Goal: Transaction & Acquisition: Obtain resource

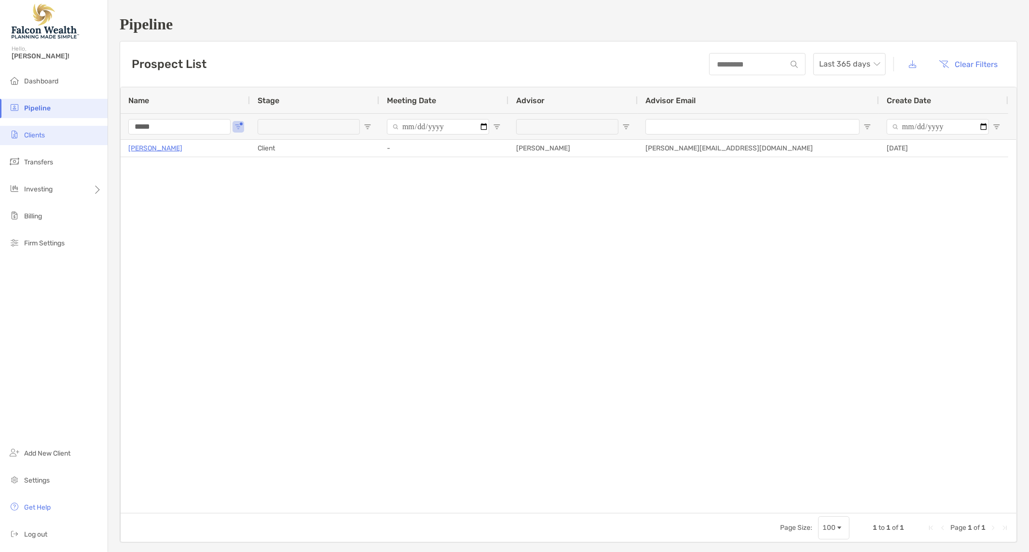
click at [52, 136] on li "Clients" at bounding box center [54, 135] width 108 height 19
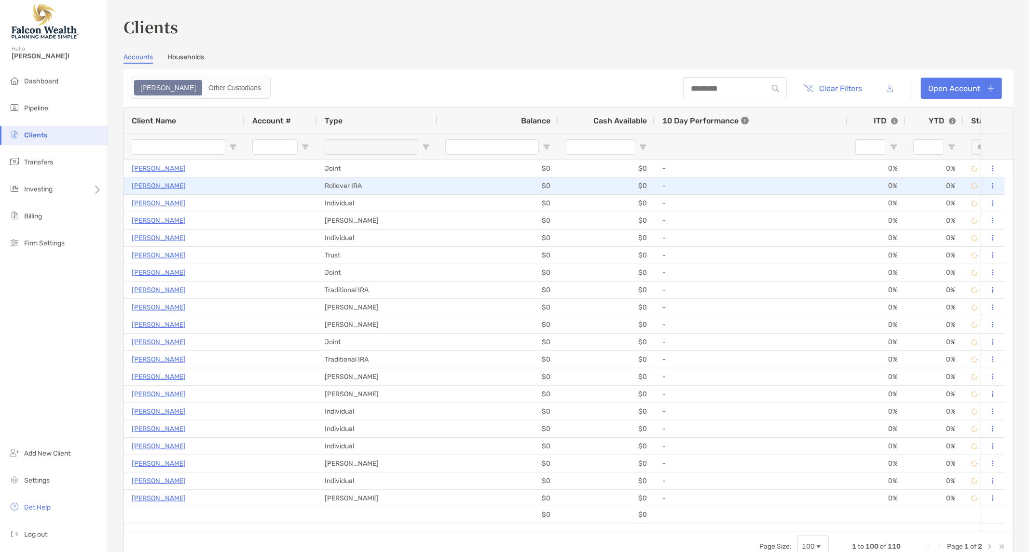
click at [134, 184] on p "[PERSON_NAME]" at bounding box center [159, 186] width 54 height 12
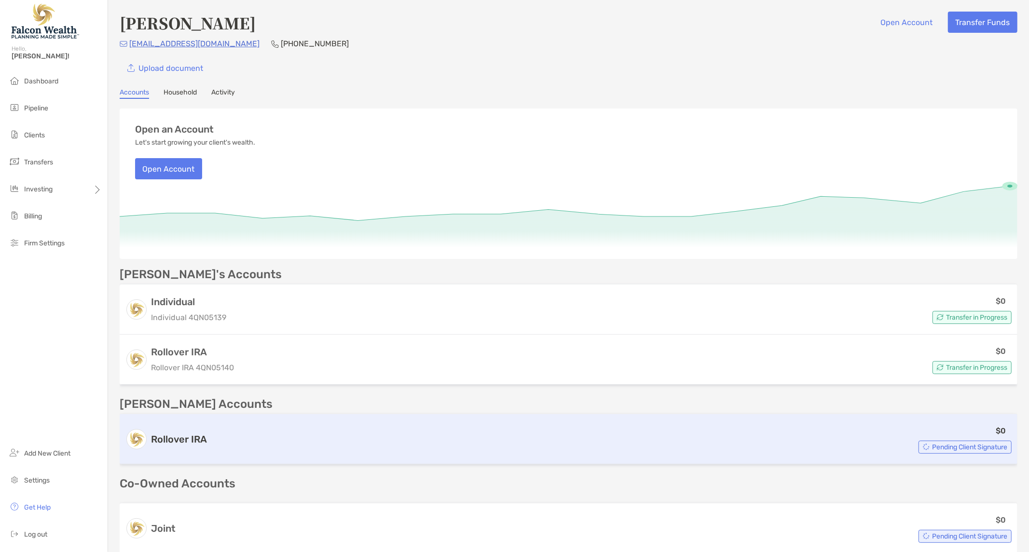
click at [753, 425] on div "$0 Pending Client Signature" at bounding box center [611, 439] width 801 height 29
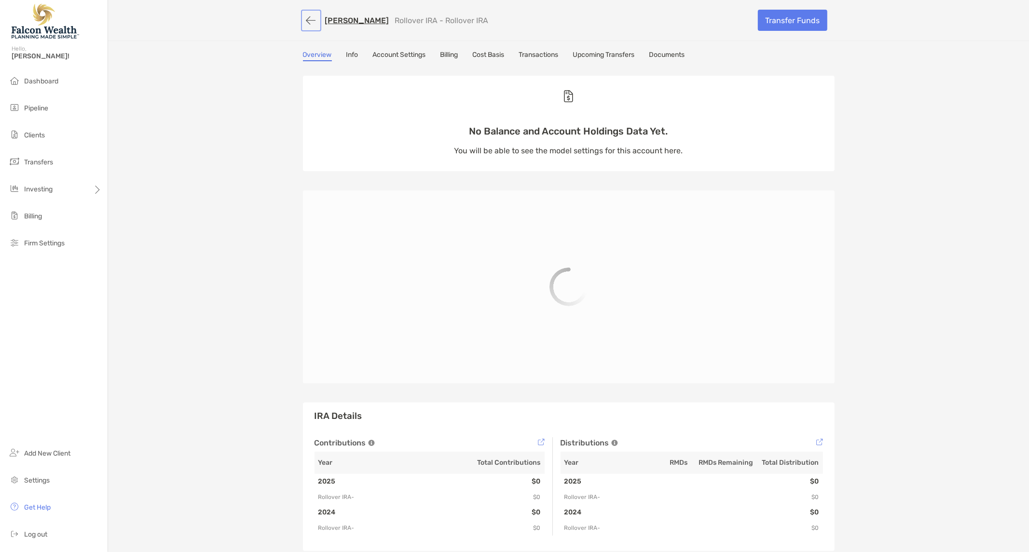
click at [307, 17] on button "button" at bounding box center [311, 21] width 16 height 18
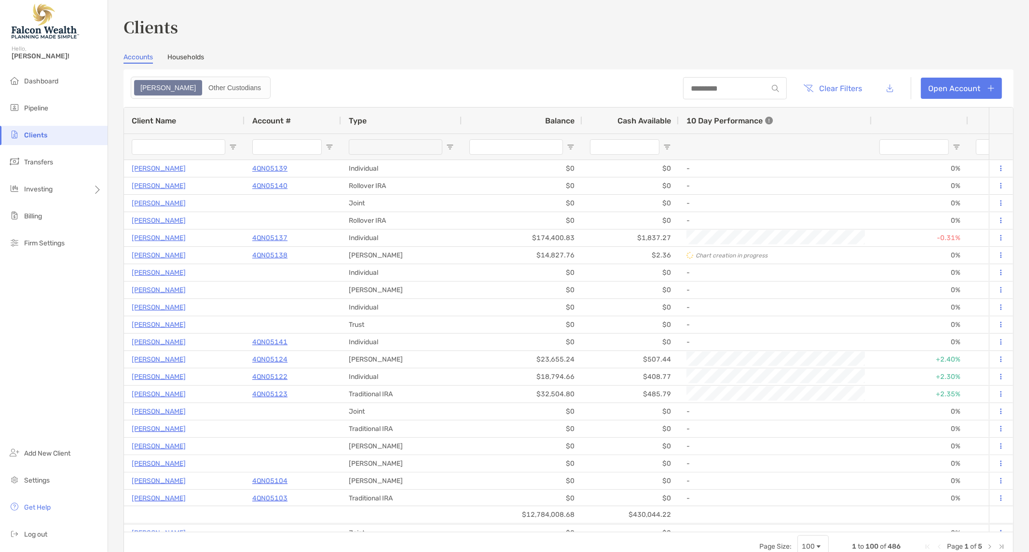
type input "**********"
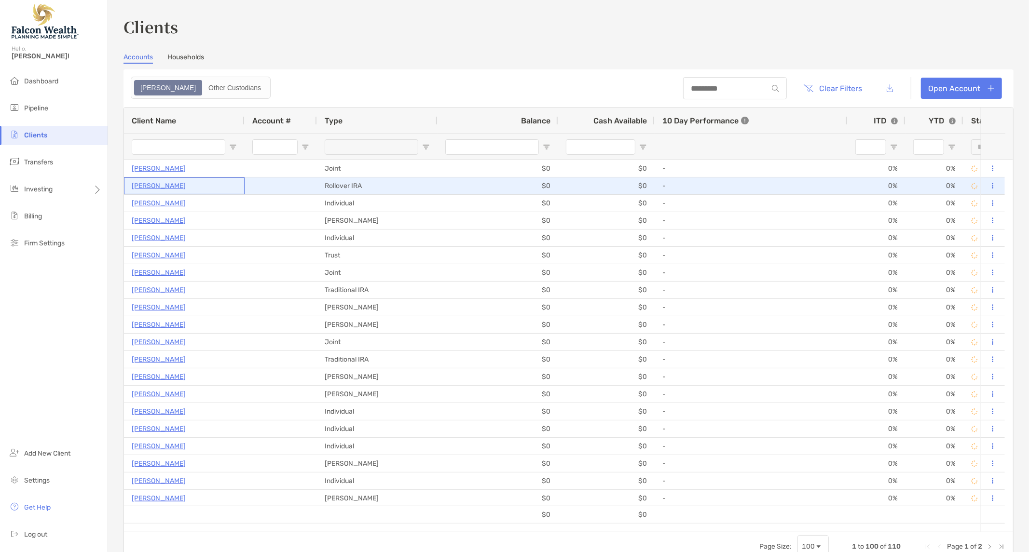
click at [138, 184] on p "[PERSON_NAME]" at bounding box center [159, 186] width 54 height 12
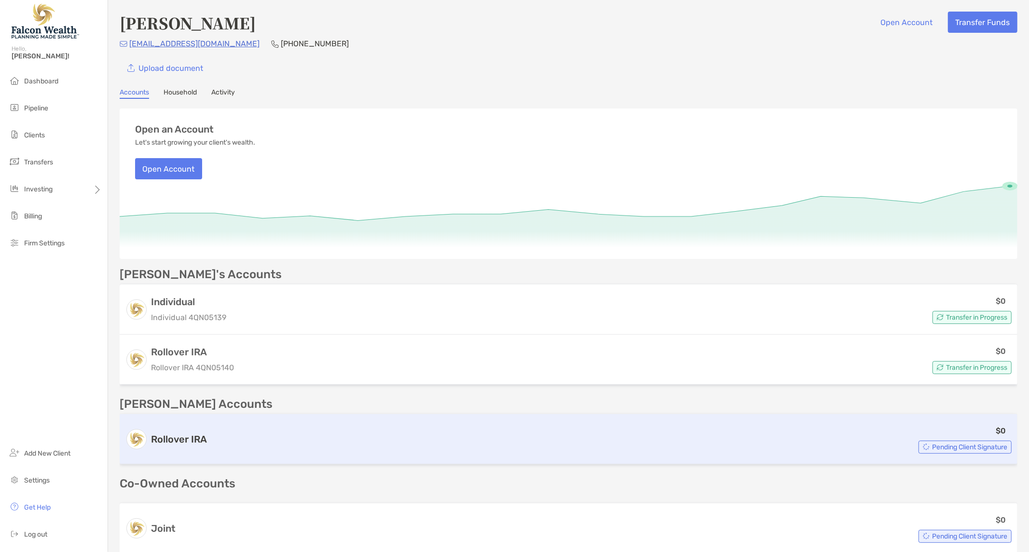
click at [964, 445] on span "Pending Client Signature" at bounding box center [969, 447] width 75 height 5
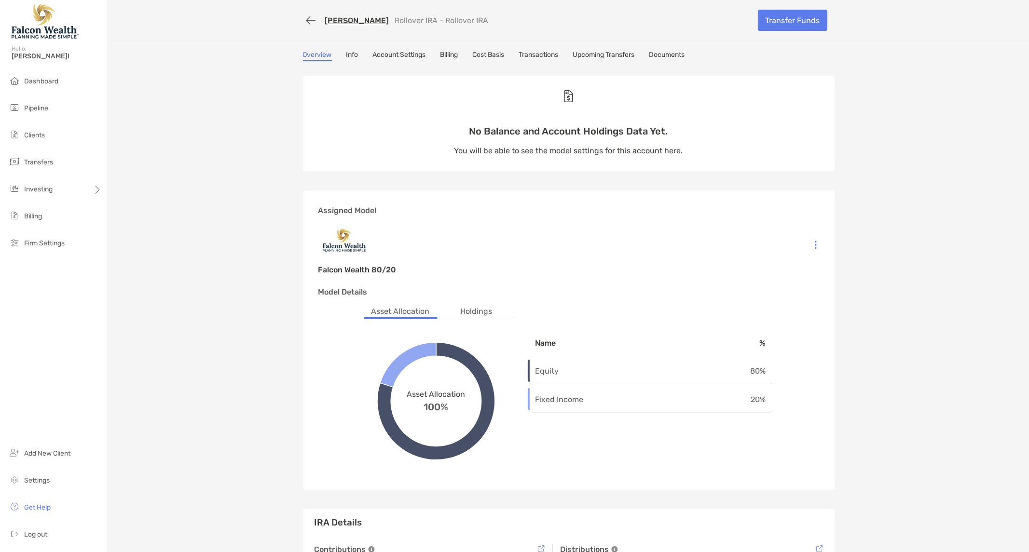
click at [597, 51] on link "Upcoming Transfers" at bounding box center [604, 56] width 62 height 11
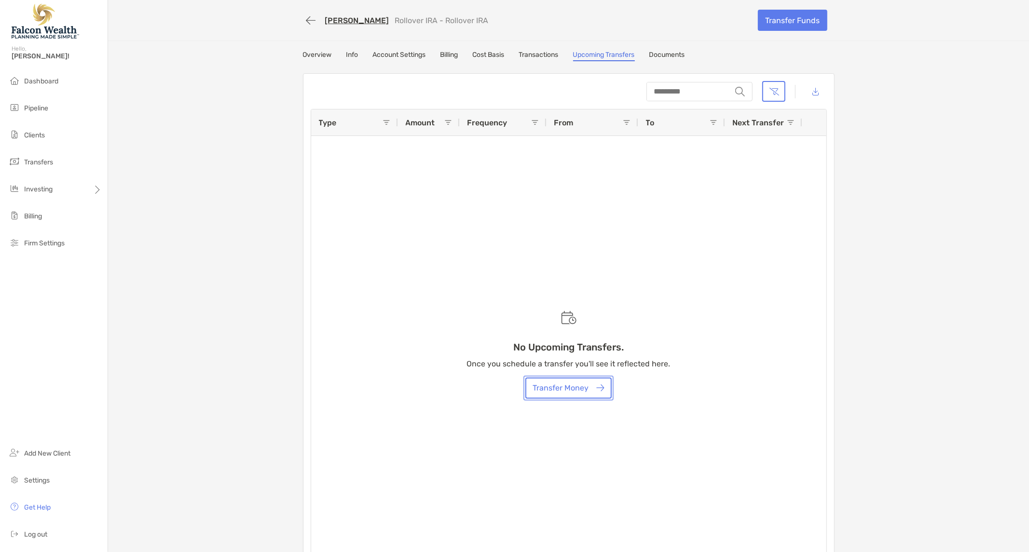
click at [556, 388] on button "Transfer Money" at bounding box center [568, 388] width 86 height 21
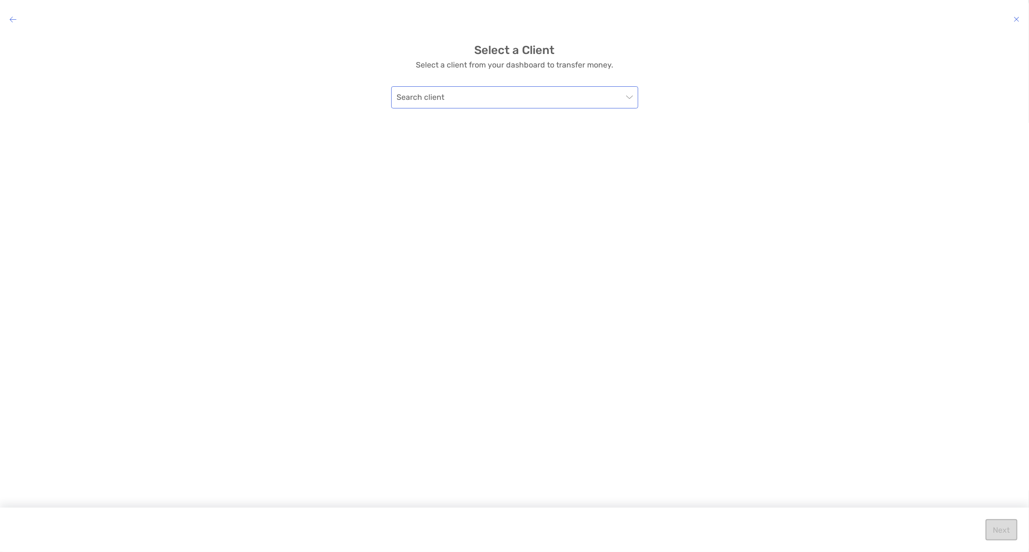
click at [527, 93] on input "modal" at bounding box center [510, 97] width 226 height 21
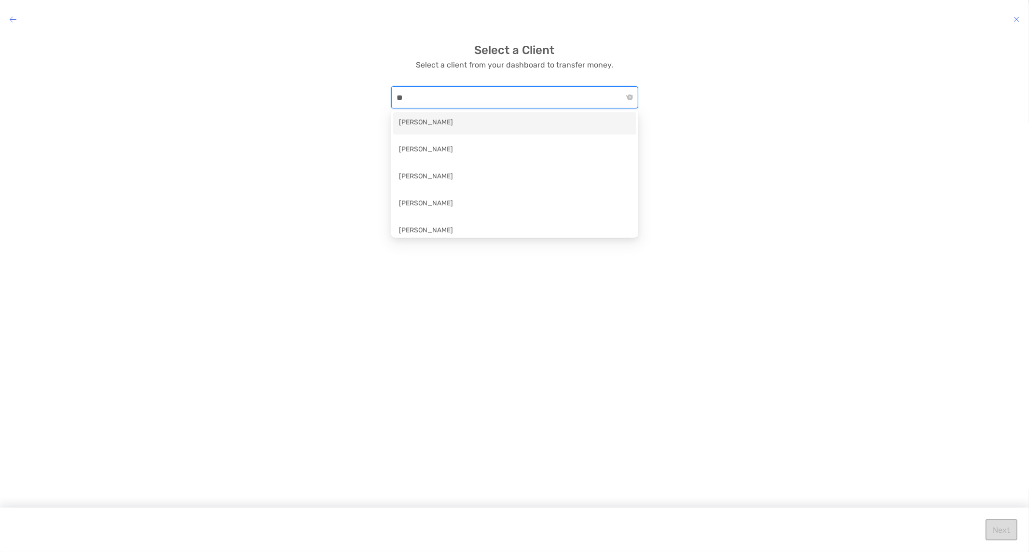
type input "*"
click at [446, 90] on input "**" at bounding box center [510, 97] width 226 height 21
type input "*"
type input "***"
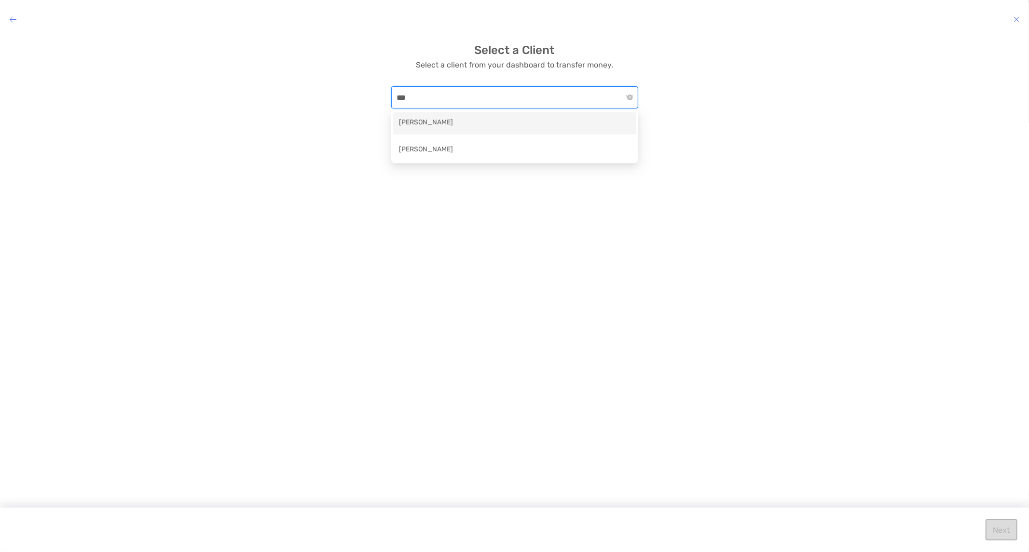
scroll to position [0, 0]
drag, startPoint x: 439, startPoint y: 98, endPoint x: 375, endPoint y: 94, distance: 63.9
click at [376, 94] on div "Select a Client Select a client from your dashboard to transfer money. *** Sear…" at bounding box center [515, 75] width 1014 height 65
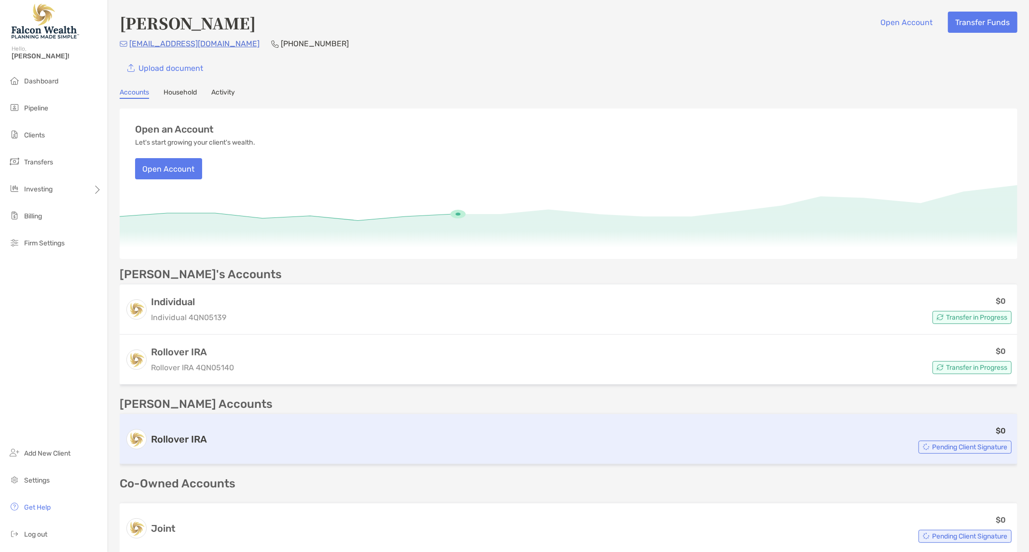
click at [482, 417] on div "Rollover IRA $0 Pending Client Signature" at bounding box center [569, 439] width 898 height 50
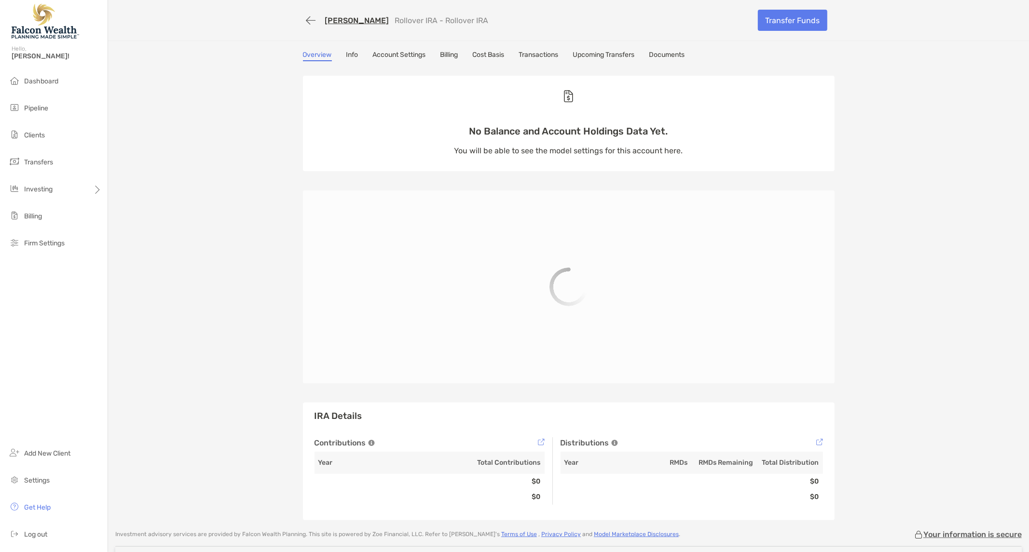
click at [658, 55] on link "Documents" at bounding box center [667, 56] width 36 height 11
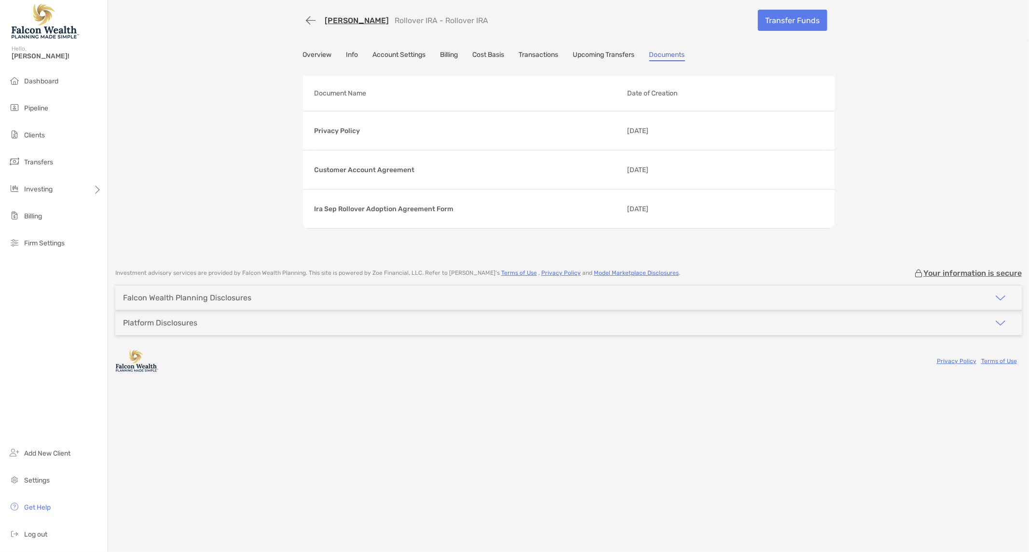
click at [322, 51] on link "Overview" at bounding box center [317, 56] width 29 height 11
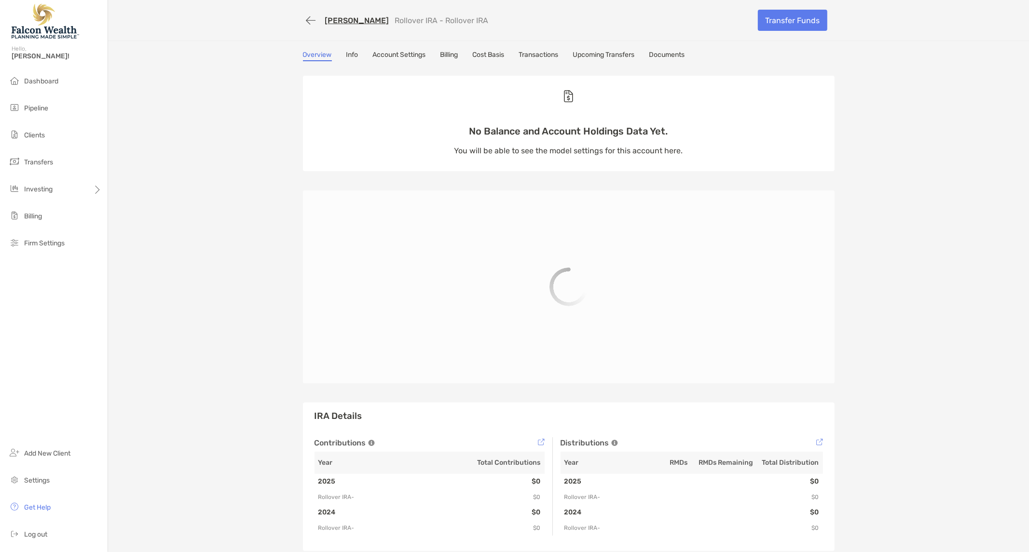
click at [350, 56] on link "Info" at bounding box center [352, 56] width 12 height 11
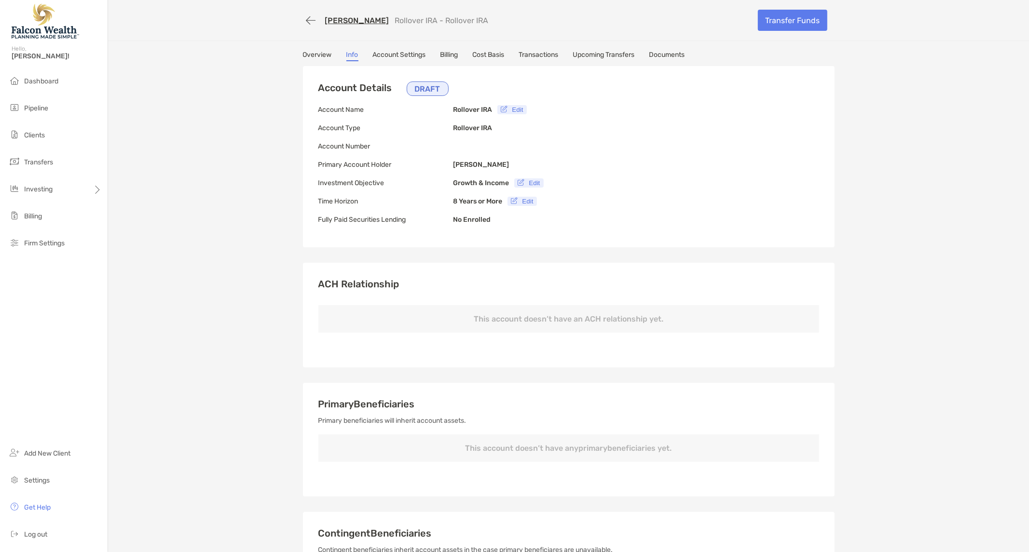
type input "**********"
click at [519, 108] on button "Edit" at bounding box center [512, 109] width 30 height 9
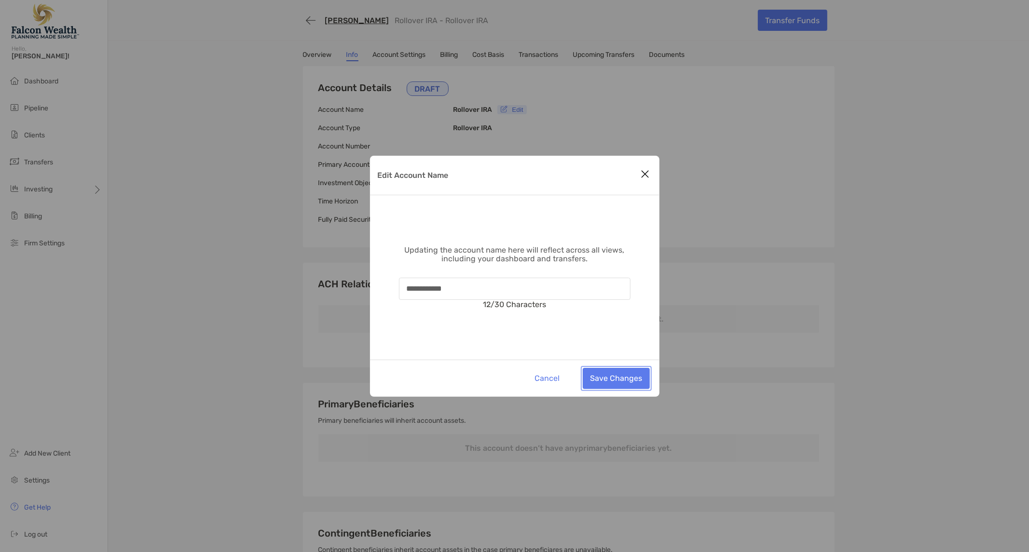
click at [608, 378] on button "Save Changes" at bounding box center [616, 378] width 67 height 21
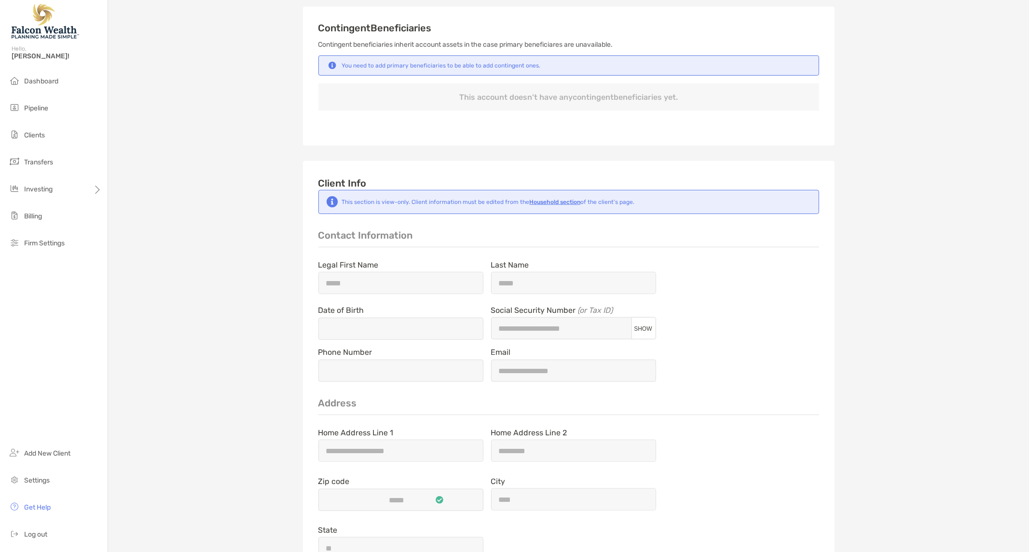
scroll to position [536, 0]
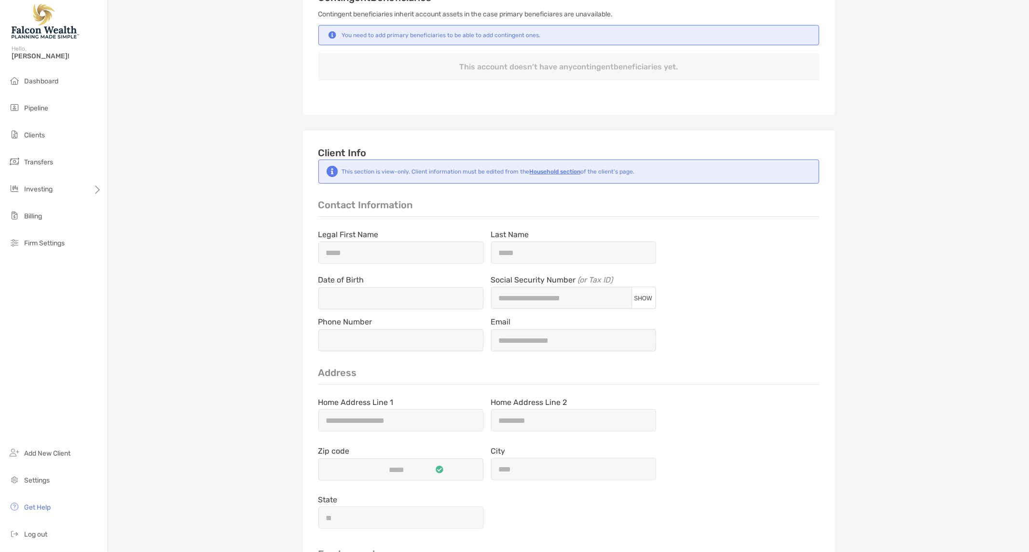
click at [634, 296] on span "SHOW" at bounding box center [643, 298] width 18 height 7
click at [495, 300] on input "Social Security Number (or Tax ID) HIDE" at bounding box center [561, 298] width 139 height 8
paste input "**********"
click at [906, 259] on div "Terry Wiley Rollover IRA - Rollover IRA Transfer Funds Overview Info Account Se…" at bounding box center [568, 114] width 921 height 1301
click at [757, 300] on div "**********" at bounding box center [568, 275] width 501 height 152
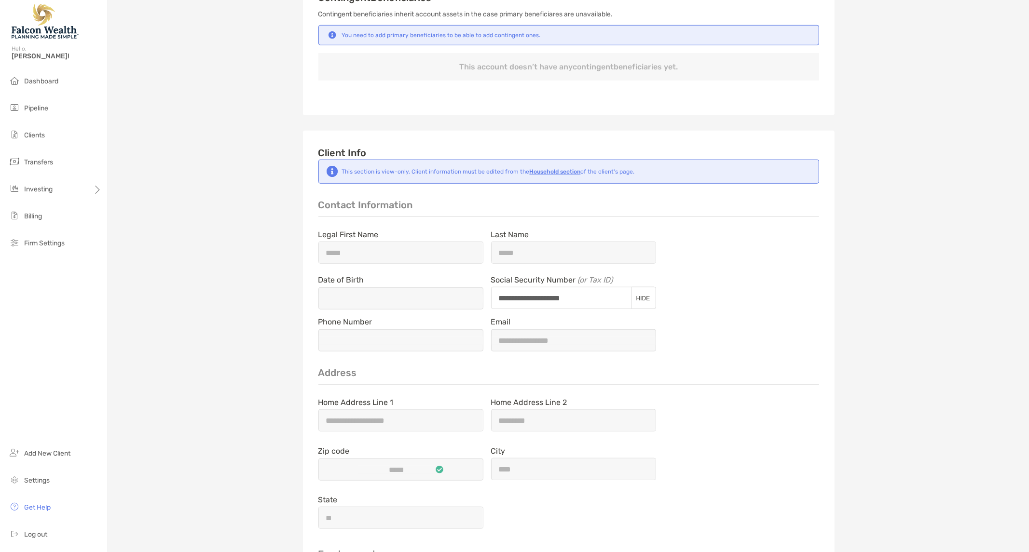
click at [226, 460] on div "Terry Wiley Rollover IRA - Rollover IRA Transfer Funds Overview Info Account Se…" at bounding box center [568, 114] width 921 height 1301
click at [206, 436] on div "Terry Wiley Rollover IRA - Rollover IRA Transfer Funds Overview Info Account Se…" at bounding box center [568, 114] width 921 height 1301
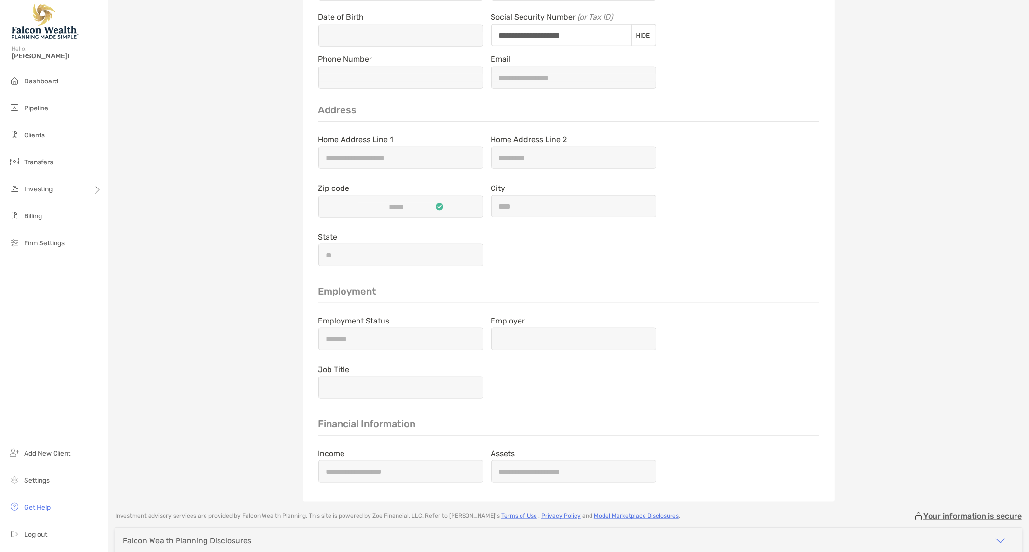
scroll to position [697, 0]
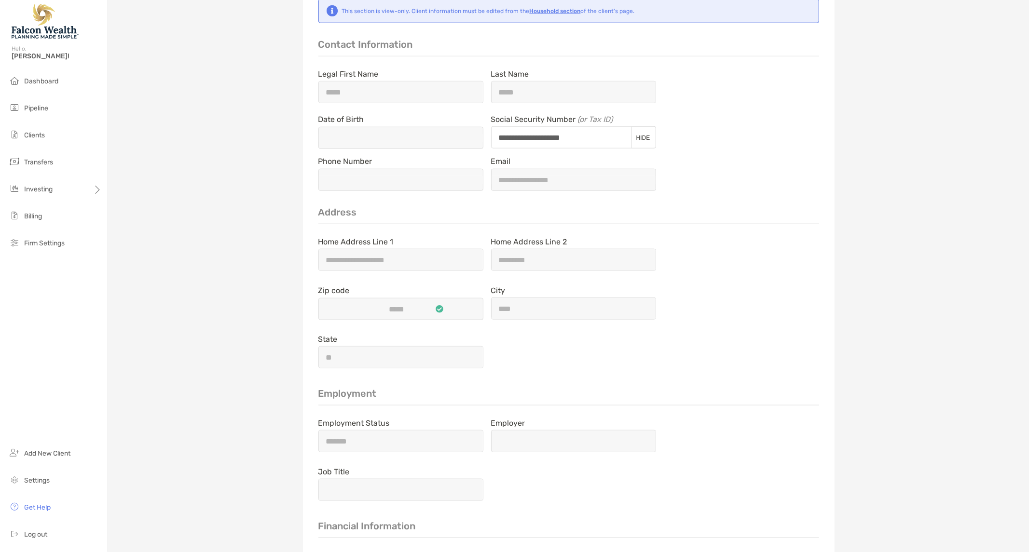
click at [363, 146] on div at bounding box center [400, 138] width 165 height 22
click at [403, 129] on div at bounding box center [400, 138] width 165 height 22
click at [759, 161] on div "**********" at bounding box center [568, 115] width 501 height 152
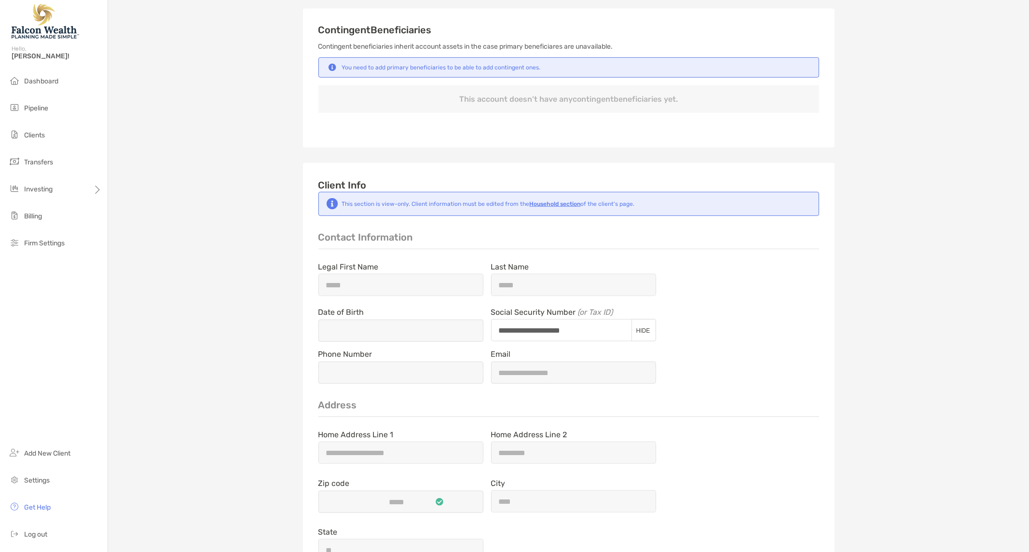
scroll to position [482, 0]
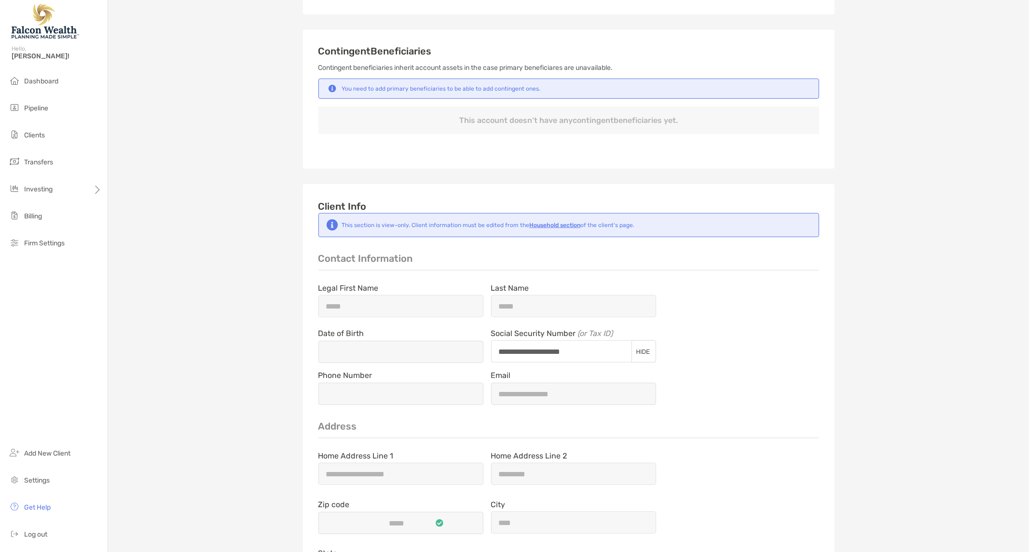
click at [638, 351] on span "HIDE" at bounding box center [643, 352] width 14 height 7
type input "**********"
click at [538, 225] on b "Household section" at bounding box center [555, 225] width 51 height 7
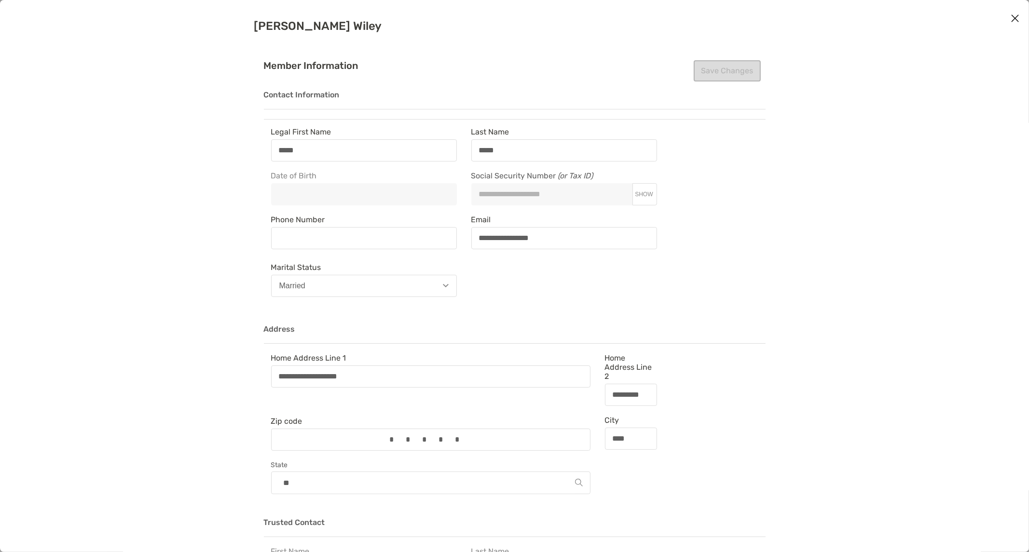
type input "**********"
click at [670, 195] on div "**********" at bounding box center [515, 196] width 502 height 210
click at [643, 195] on span "SHOW" at bounding box center [643, 194] width 18 height 7
paste input "**********"
click at [494, 219] on span "Email" at bounding box center [564, 219] width 186 height 9
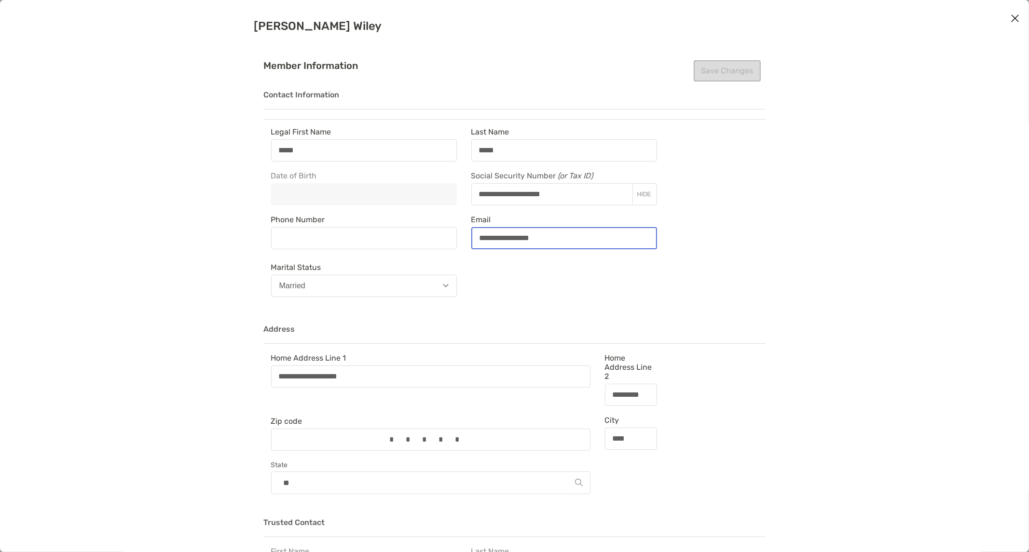
click at [494, 234] on input "**********" at bounding box center [564, 238] width 184 height 8
click at [715, 68] on div "Save Changes" at bounding box center [727, 70] width 67 height 21
click at [558, 70] on h4 "Member Information" at bounding box center [515, 65] width 502 height 11
click at [334, 199] on div "modal" at bounding box center [364, 194] width 186 height 22
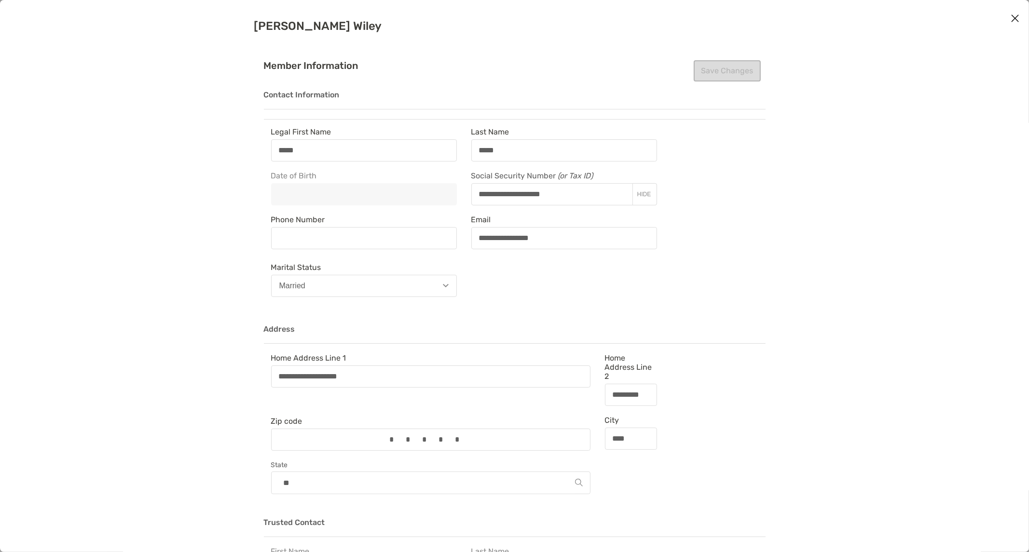
click at [595, 249] on div "**********" at bounding box center [464, 214] width 400 height 174
click at [597, 245] on div "**********" at bounding box center [564, 238] width 186 height 22
click at [597, 242] on input "**********" at bounding box center [564, 238] width 184 height 8
click at [652, 198] on button "HIDE" at bounding box center [644, 195] width 25 height 8
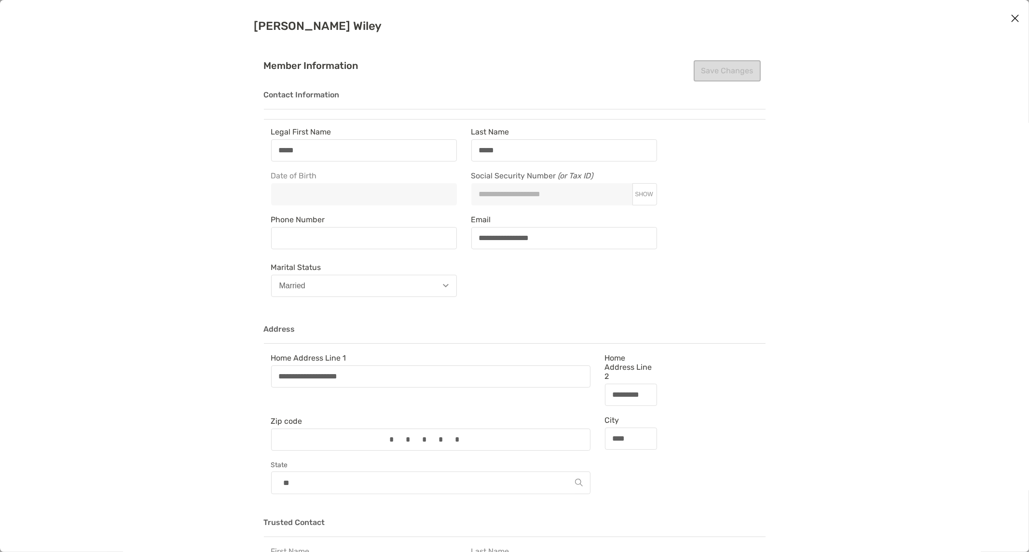
click at [925, 149] on div "**********" at bounding box center [514, 276] width 1029 height 552
click at [679, 192] on div "**********" at bounding box center [515, 196] width 502 height 210
click at [645, 192] on span "SHOW" at bounding box center [643, 194] width 18 height 7
click at [644, 192] on span "HIDE" at bounding box center [644, 194] width 14 height 7
type input "**********"
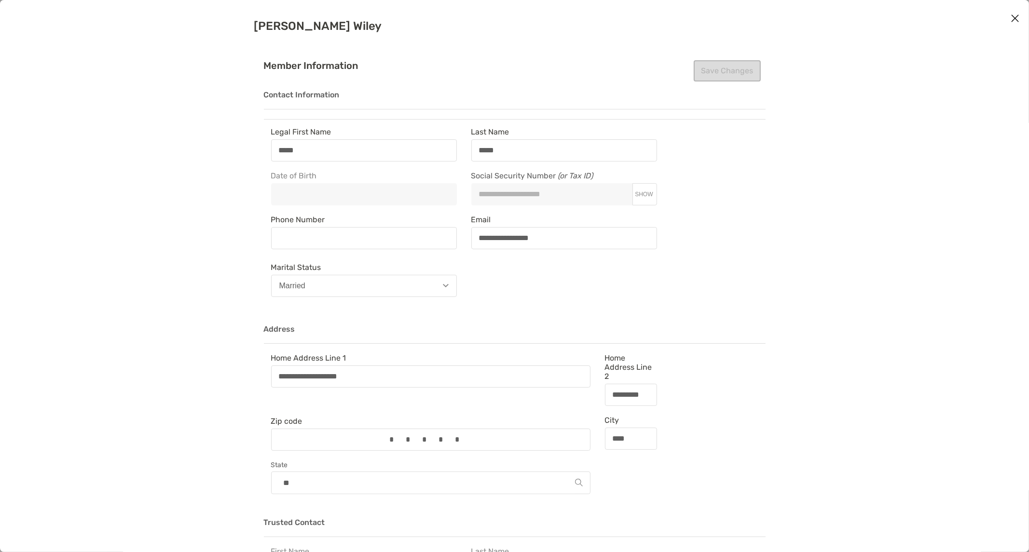
click at [751, 170] on div "**********" at bounding box center [515, 196] width 502 height 210
click at [735, 293] on div "**********" at bounding box center [515, 196] width 502 height 210
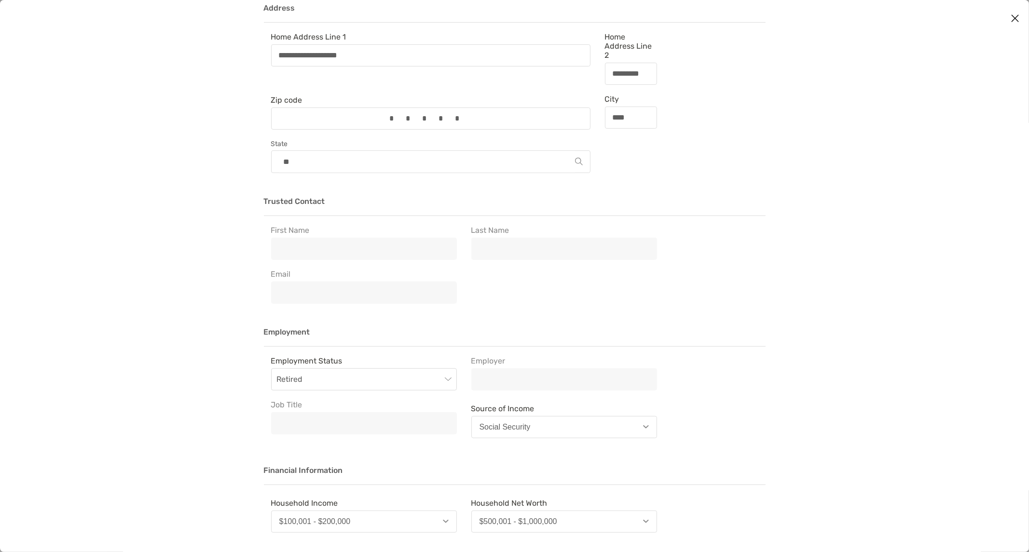
scroll to position [575, 0]
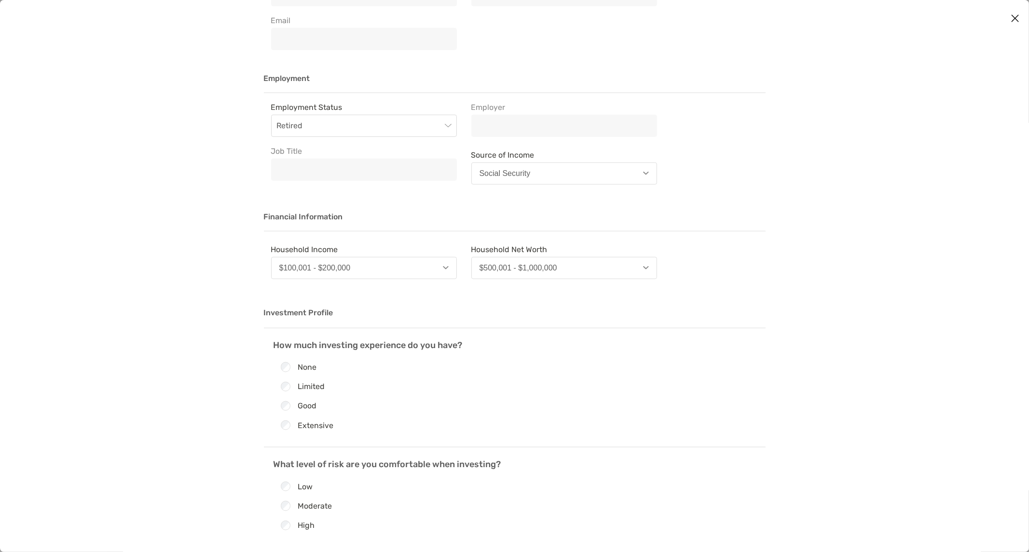
click at [1006, 15] on div "**********" at bounding box center [514, 276] width 1029 height 552
click at [1016, 15] on icon "Close modal" at bounding box center [1015, 19] width 9 height 12
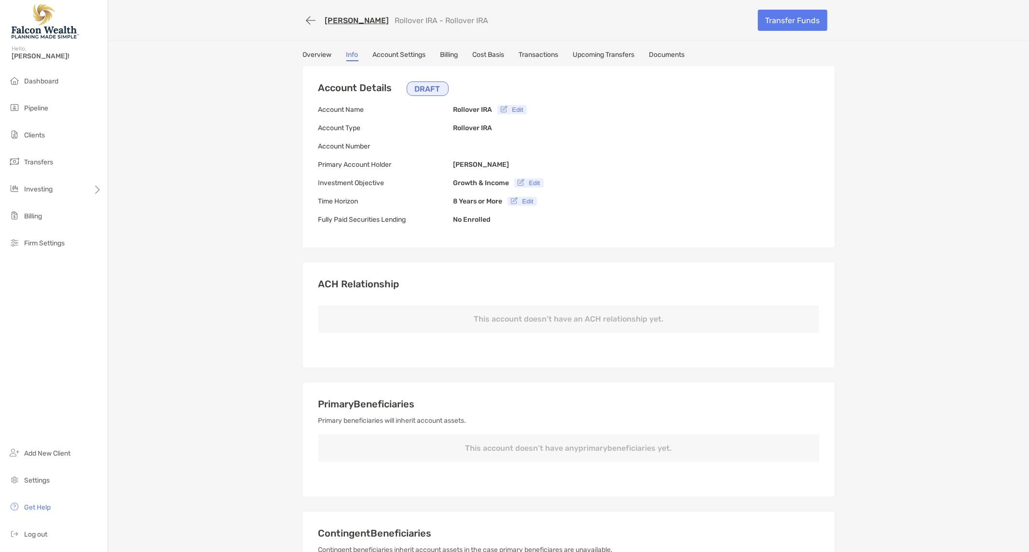
type input "**********"
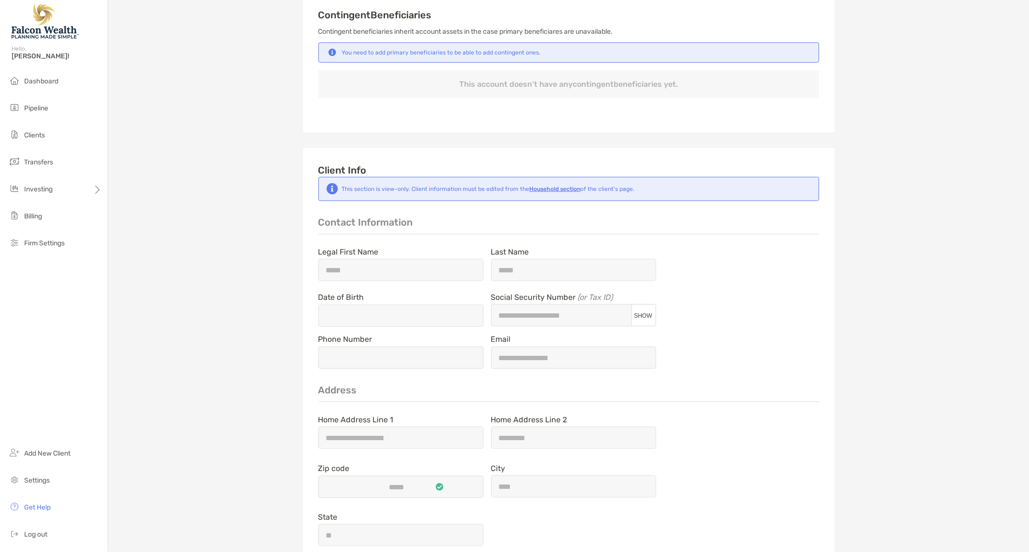
scroll to position [536, 0]
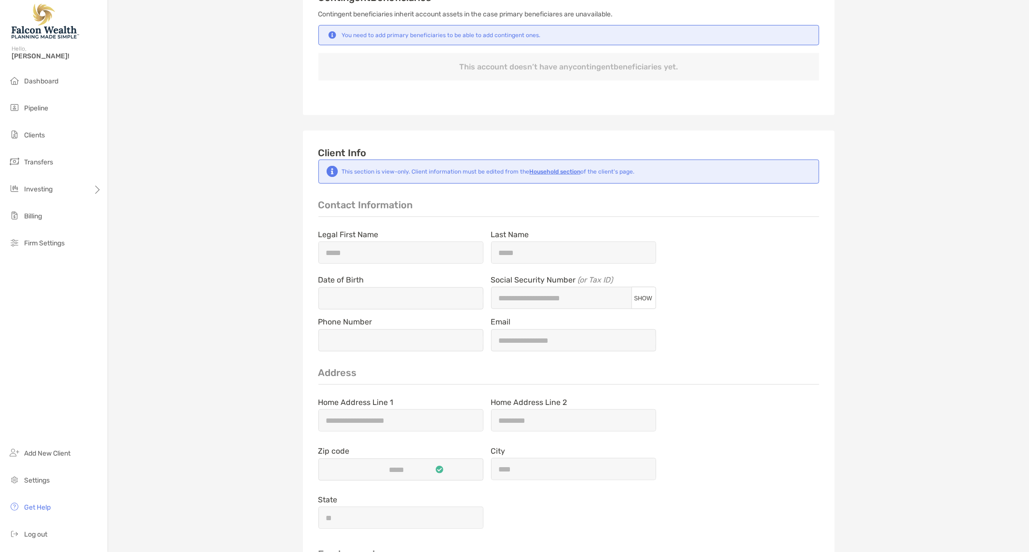
click at [633, 294] on button "SHOW" at bounding box center [643, 298] width 25 height 8
paste input "**********"
click at [795, 319] on div "**********" at bounding box center [568, 275] width 501 height 152
click at [636, 295] on span "HIDE" at bounding box center [643, 298] width 14 height 7
type input "**********"
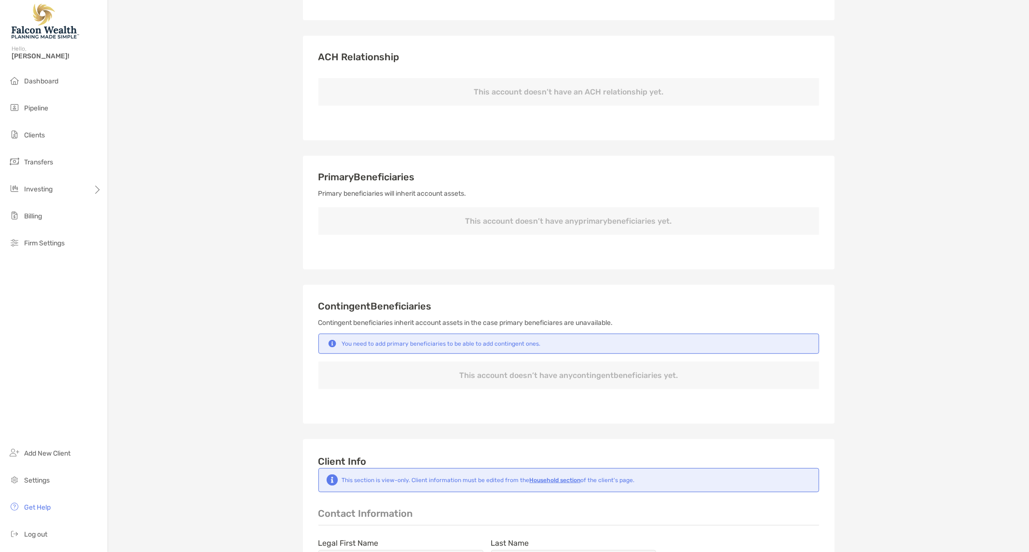
scroll to position [0, 0]
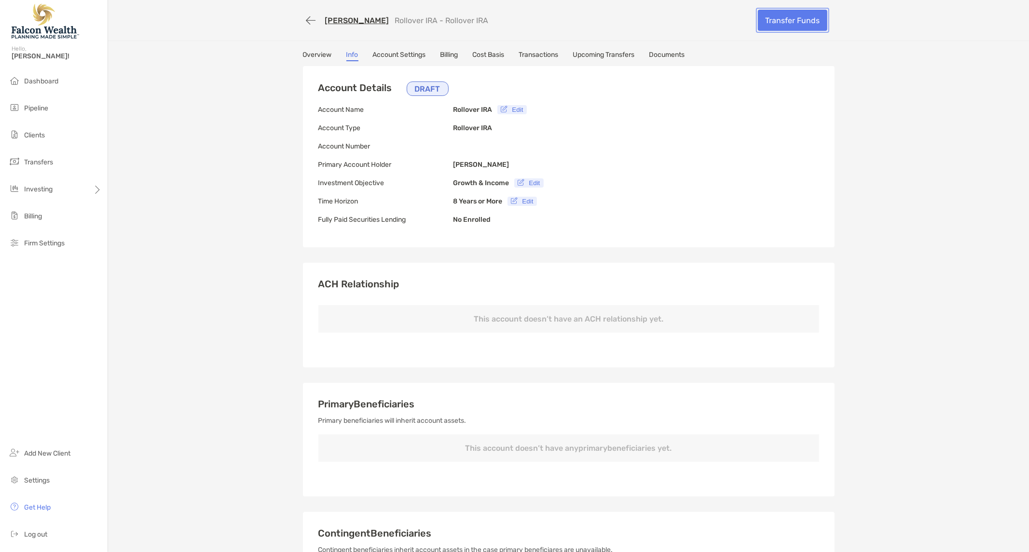
click at [778, 16] on link "Transfer Funds" at bounding box center [792, 20] width 69 height 21
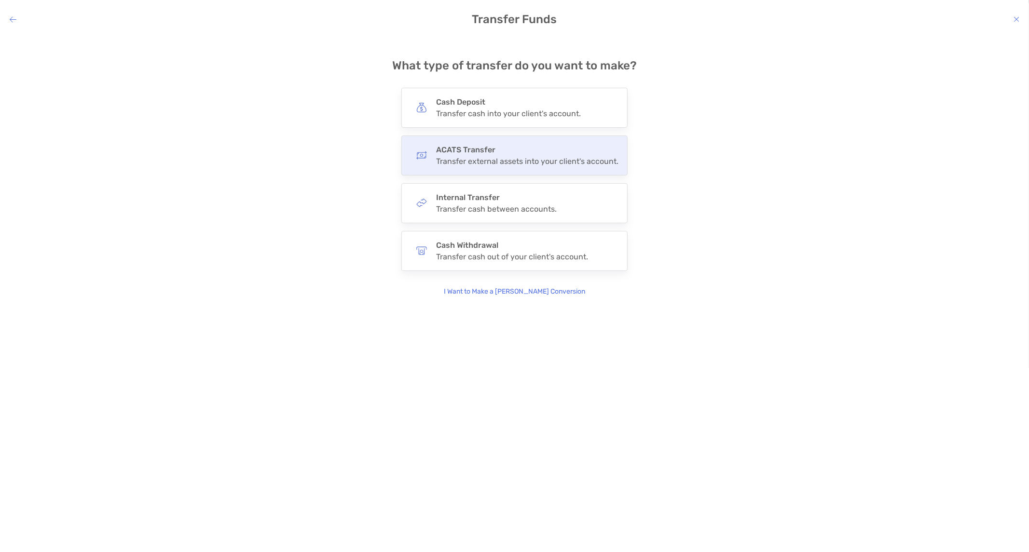
click at [456, 159] on div "Transfer external assets into your client's account." at bounding box center [527, 161] width 182 height 9
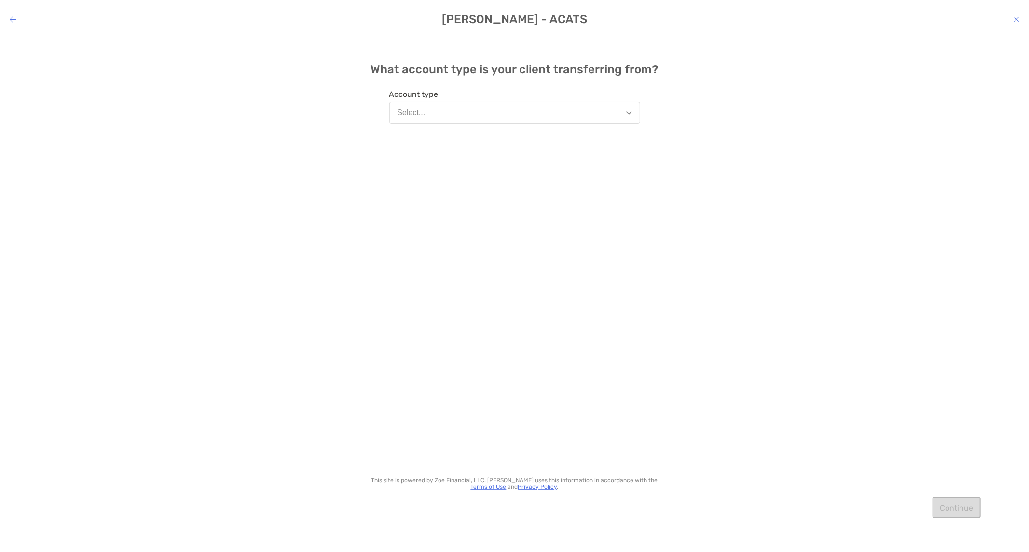
click at [457, 116] on button "Select..." at bounding box center [514, 113] width 251 height 22
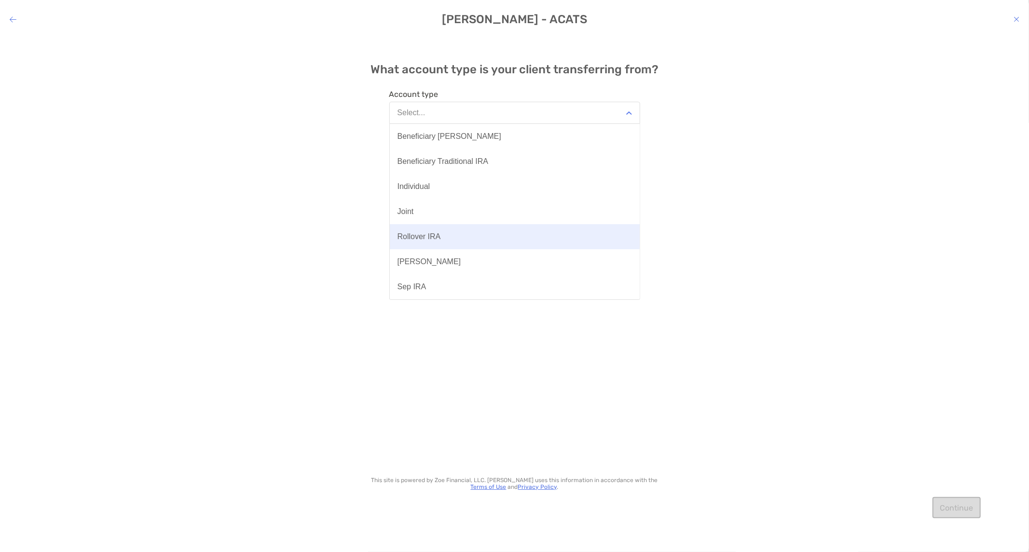
click at [433, 240] on div "Rollover IRA" at bounding box center [419, 237] width 43 height 9
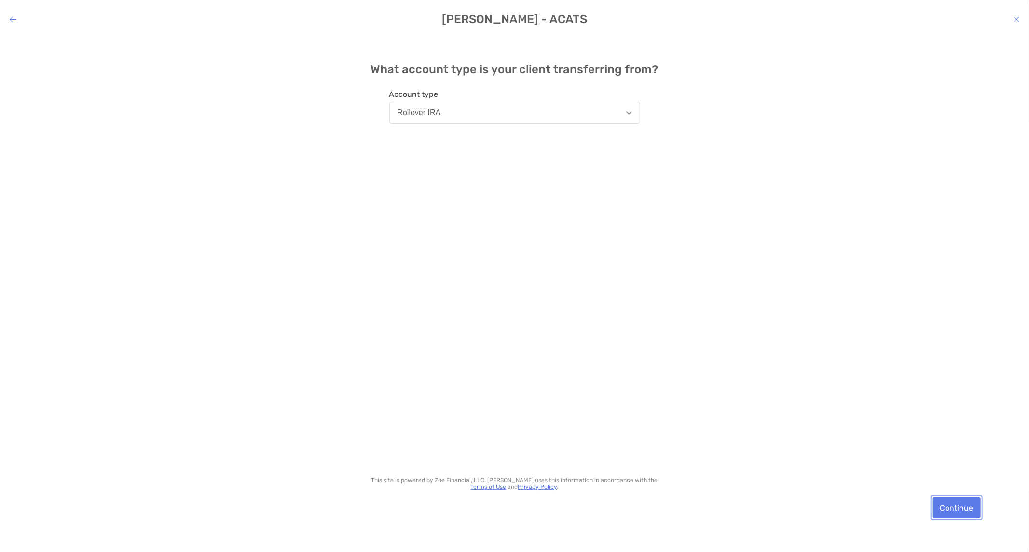
click at [970, 514] on button "Continue" at bounding box center [957, 507] width 48 height 21
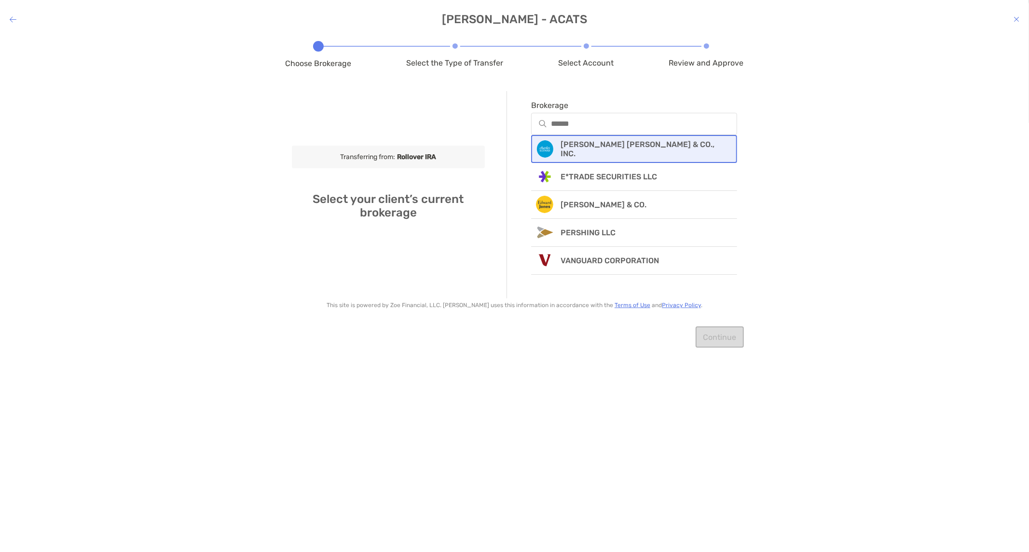
click at [555, 155] on div "CHARLES SCHWAB & CO., INC." at bounding box center [634, 149] width 207 height 28
click at [611, 192] on input "Account number" at bounding box center [634, 191] width 205 height 8
click at [991, 141] on div "Choose Brokerage Select the Type of Transfer Select Account Review and Approve …" at bounding box center [514, 287] width 1029 height 502
click at [604, 185] on div "modal" at bounding box center [634, 191] width 207 height 22
click at [604, 187] on input "Account number" at bounding box center [634, 191] width 205 height 8
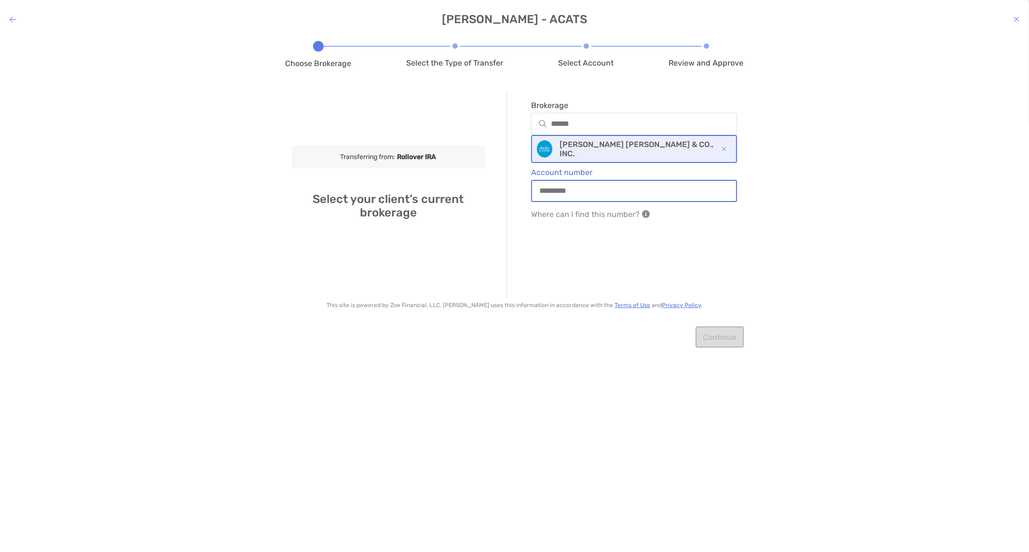
click at [602, 187] on input "Account number" at bounding box center [634, 191] width 205 height 8
type input "*********"
click at [729, 338] on button "Continue" at bounding box center [720, 337] width 48 height 21
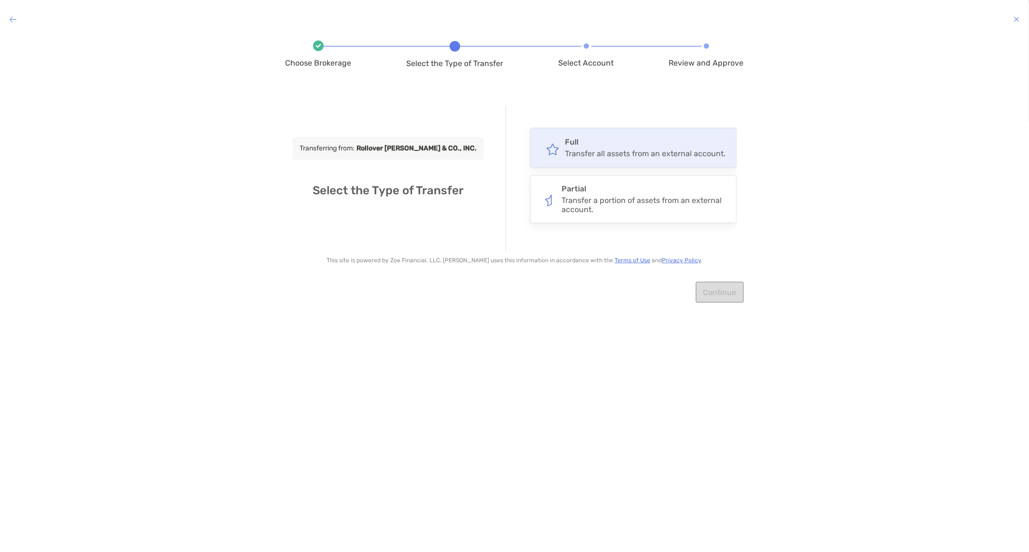
click at [619, 156] on div "Transfer all assets from an external account." at bounding box center [645, 153] width 161 height 9
click at [0, 0] on input "****" at bounding box center [0, 0] width 0 height 0
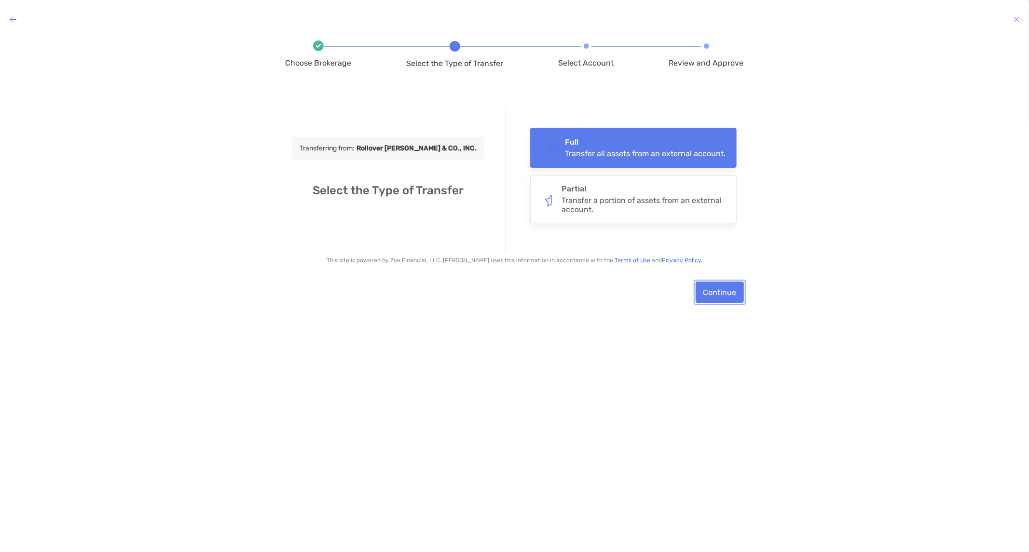
click at [714, 285] on button "Continue" at bounding box center [720, 292] width 48 height 21
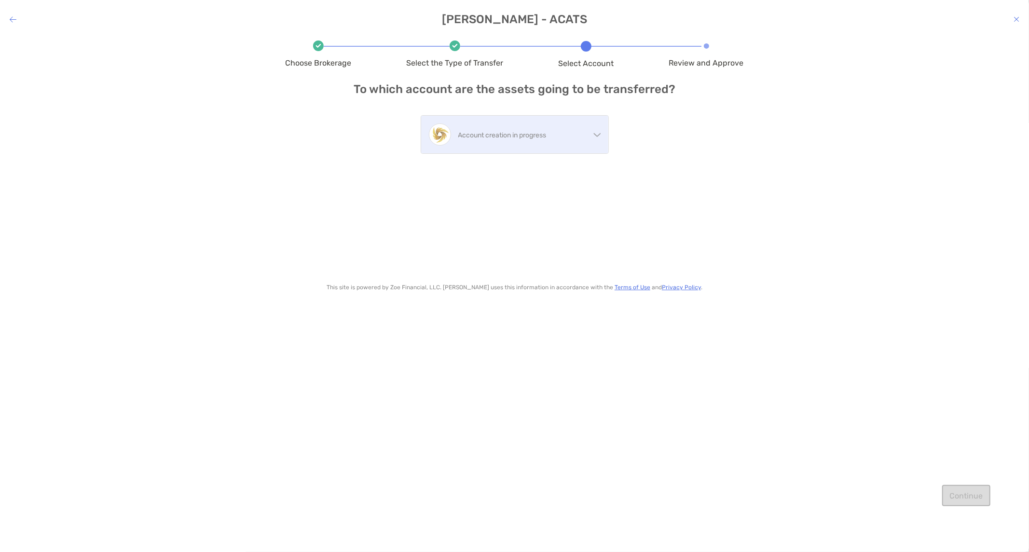
click at [569, 132] on p "Account creation in progress" at bounding box center [524, 135] width 132 height 12
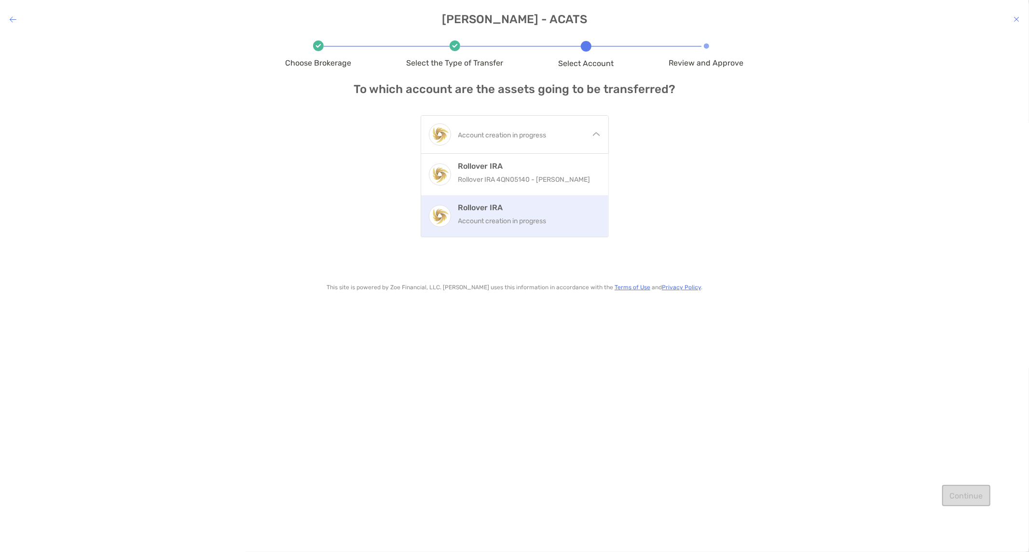
click at [529, 223] on p "Account creation in progress" at bounding box center [529, 221] width 142 height 12
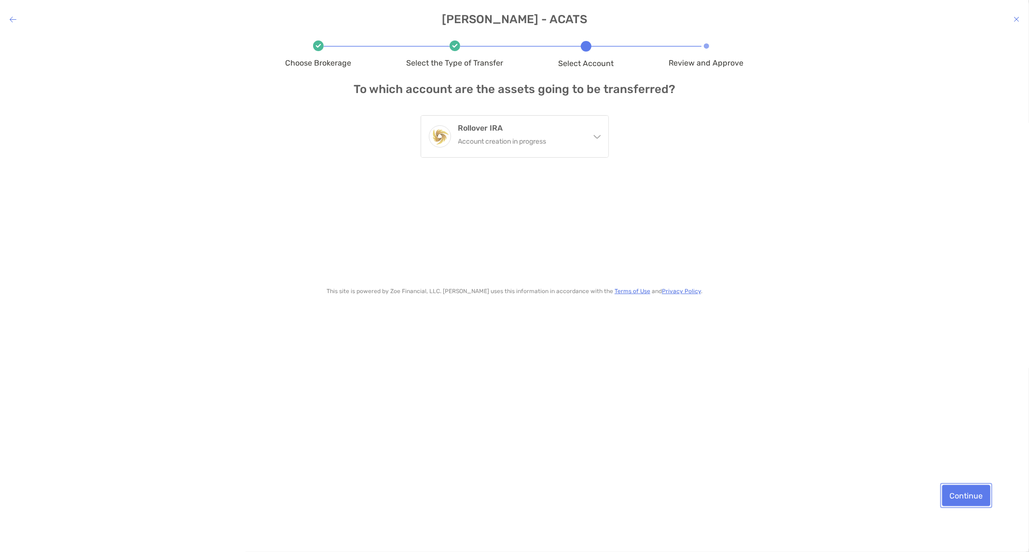
click at [970, 501] on button "Continue" at bounding box center [966, 495] width 48 height 21
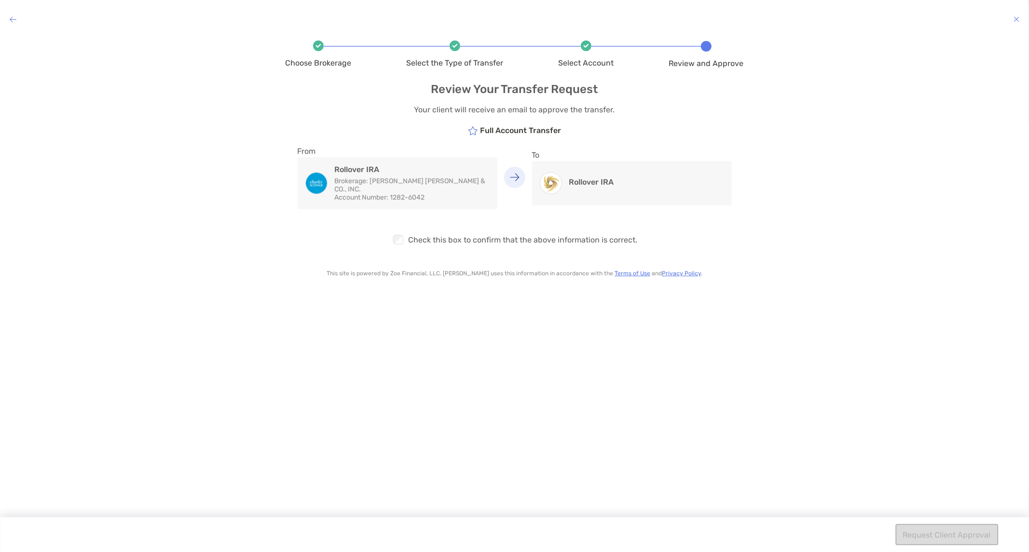
click at [606, 178] on h4 "Rollover IRA" at bounding box center [591, 182] width 45 height 9
click at [412, 230] on div "Checkbox Check this box to confirm that the above information is correct." at bounding box center [515, 232] width 458 height 46
click at [949, 531] on button "Request Client Approval" at bounding box center [946, 534] width 103 height 21
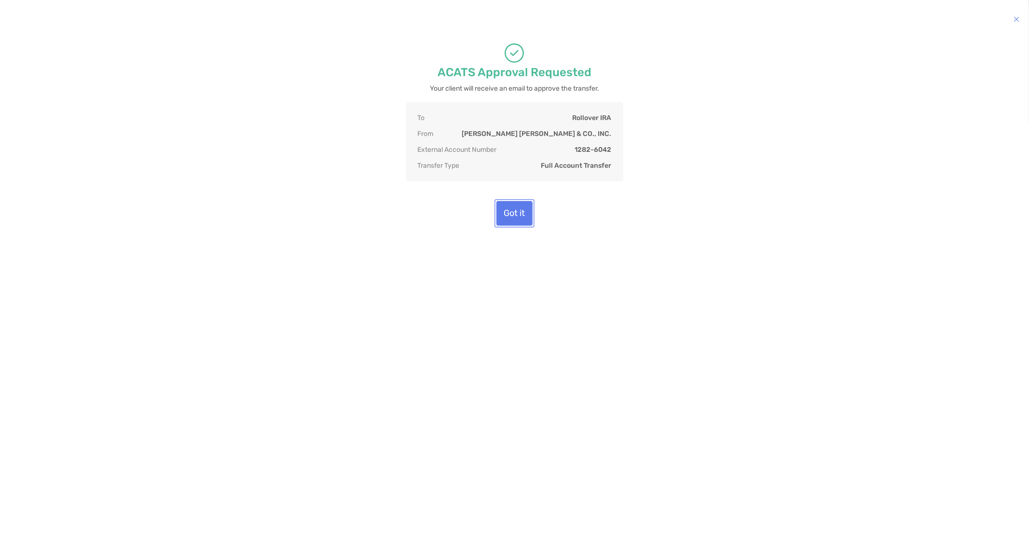
click at [527, 210] on button "Got it" at bounding box center [514, 213] width 36 height 25
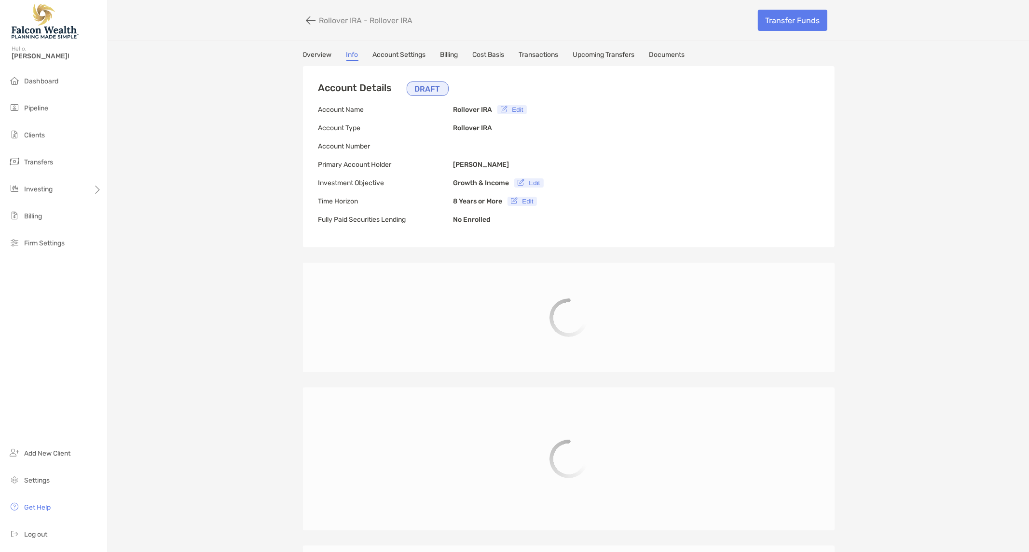
type input "**********"
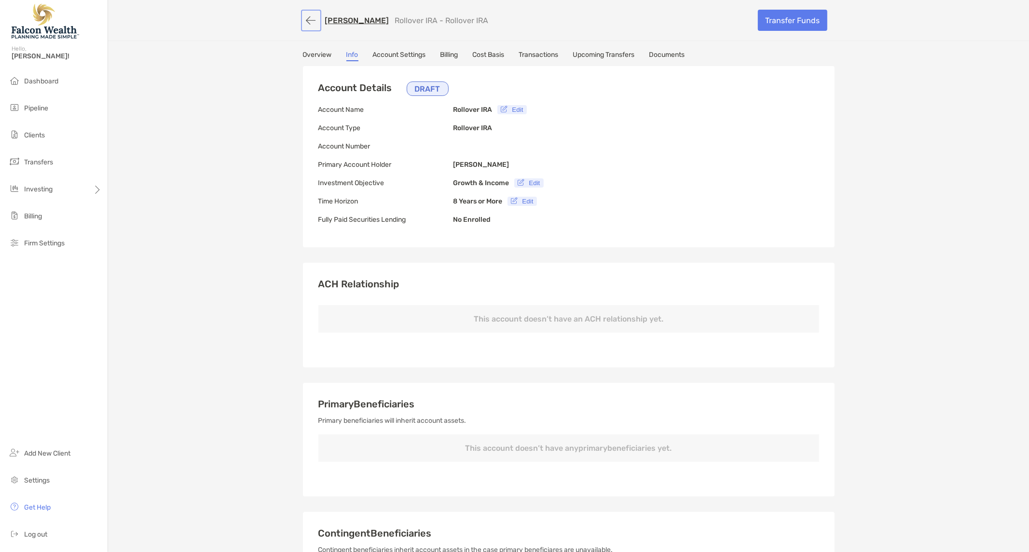
click at [304, 21] on button "button" at bounding box center [311, 21] width 16 height 18
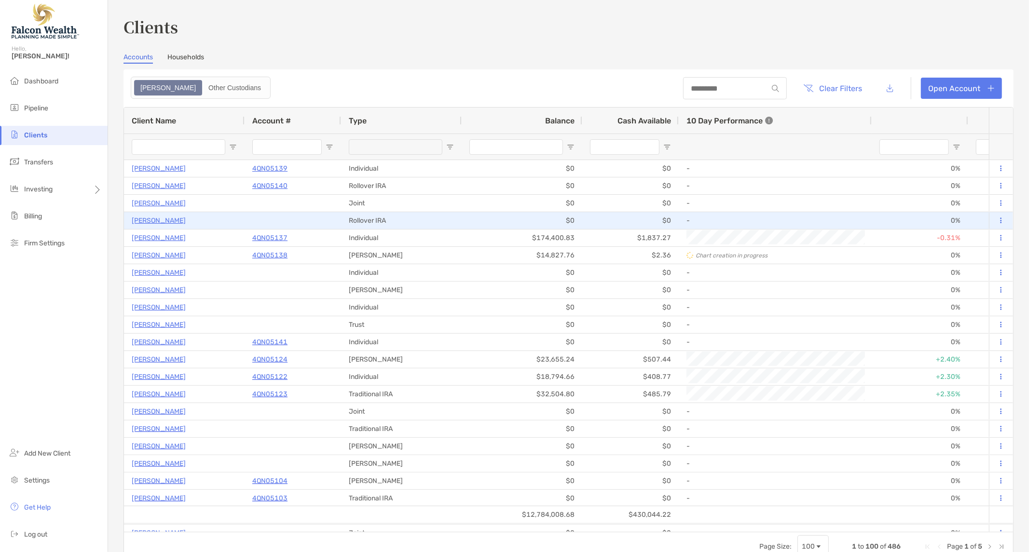
type input "**********"
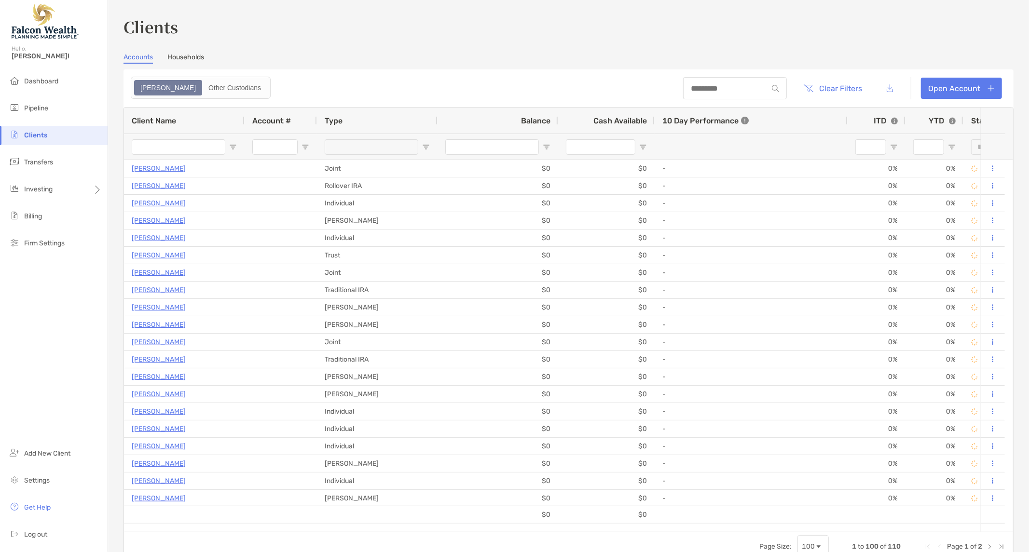
click at [846, 35] on h3 "Clients" at bounding box center [569, 26] width 890 height 22
click at [701, 12] on div "Clients Accounts Households Zoe Other Custodians Clear Filters Open Account 1 t…" at bounding box center [568, 276] width 921 height 552
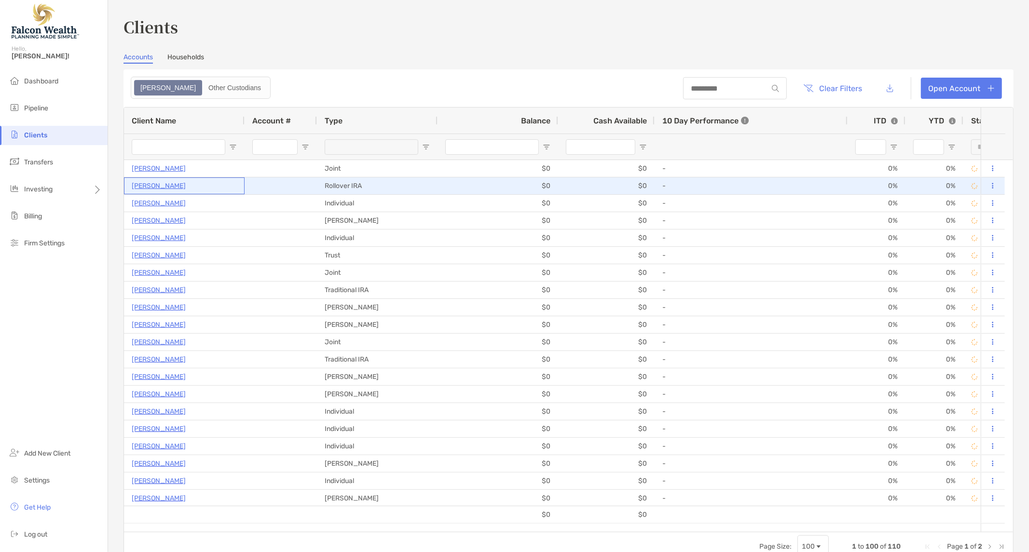
click at [135, 185] on p "Terry Wiley" at bounding box center [159, 186] width 54 height 12
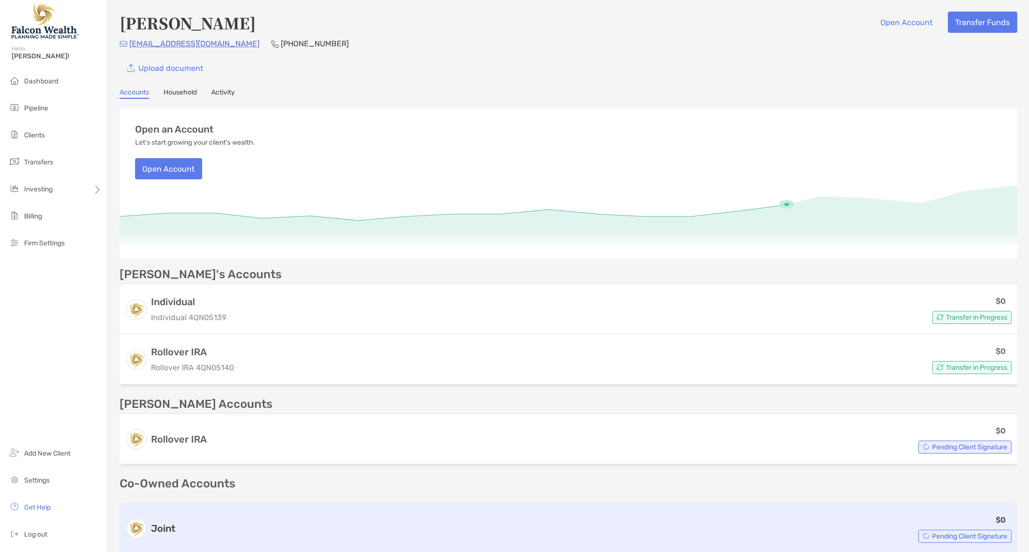
click at [961, 536] on span "Pending Client Signature" at bounding box center [969, 536] width 75 height 5
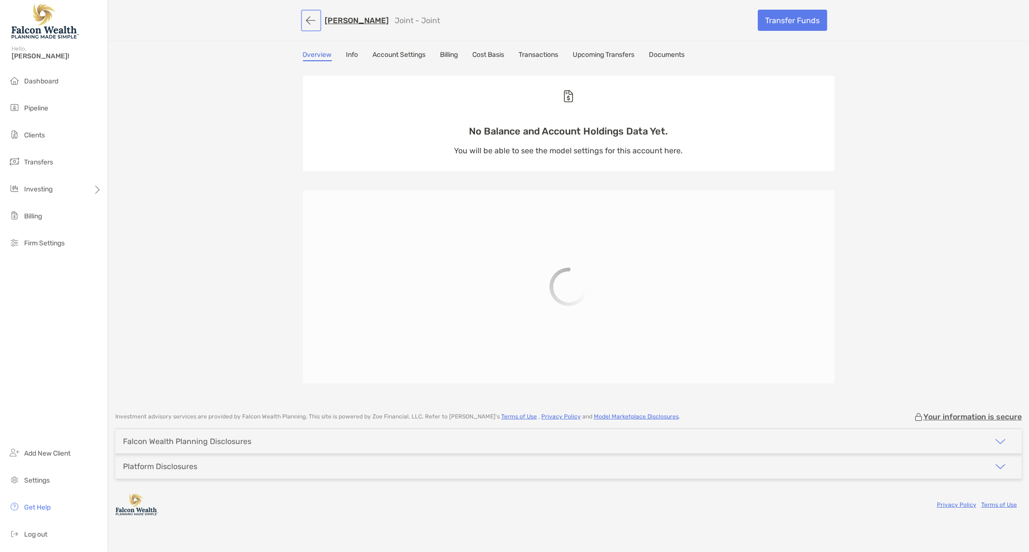
click at [307, 15] on button "button" at bounding box center [311, 21] width 16 height 18
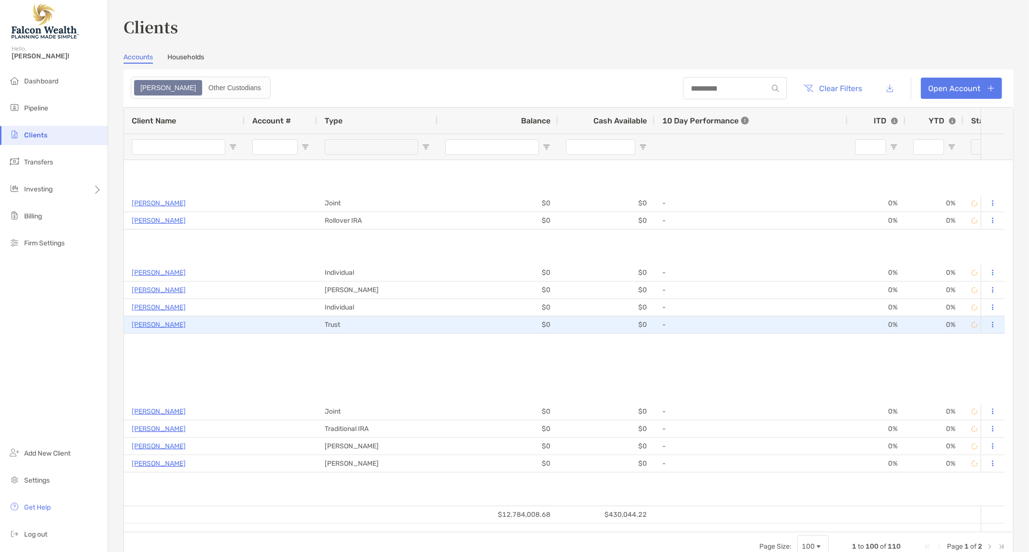
type input "**********"
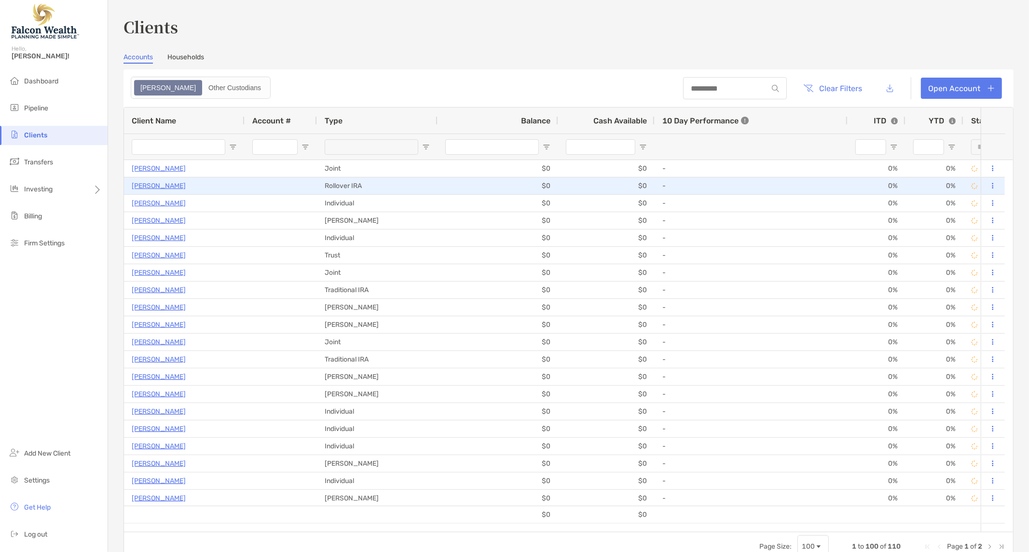
click at [156, 191] on p "[PERSON_NAME]" at bounding box center [159, 186] width 54 height 12
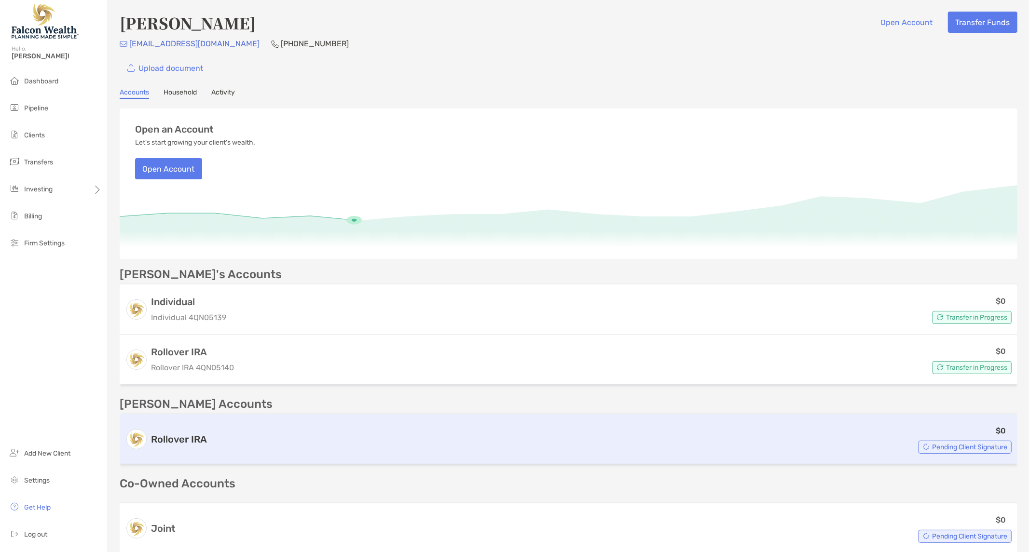
click at [245, 425] on div "$0 Pending Client Signature" at bounding box center [611, 439] width 801 height 29
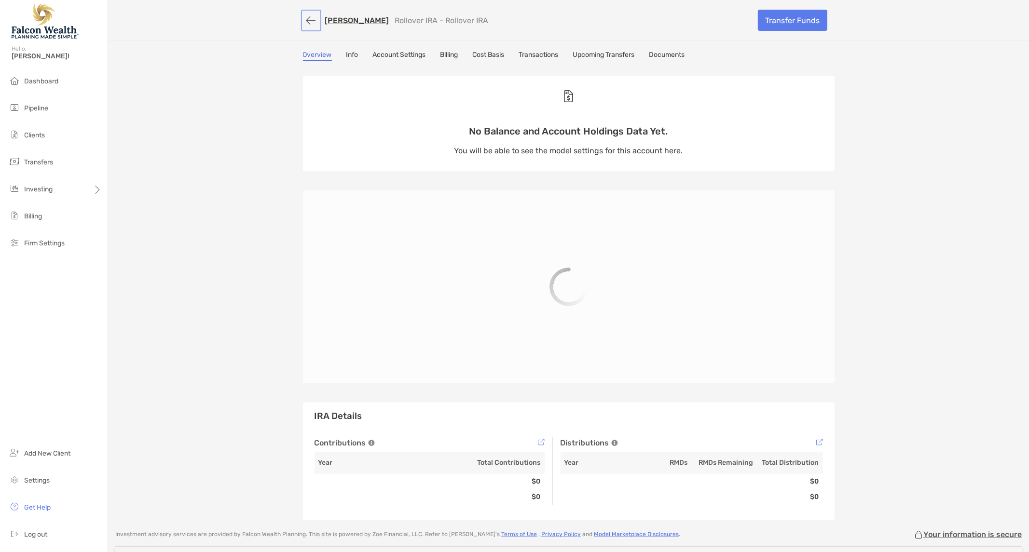
click at [304, 16] on button "button" at bounding box center [311, 21] width 16 height 18
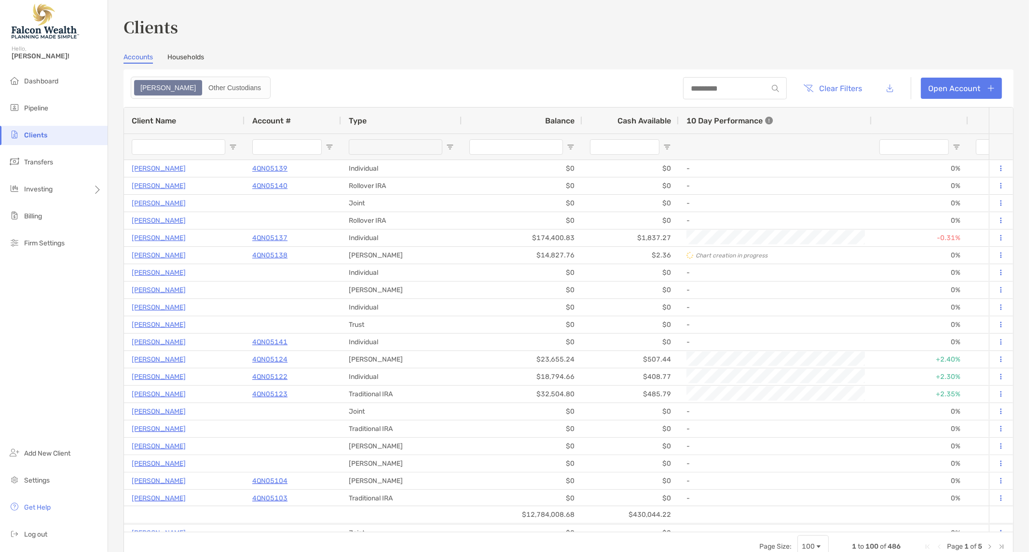
type input "**********"
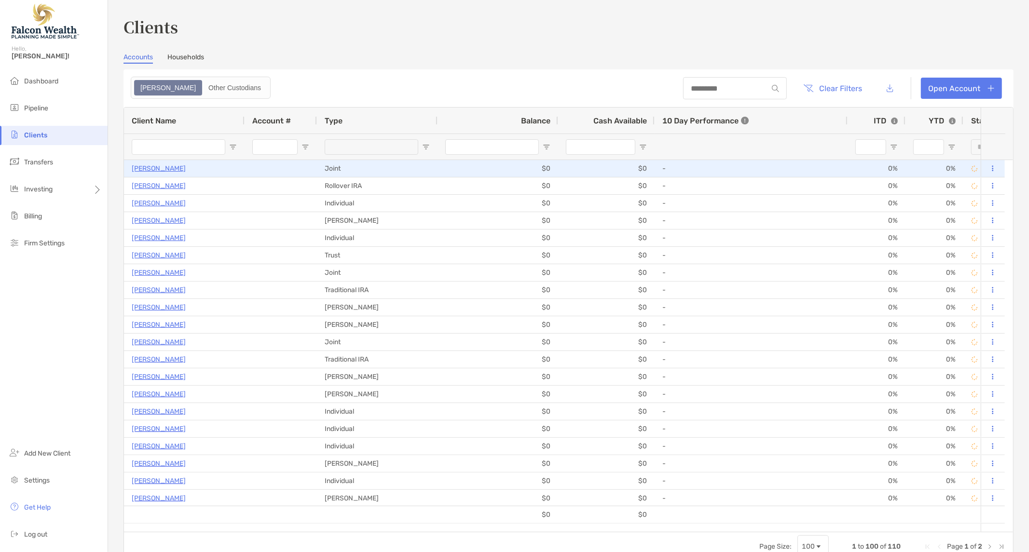
click at [160, 167] on p "[PERSON_NAME]" at bounding box center [159, 169] width 54 height 12
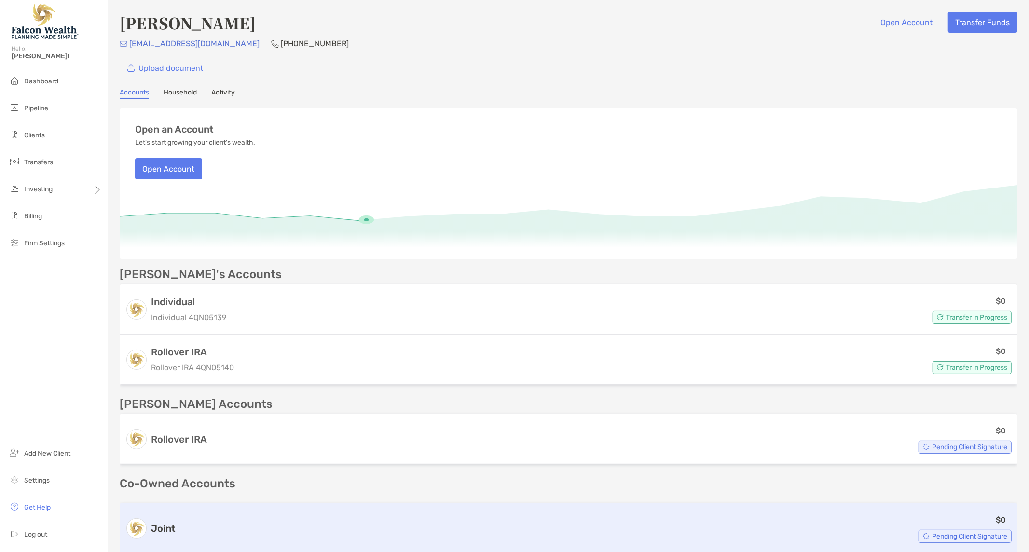
click at [895, 511] on div "Joint $0 Pending Client Signature" at bounding box center [569, 529] width 898 height 50
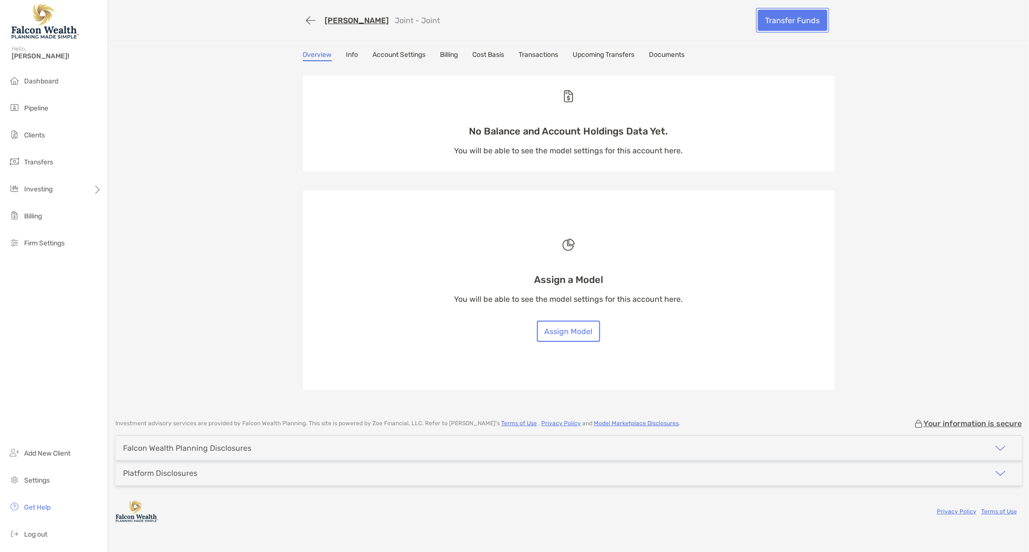
click at [787, 21] on link "Transfer Funds" at bounding box center [792, 20] width 69 height 21
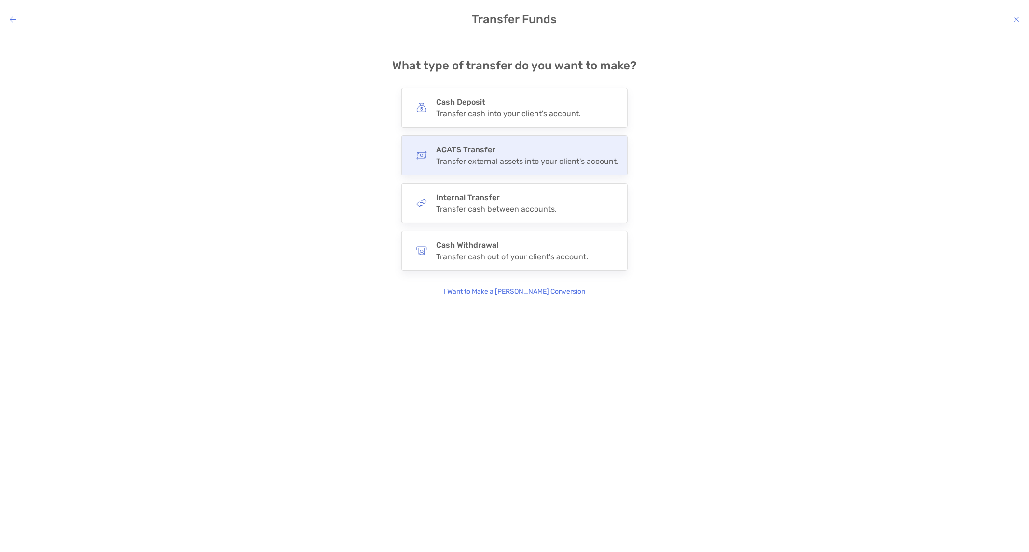
click at [594, 151] on h4 "ACATS Transfer" at bounding box center [527, 149] width 182 height 9
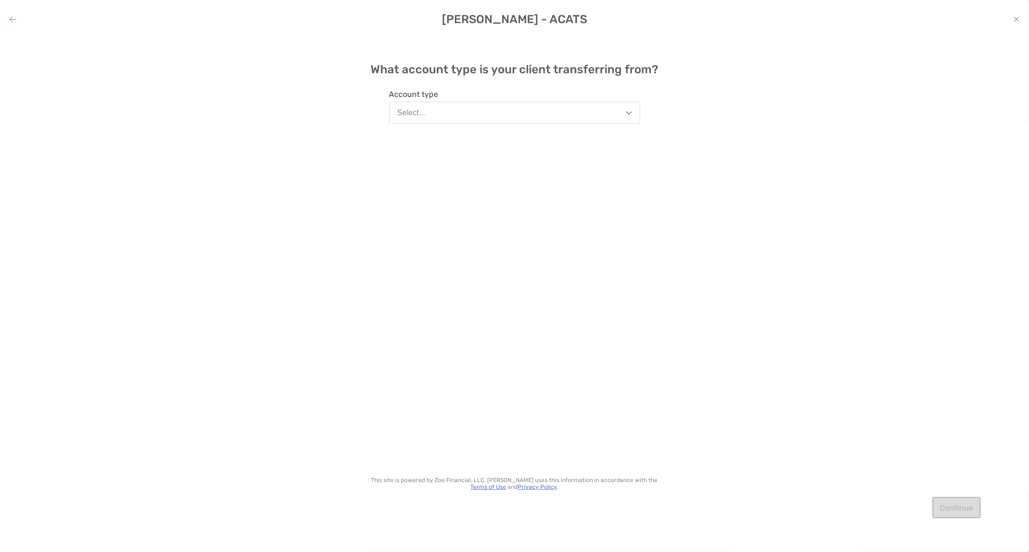
click at [550, 102] on button "Select..." at bounding box center [514, 113] width 251 height 22
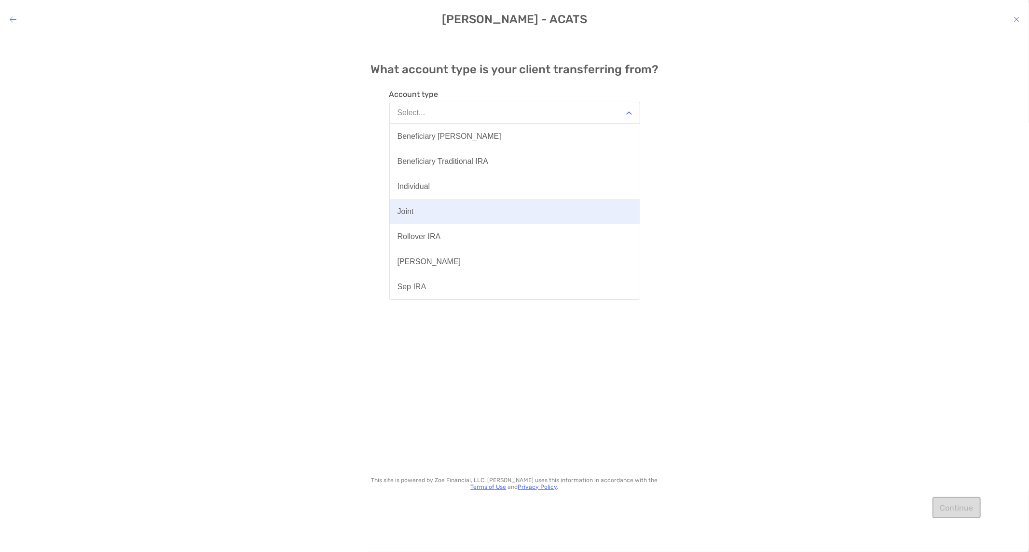
click at [445, 209] on button "Joint" at bounding box center [515, 211] width 250 height 25
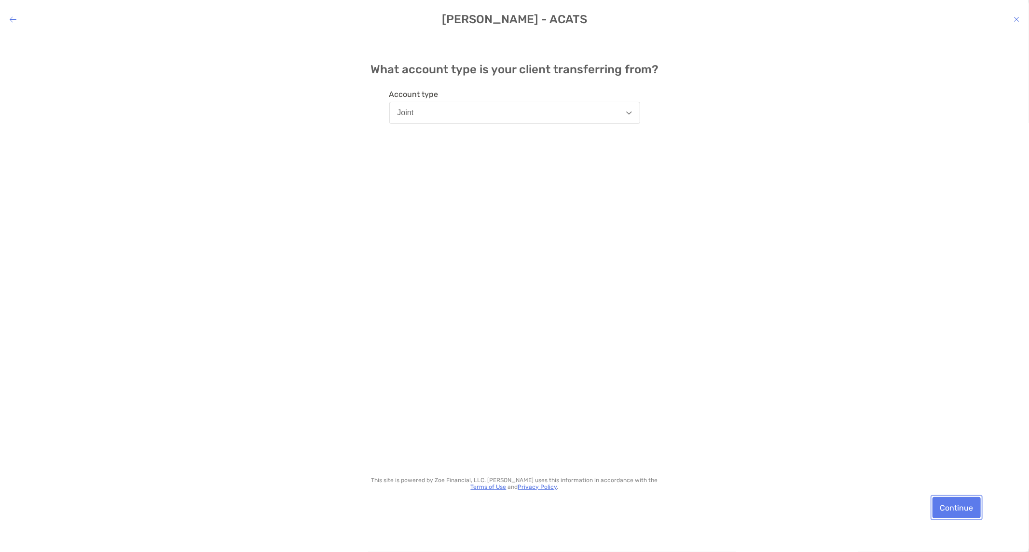
click at [958, 505] on button "Continue" at bounding box center [957, 507] width 48 height 21
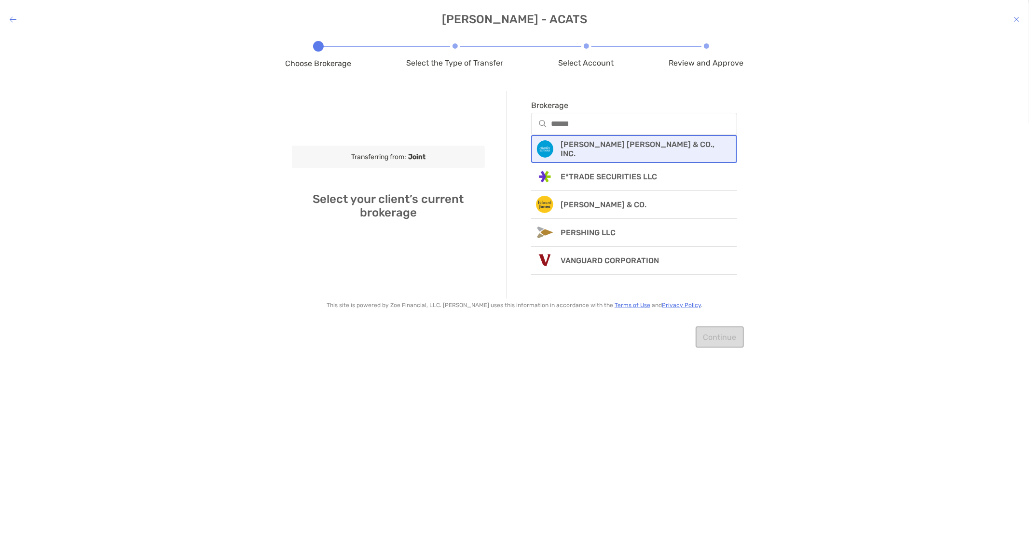
click at [650, 151] on p "CHARLES SCHWAB & CO., INC." at bounding box center [643, 149] width 164 height 18
click at [567, 197] on div "modal" at bounding box center [634, 191] width 207 height 22
click at [567, 195] on input "Account number" at bounding box center [634, 191] width 205 height 8
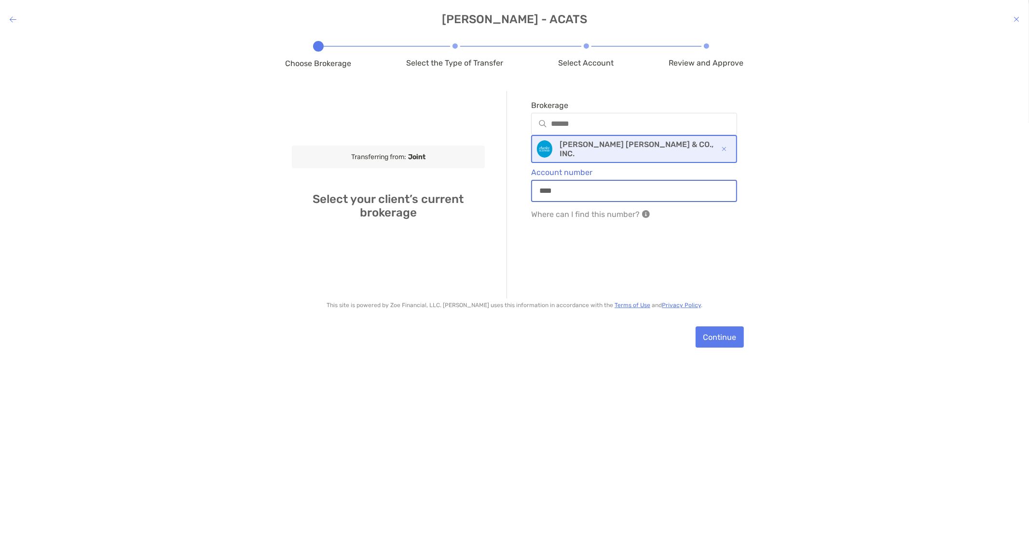
type input "*********"
click at [720, 330] on button "Continue" at bounding box center [720, 337] width 48 height 21
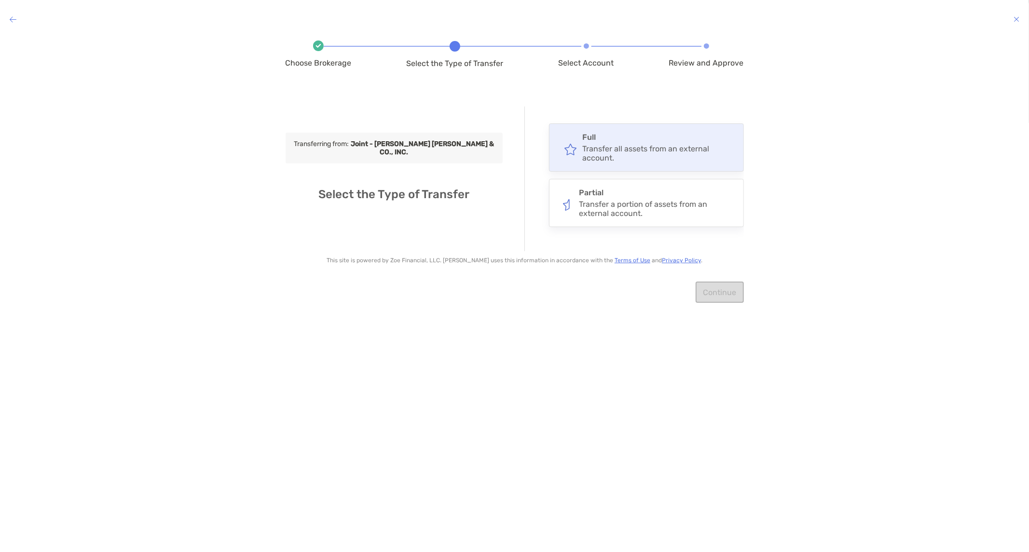
click at [683, 165] on div "Full Transfer all assets from an external account." at bounding box center [646, 148] width 195 height 48
click at [0, 0] on input "****" at bounding box center [0, 0] width 0 height 0
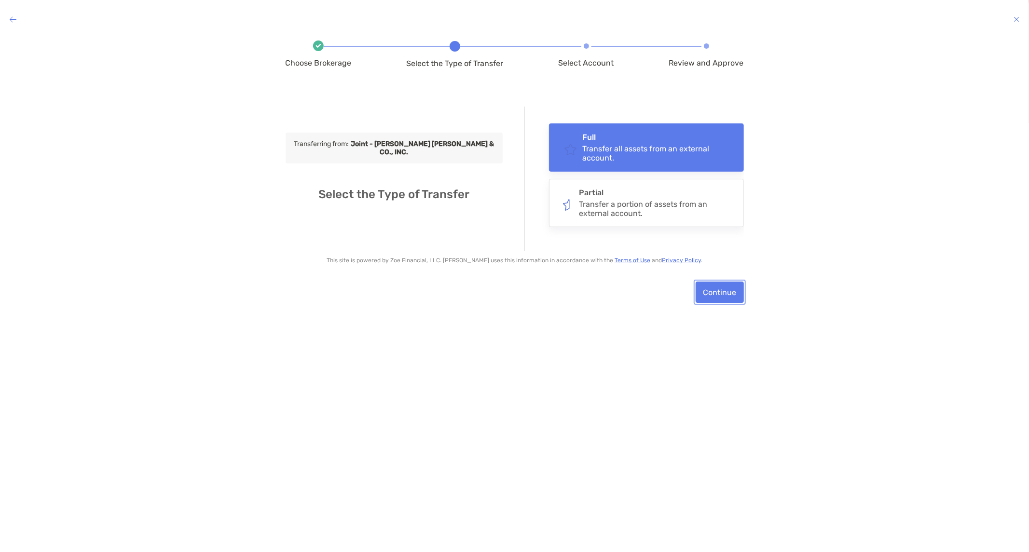
click at [708, 286] on button "Continue" at bounding box center [720, 292] width 48 height 21
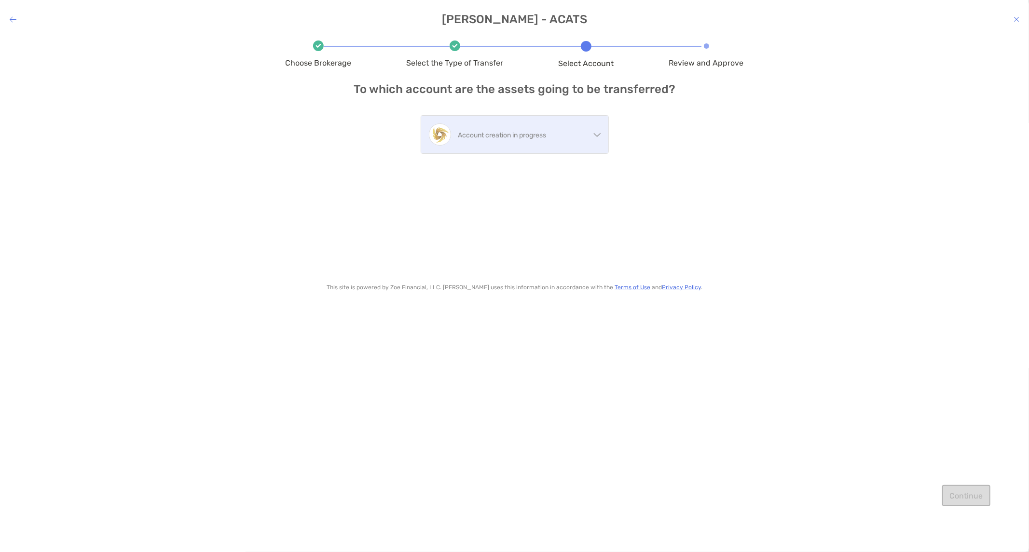
click at [585, 137] on p "Account creation in progress" at bounding box center [524, 135] width 132 height 12
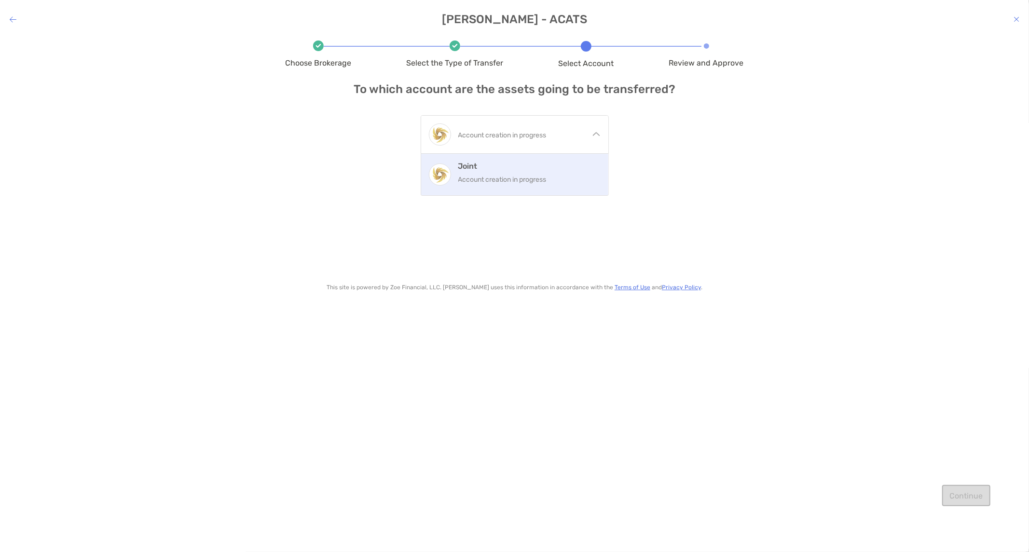
click at [579, 167] on h4 "Joint" at bounding box center [529, 166] width 142 height 9
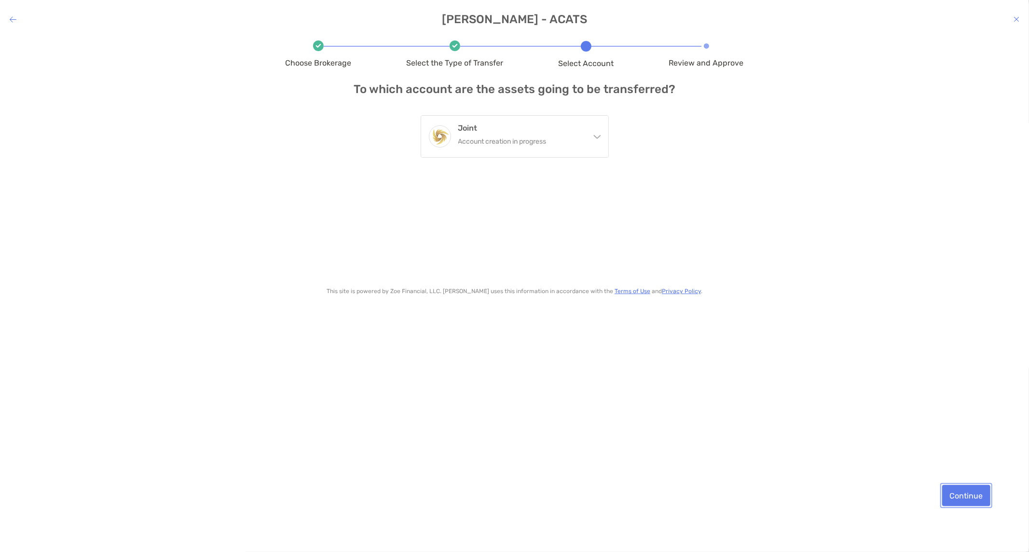
click at [961, 499] on button "Continue" at bounding box center [966, 495] width 48 height 21
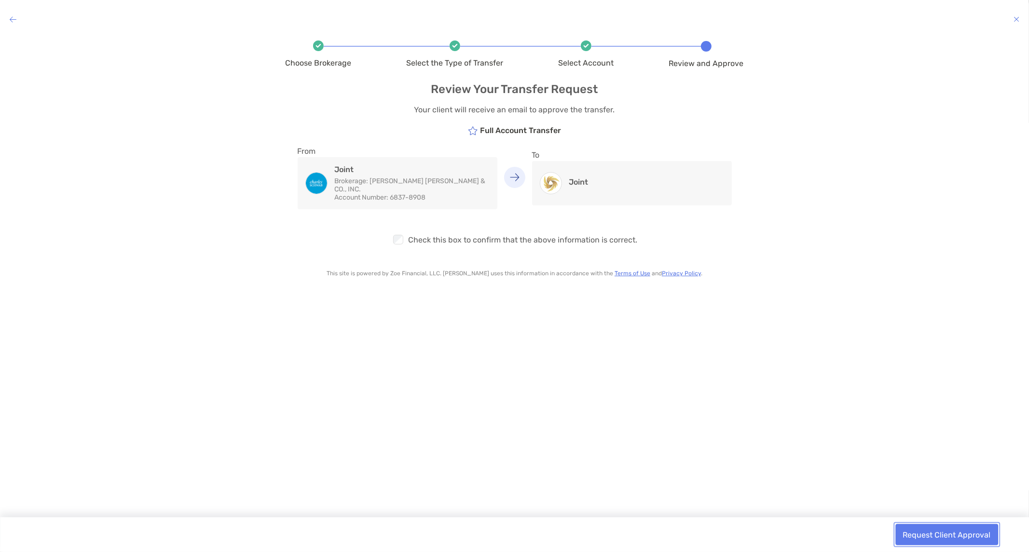
click at [957, 541] on button "Request Client Approval" at bounding box center [946, 534] width 103 height 21
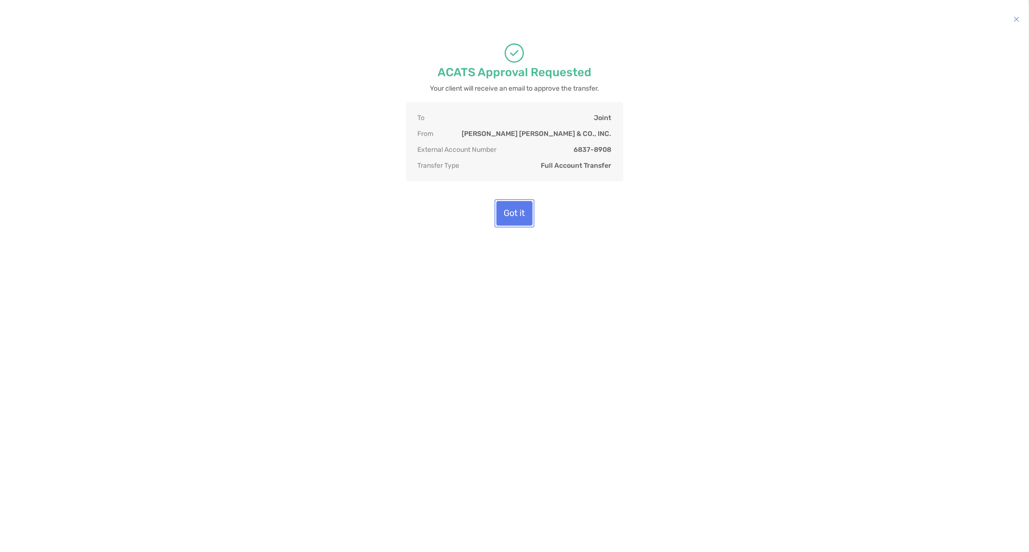
click at [520, 212] on button "Got it" at bounding box center [514, 213] width 36 height 25
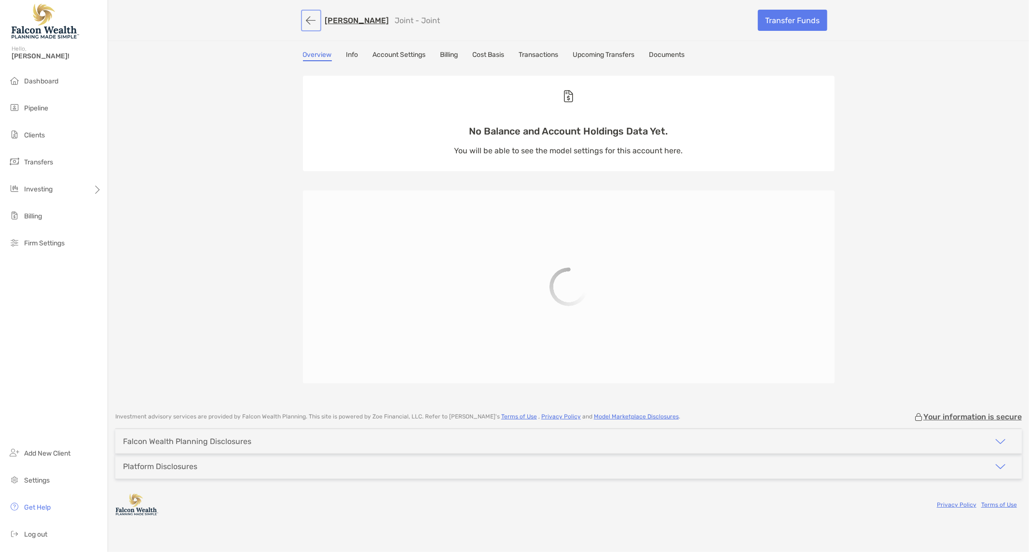
click at [309, 17] on button "button" at bounding box center [311, 21] width 16 height 18
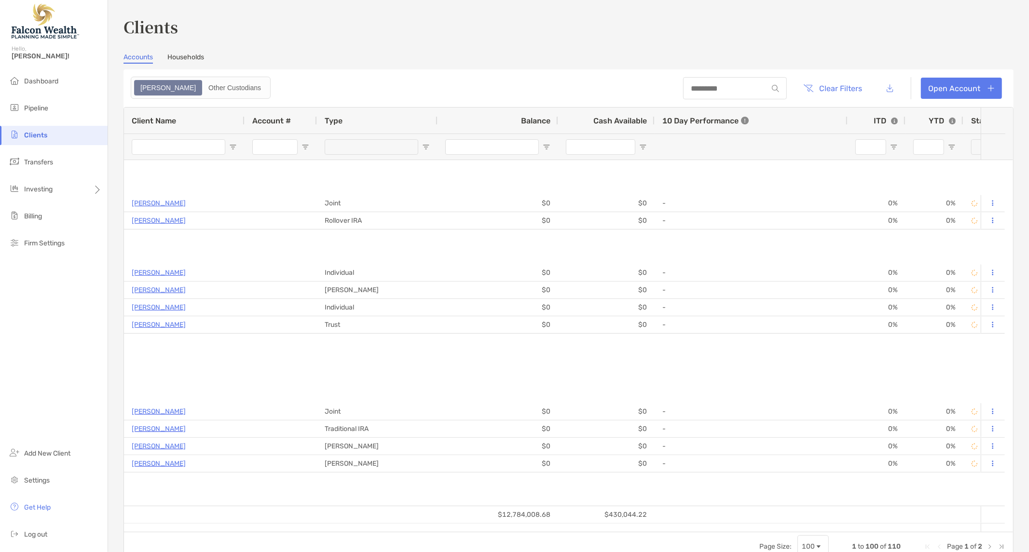
type input "**********"
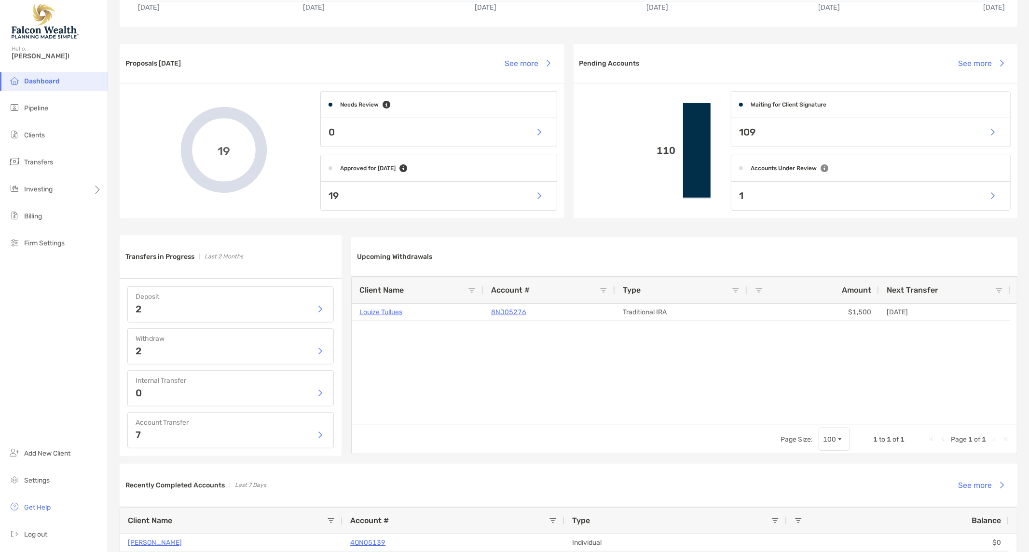
scroll to position [54, 0]
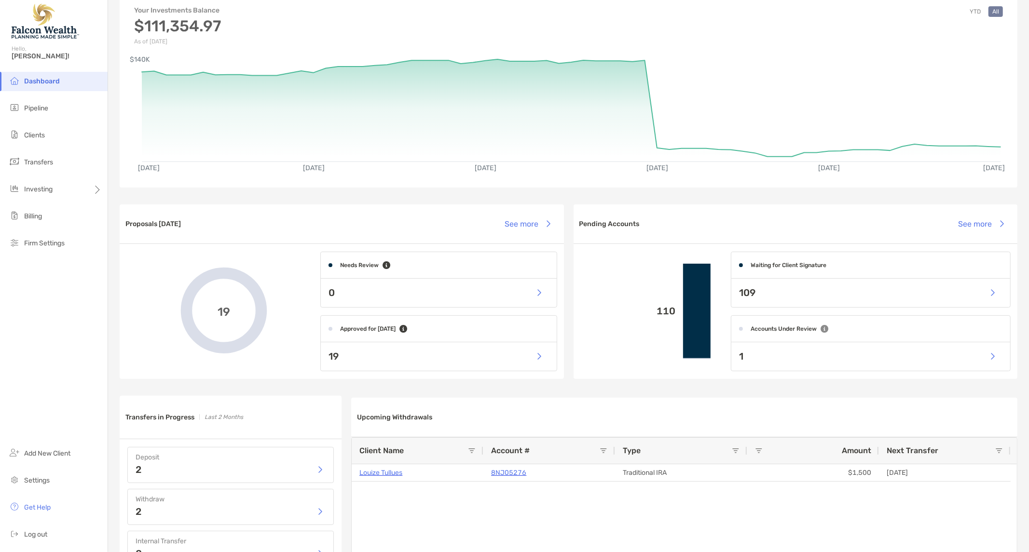
click at [37, 83] on span "Dashboard" at bounding box center [42, 81] width 36 height 8
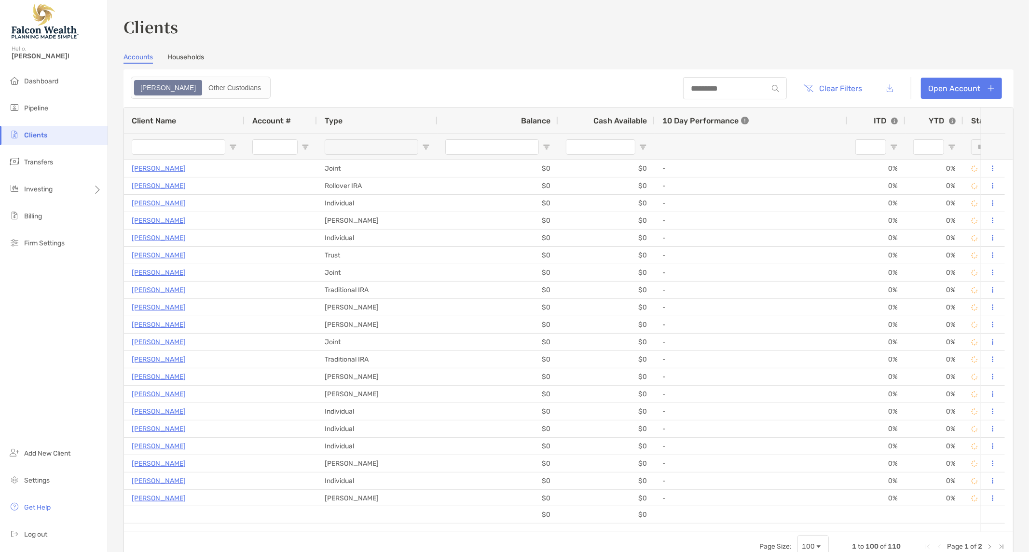
click at [169, 55] on link "Households" at bounding box center [185, 58] width 37 height 11
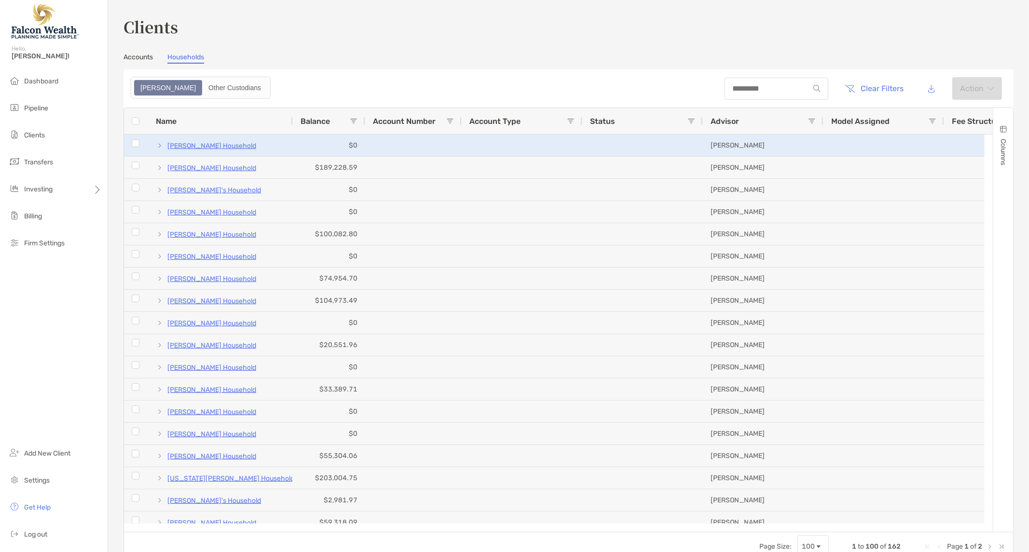
click at [156, 145] on span at bounding box center [160, 146] width 8 height 8
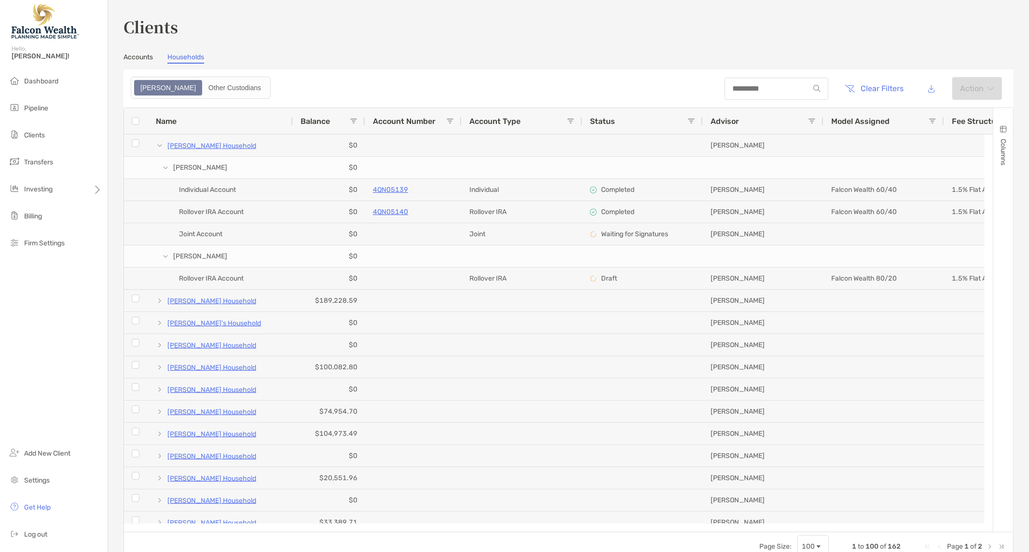
click at [661, 17] on h3 "Clients" at bounding box center [569, 26] width 890 height 22
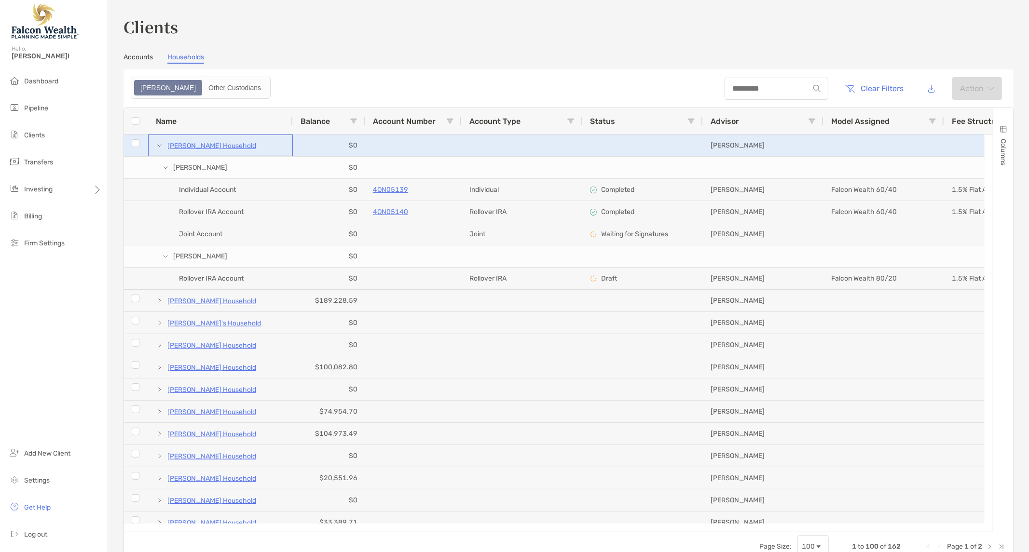
click at [181, 145] on p "Cherilyn Wiley's Household" at bounding box center [211, 146] width 89 height 12
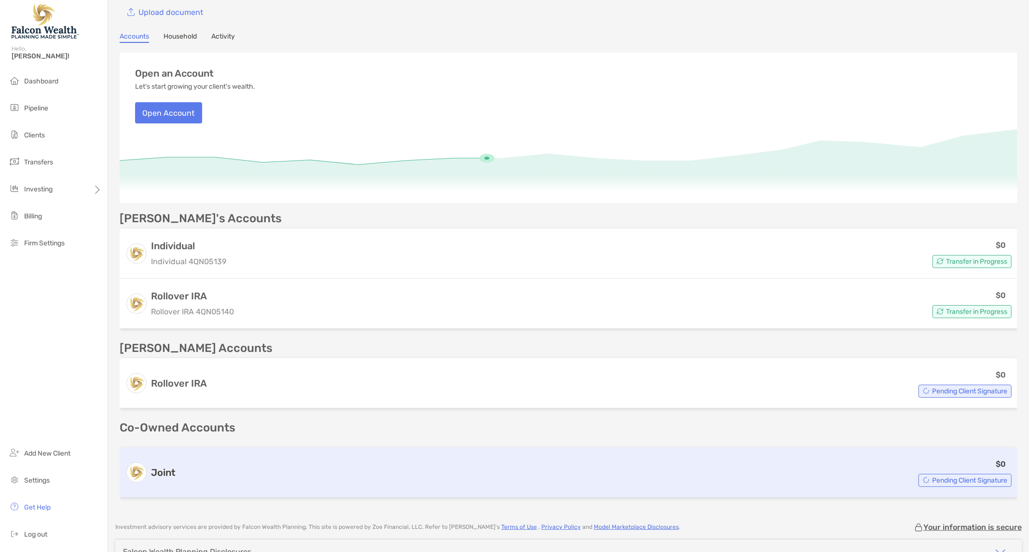
scroll to position [137, 0]
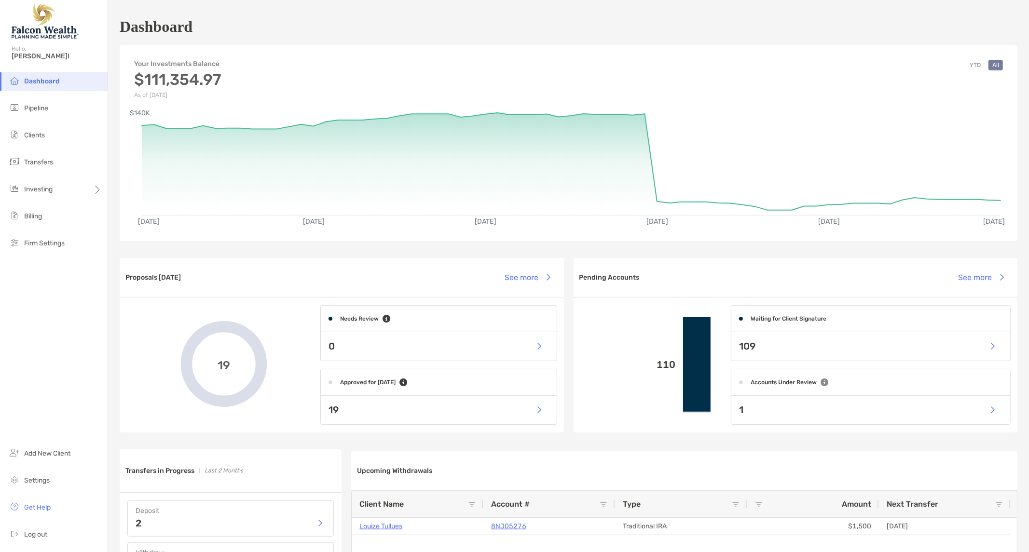
click at [778, 109] on div "Jun 11, '25 Jun 25, '25 Jul 9, '25 Jul 23, '25 Aug 6, '25 Aug 20, '25 $140K" at bounding box center [569, 167] width 898 height 138
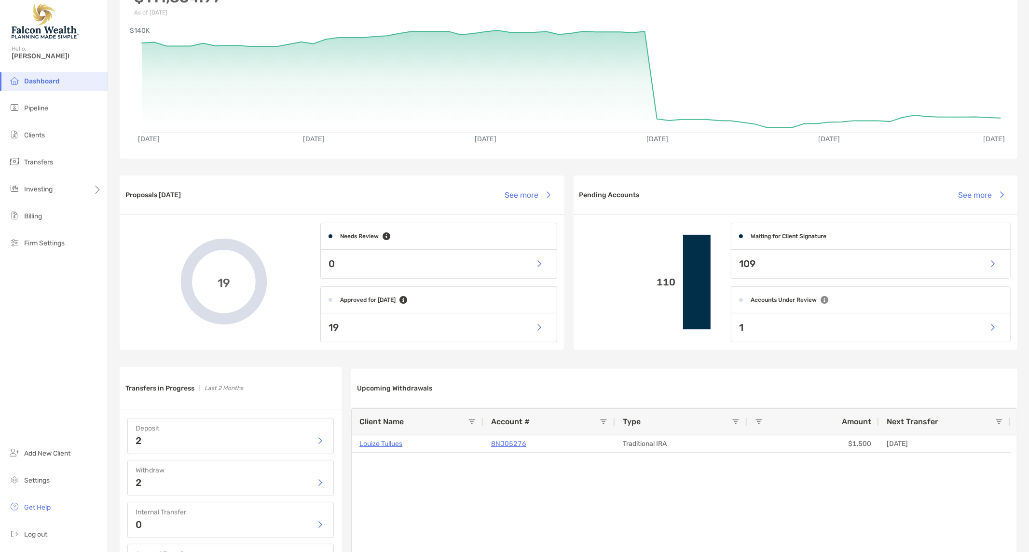
scroll to position [161, 0]
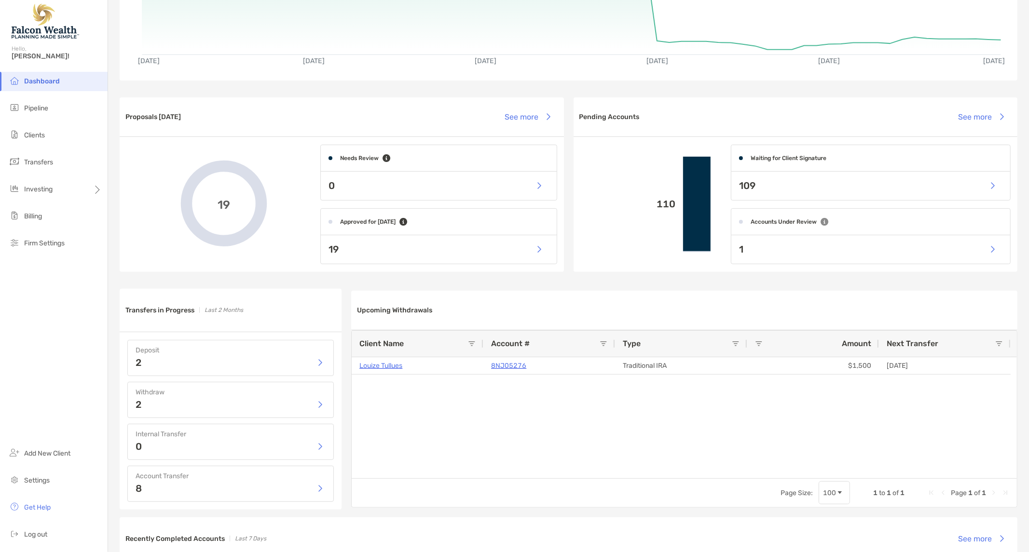
click at [975, 248] on div "1" at bounding box center [870, 249] width 279 height 28
click at [991, 245] on button "button" at bounding box center [993, 249] width 20 height 21
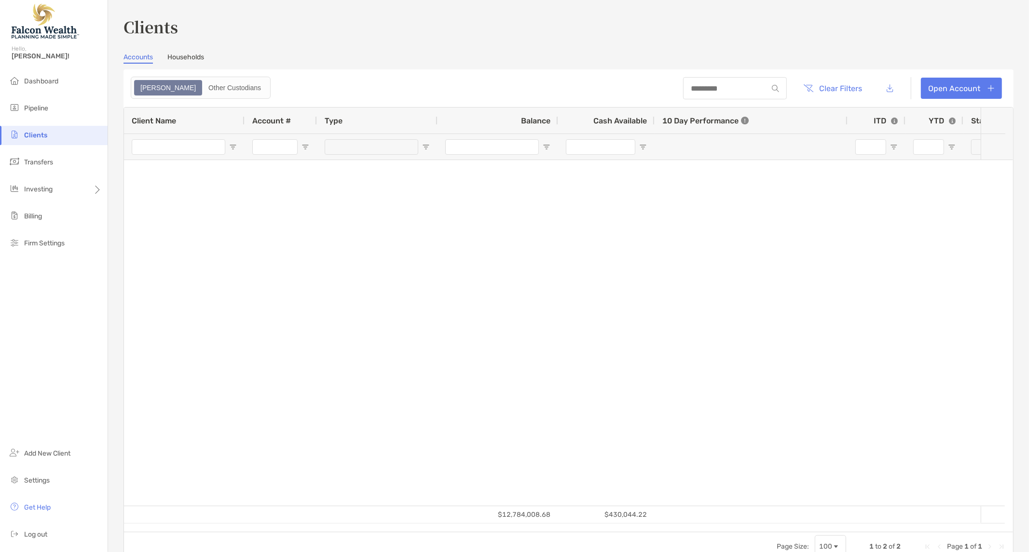
type input "**********"
click at [193, 79] on div "Zoe Other Custodians" at bounding box center [201, 88] width 140 height 22
click at [189, 60] on link "Households" at bounding box center [185, 58] width 37 height 11
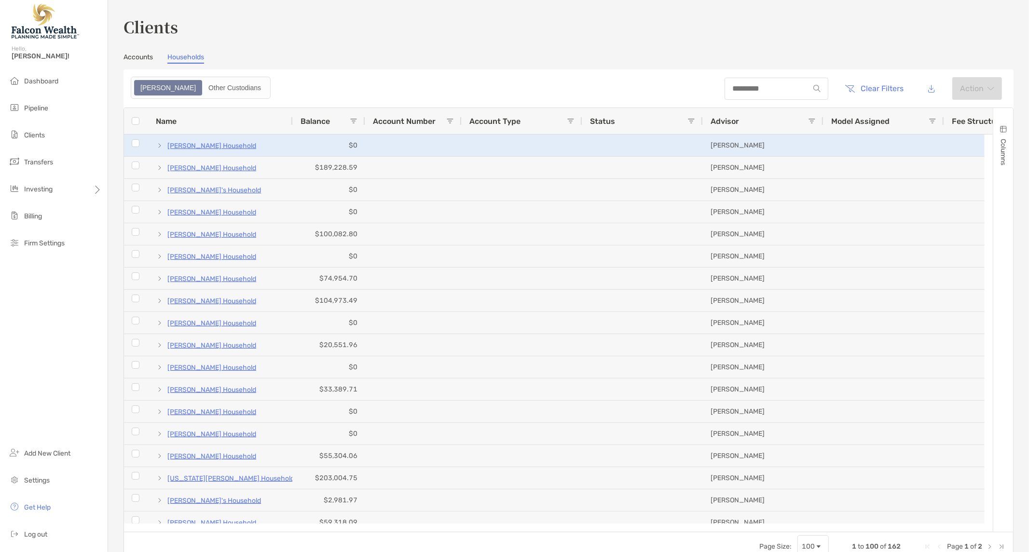
click at [207, 143] on p "Cherilyn Wiley's Household" at bounding box center [211, 146] width 89 height 12
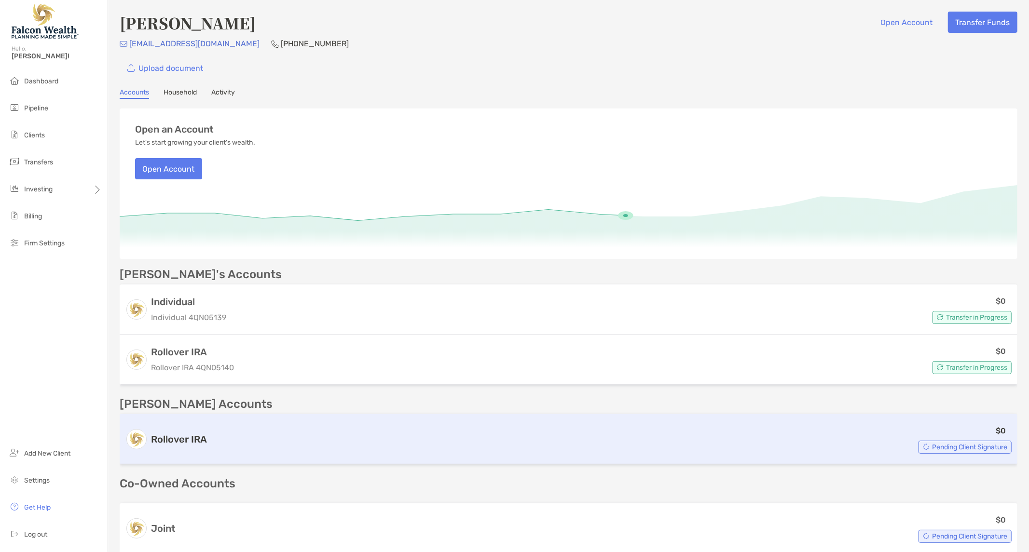
scroll to position [107, 0]
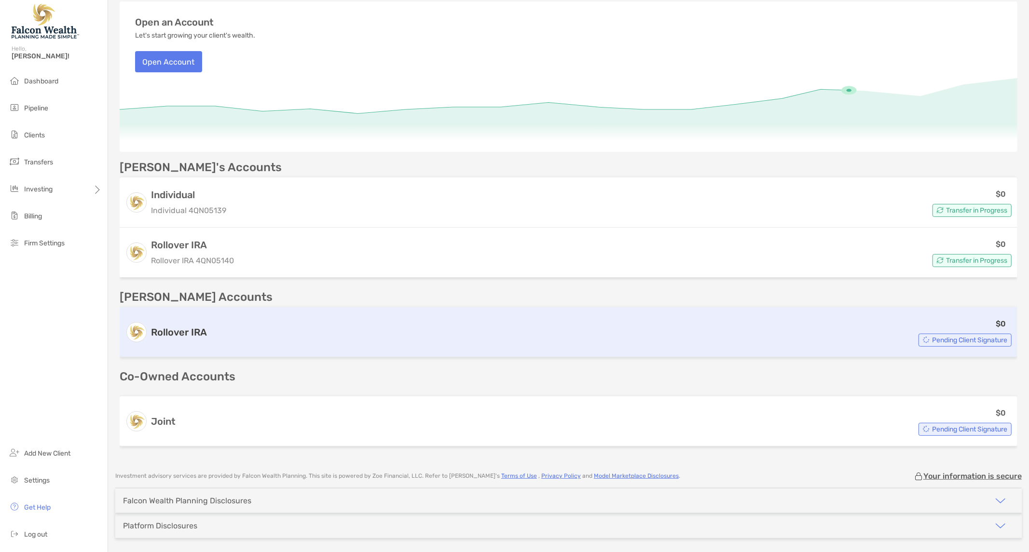
click at [954, 339] on span "Pending Client Signature" at bounding box center [969, 340] width 75 height 5
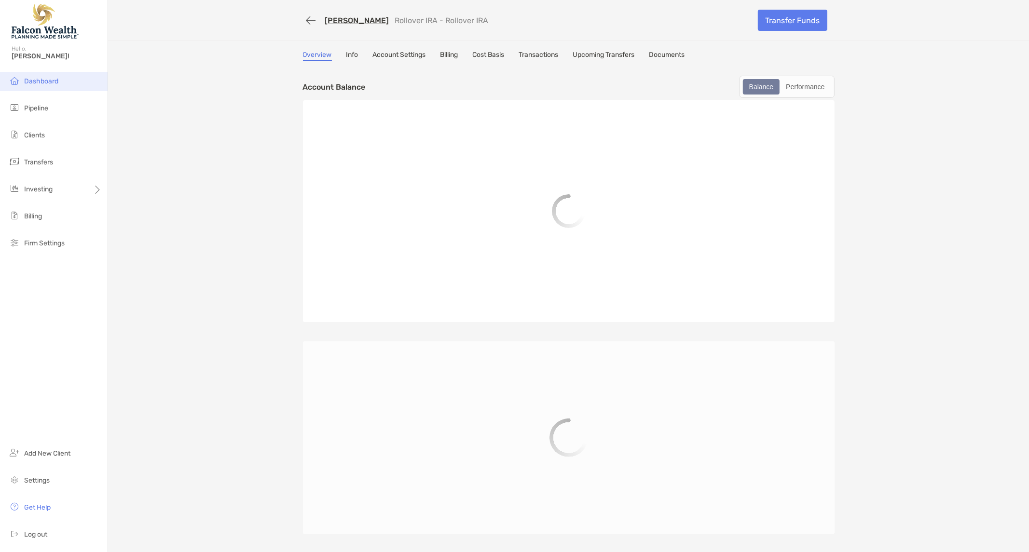
click at [41, 86] on li "Dashboard" at bounding box center [54, 81] width 108 height 19
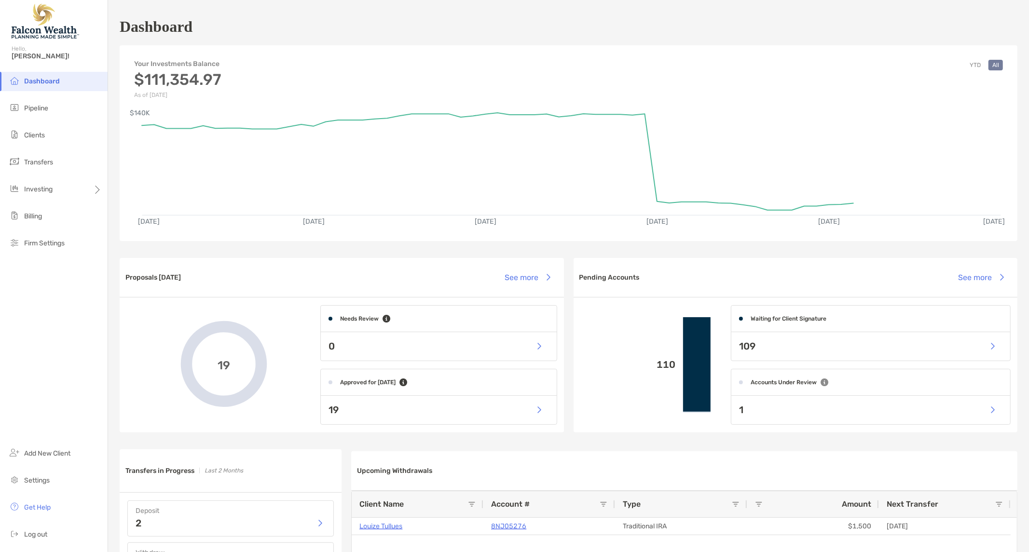
click at [589, 35] on div "Dashboard" at bounding box center [569, 26] width 898 height 22
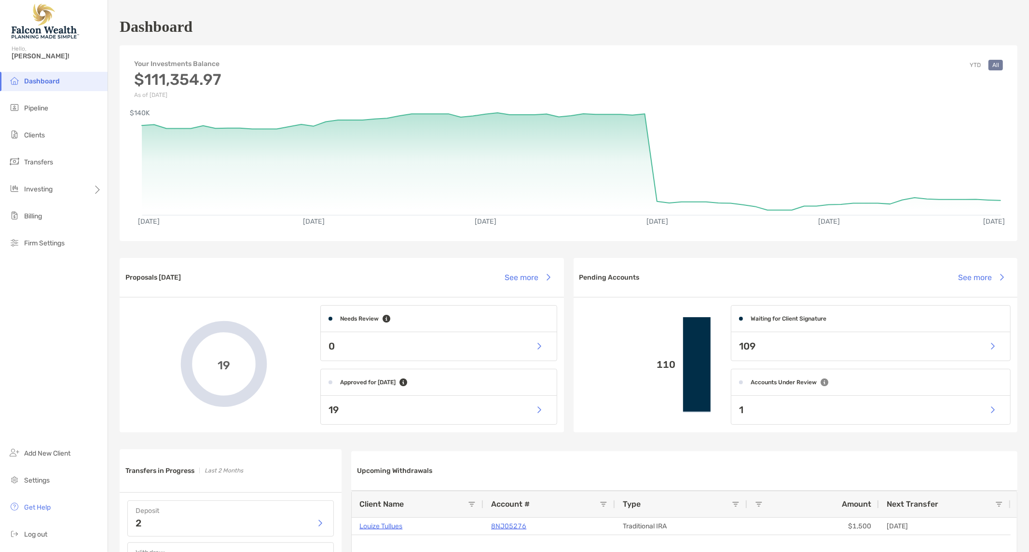
click at [39, 81] on span "Dashboard" at bounding box center [42, 81] width 36 height 8
click at [37, 105] on span "Pipeline" at bounding box center [36, 108] width 24 height 8
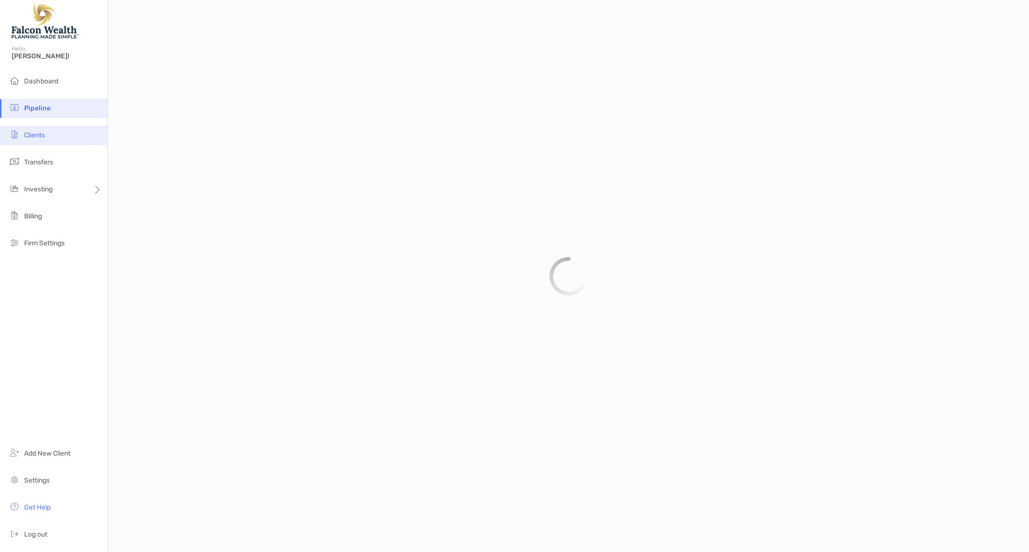
click at [42, 129] on li "Clients" at bounding box center [54, 135] width 108 height 19
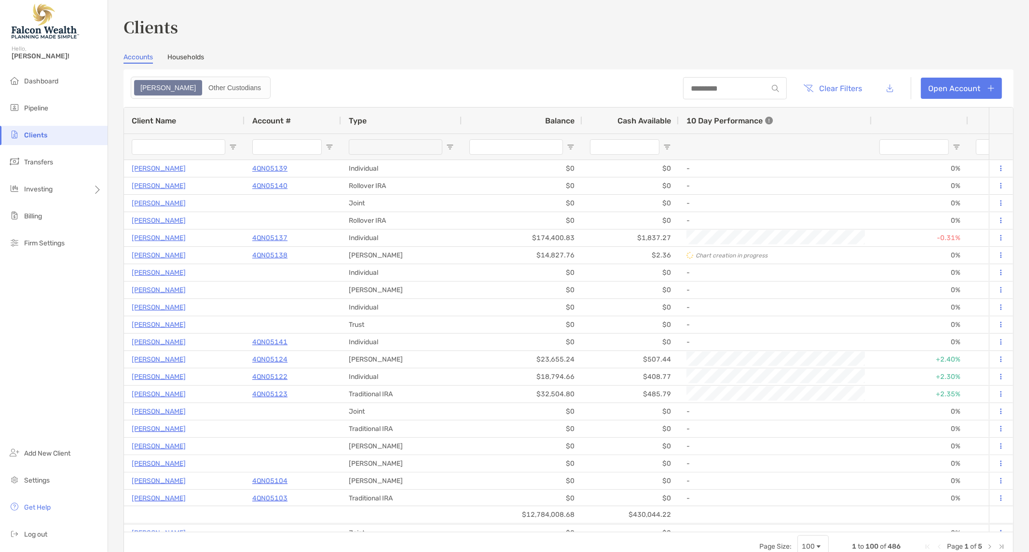
type input "**********"
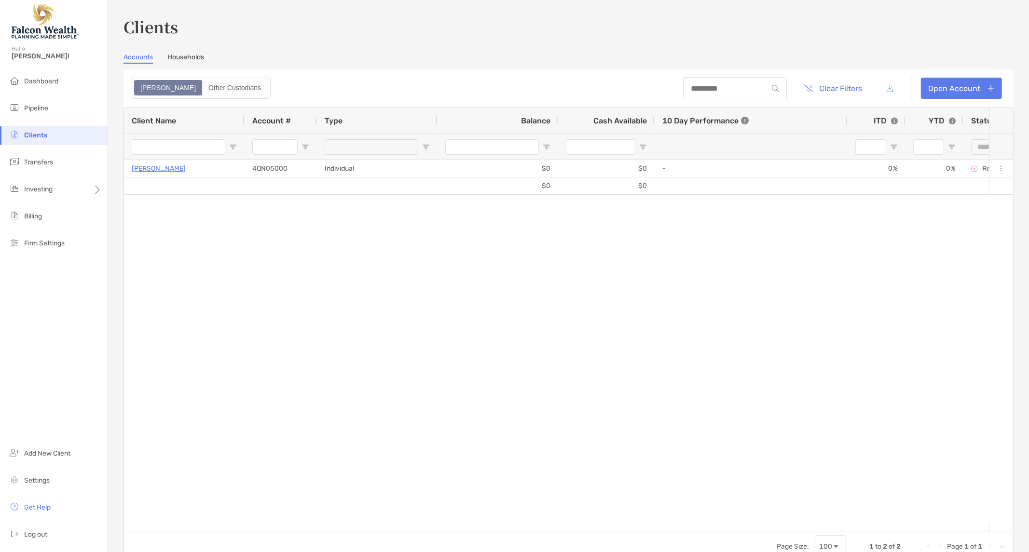
click at [198, 51] on div "Clients Accounts Households Zoe Other Custodians Clear Filters Open Account 1 t…" at bounding box center [569, 288] width 890 height 546
click at [181, 57] on link "Households" at bounding box center [185, 58] width 37 height 11
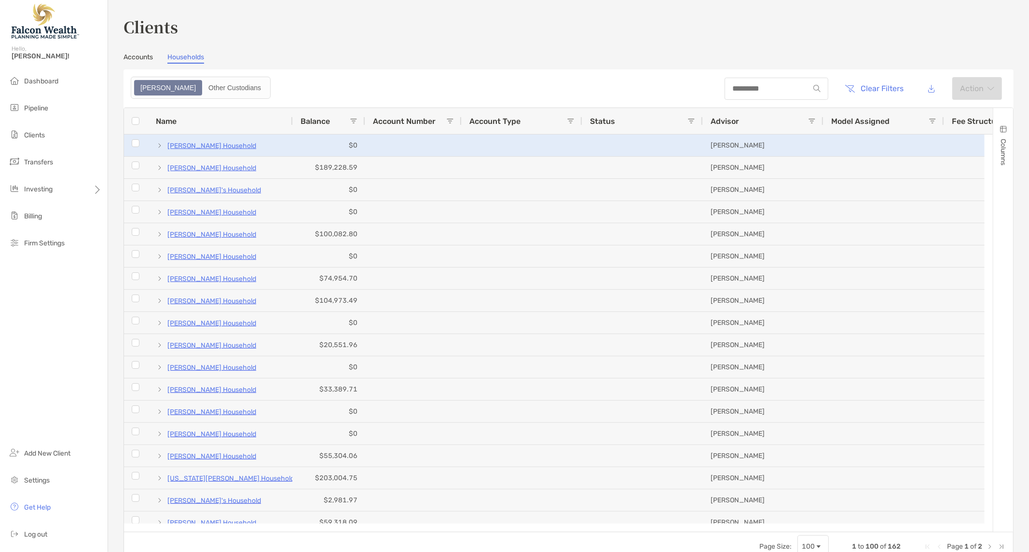
click at [181, 150] on p "[PERSON_NAME] Household" at bounding box center [211, 146] width 89 height 12
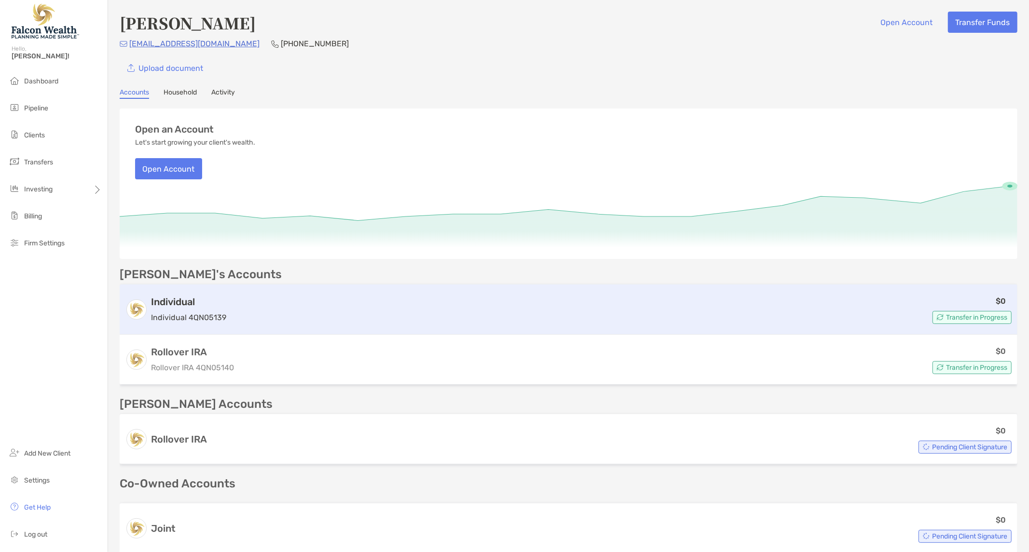
click at [817, 312] on div "$0 Transfer in Progress" at bounding box center [621, 309] width 782 height 29
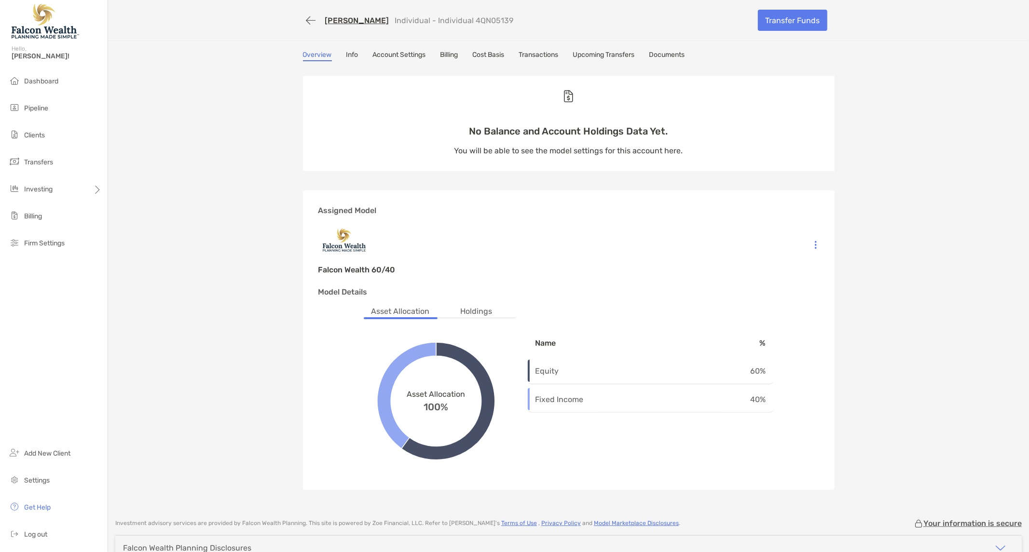
click at [134, 56] on div "Cherilyn Wiley Individual - Individual 4QN05139 Transfer Funds Overview Info Ac…" at bounding box center [568, 255] width 921 height 510
click at [896, 248] on div "Cherilyn Wiley Individual - Individual 4QN05139 Transfer Funds Overview Info Ac…" at bounding box center [568, 255] width 921 height 510
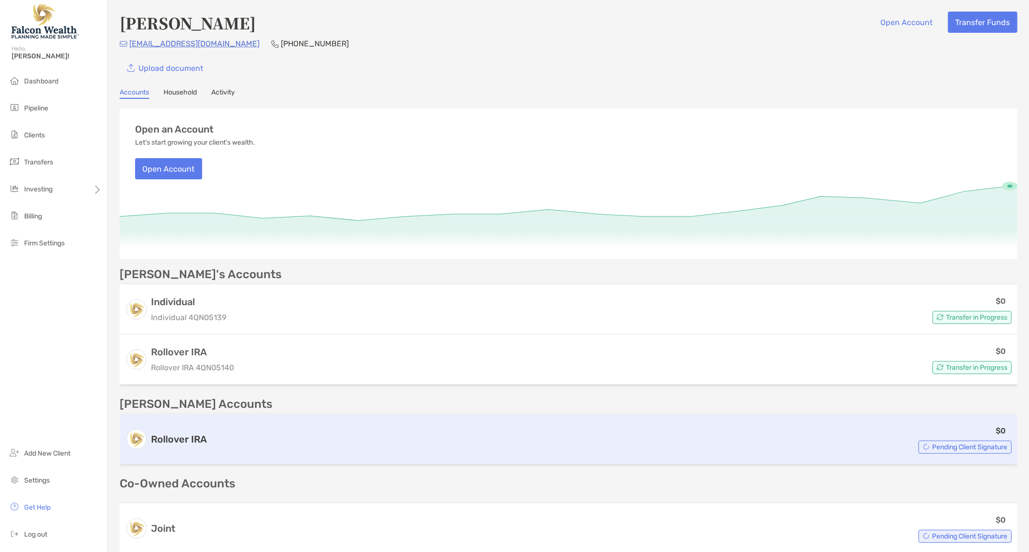
scroll to position [137, 0]
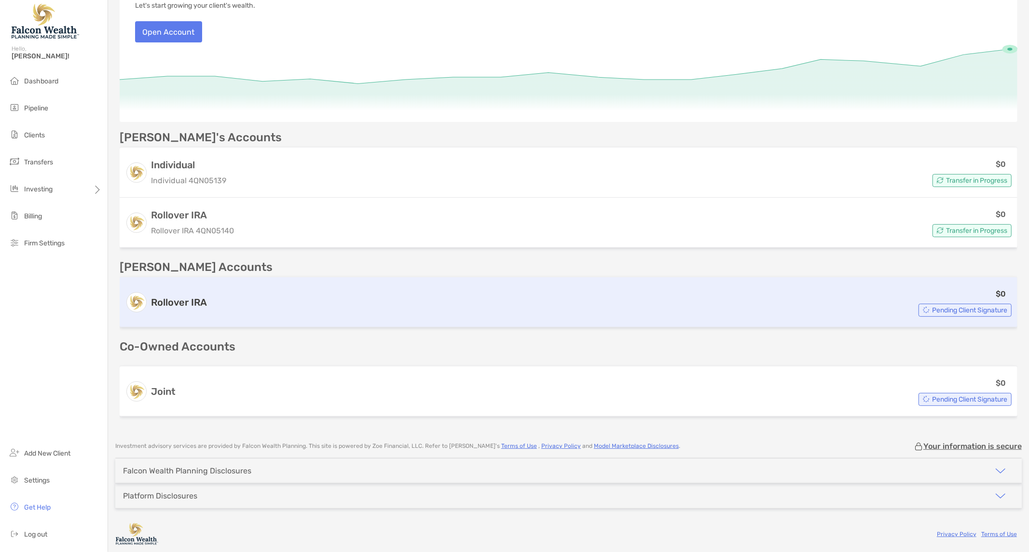
click at [204, 292] on div "Rollover IRA $0 Pending Client Signature" at bounding box center [569, 302] width 898 height 50
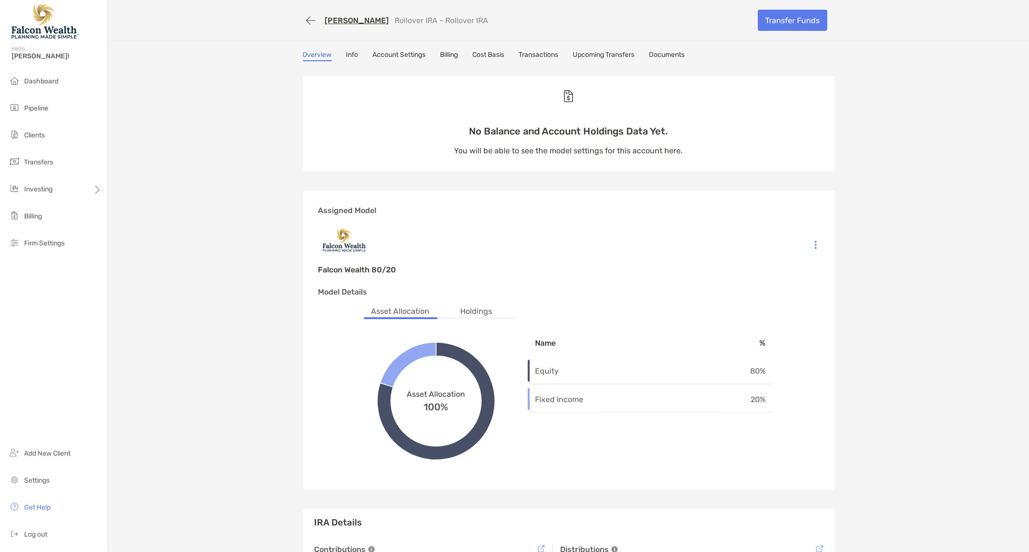
click at [169, 146] on div "[PERSON_NAME] Rollover IRA - Rollover IRA Transfer Funds Overview Info Account …" at bounding box center [568, 329] width 921 height 658
click at [399, 53] on link "Account Settings" at bounding box center [399, 56] width 53 height 11
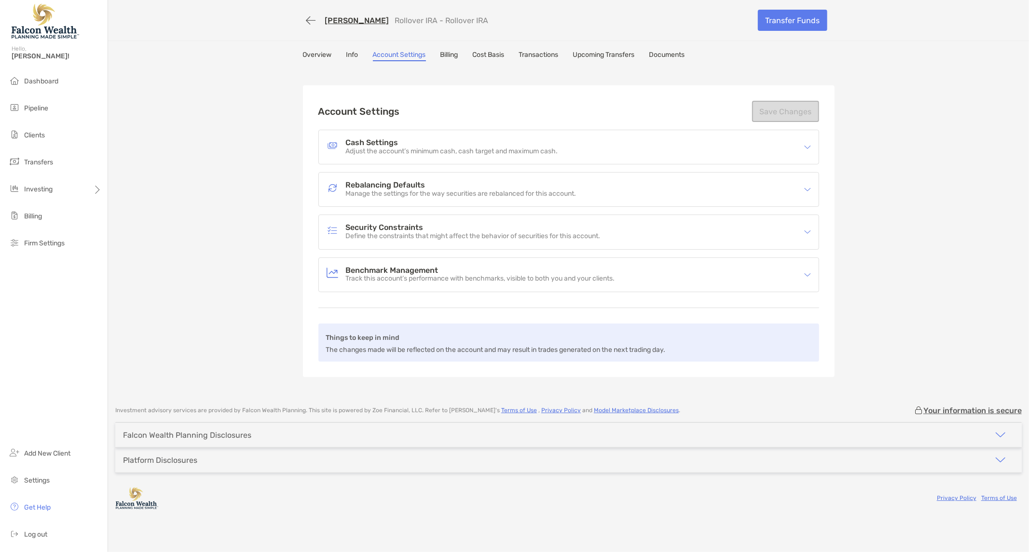
click at [319, 16] on div "[PERSON_NAME] Rollover IRA - Rollover IRA" at bounding box center [403, 20] width 169 height 9
click at [314, 16] on button "button" at bounding box center [311, 21] width 16 height 18
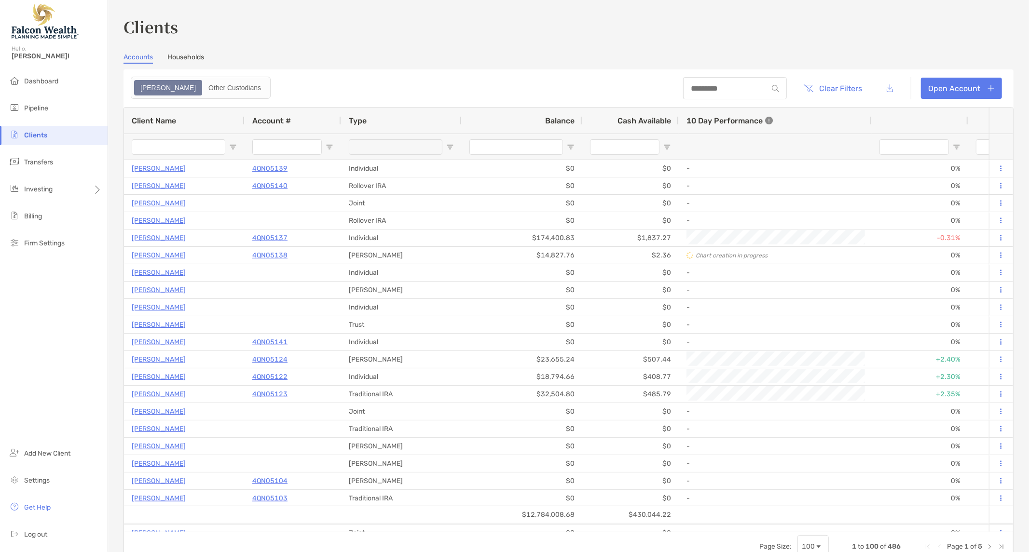
type input "**********"
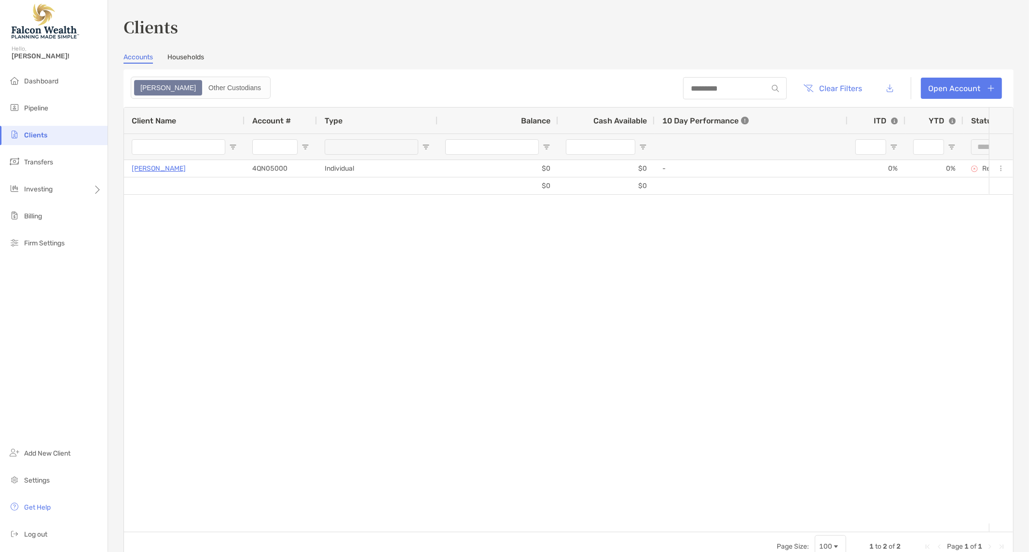
click at [15, 136] on img at bounding box center [15, 135] width 12 height 12
click at [53, 137] on li "Clients" at bounding box center [54, 135] width 108 height 19
click at [44, 136] on span "Clients" at bounding box center [35, 135] width 23 height 8
click at [35, 134] on span "Clients" at bounding box center [35, 135] width 23 height 8
click at [177, 48] on div "Clients Accounts Households Zoe Other Custodians Clear Filters Open Account 1 t…" at bounding box center [569, 288] width 890 height 546
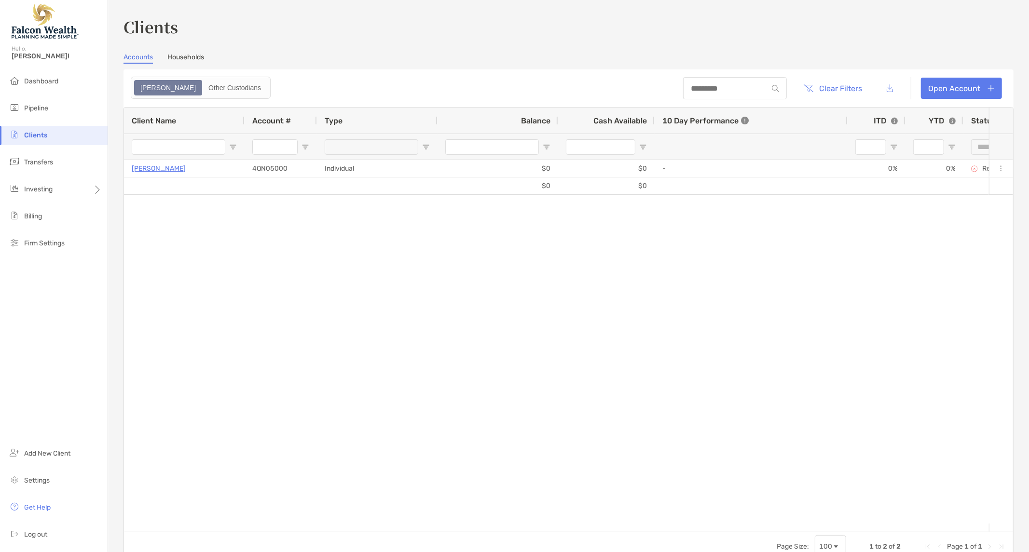
click at [177, 52] on div "Clients Accounts Households Zoe Other Custodians Clear Filters Open Account 1 t…" at bounding box center [569, 288] width 890 height 546
click at [174, 57] on link "Households" at bounding box center [185, 58] width 37 height 11
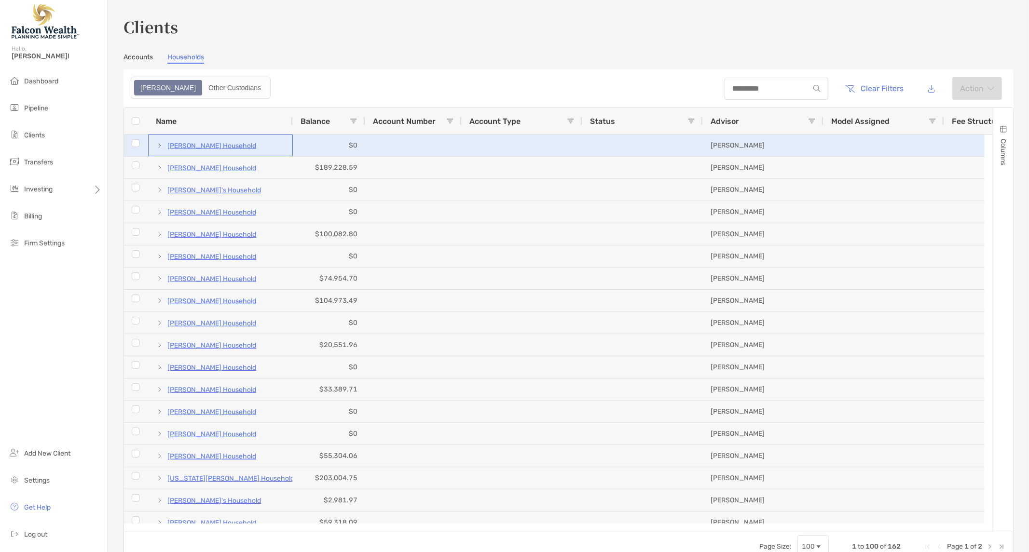
click at [191, 148] on p "Cherilyn Wiley's Household" at bounding box center [211, 146] width 89 height 12
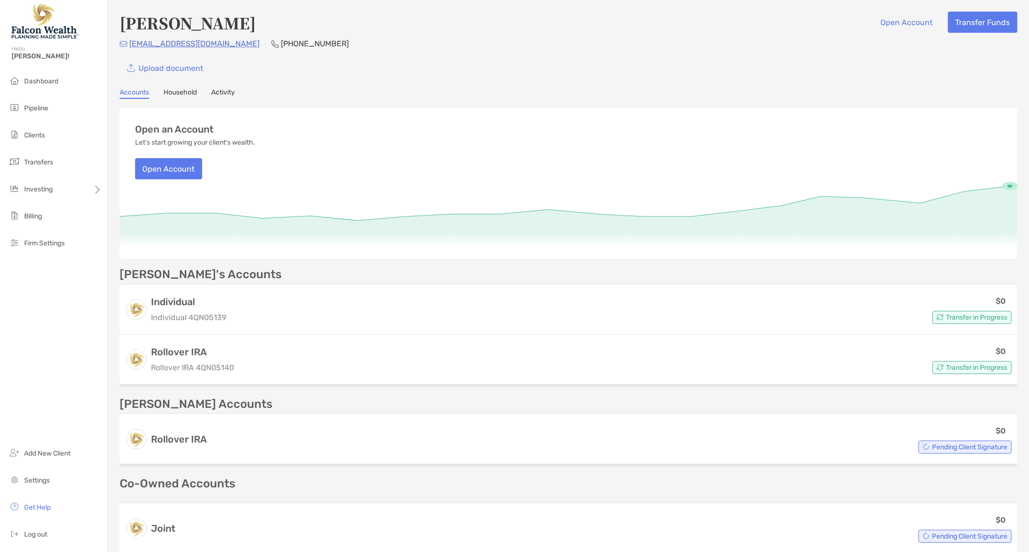
click at [664, 155] on div "Open an Account Let's start growing your client's wealth. Open Account" at bounding box center [569, 144] width 898 height 71
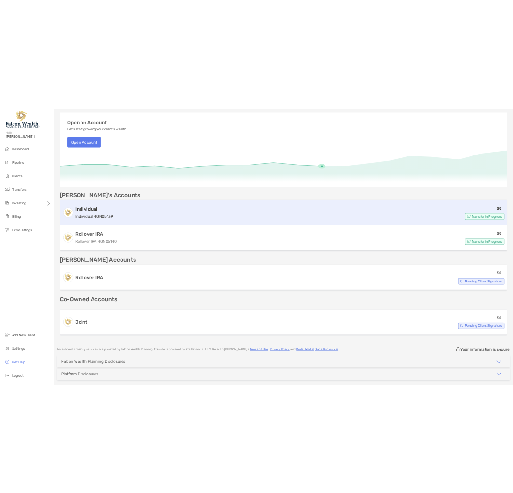
scroll to position [137, 0]
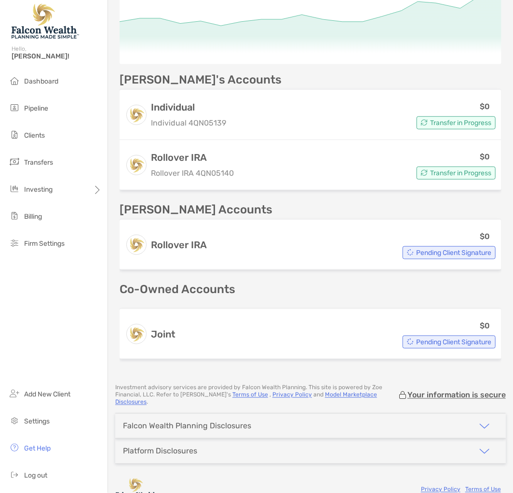
scroll to position [203, 0]
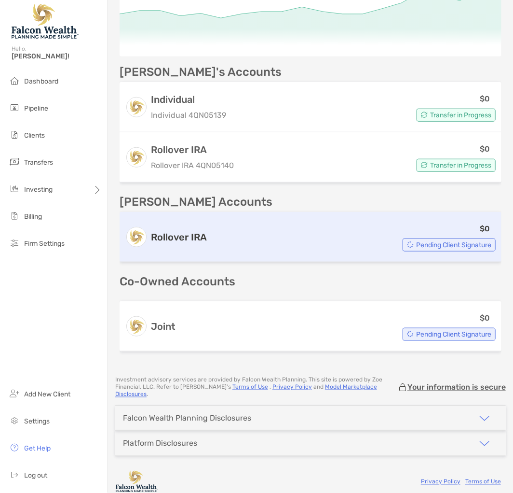
click at [345, 237] on div "$0 Pending Client Signature" at bounding box center [353, 236] width 285 height 29
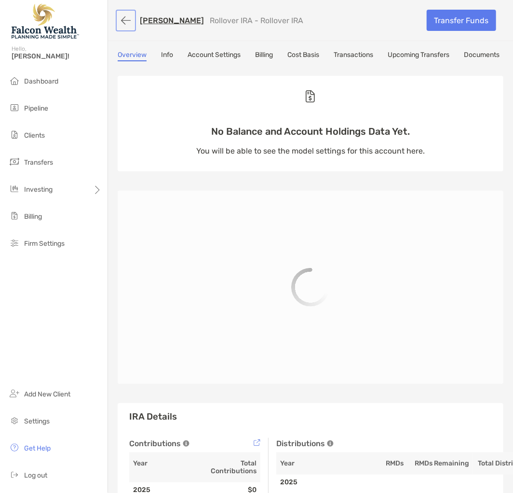
click at [124, 18] on button "button" at bounding box center [126, 21] width 16 height 18
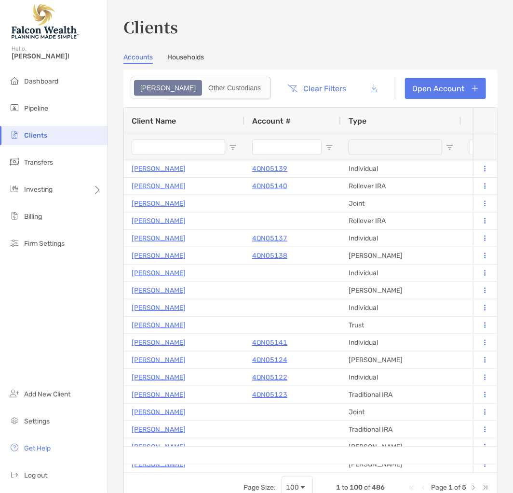
type input "**********"
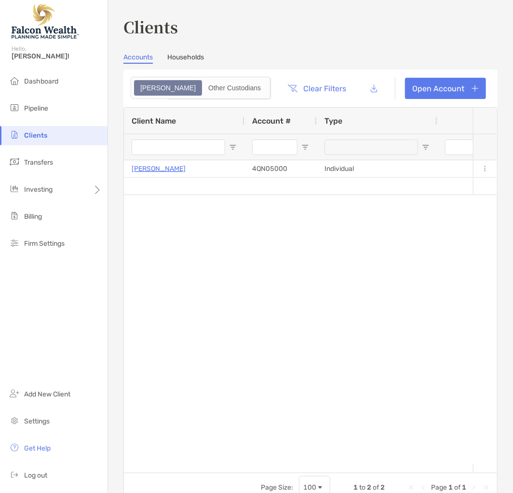
click at [187, 56] on link "Households" at bounding box center [185, 58] width 37 height 11
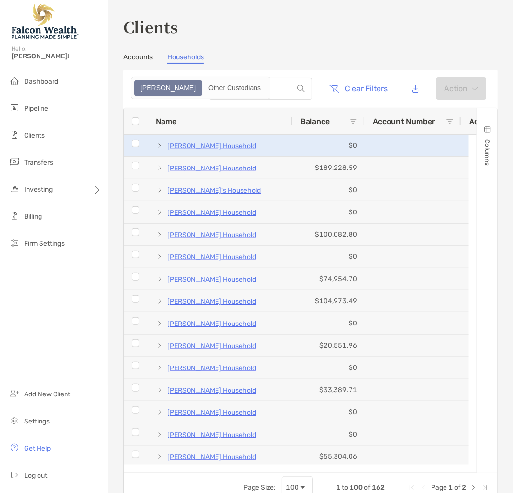
click at [179, 146] on p "[PERSON_NAME] Household" at bounding box center [211, 146] width 89 height 12
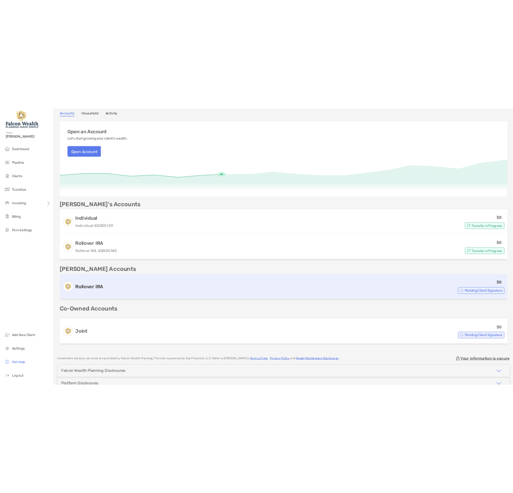
scroll to position [137, 0]
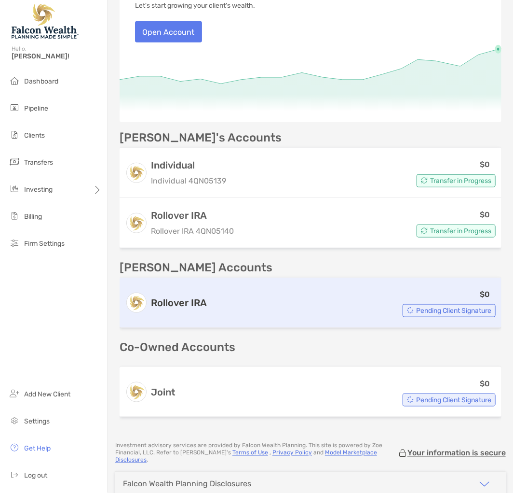
click at [416, 309] on span "Pending Client Signature" at bounding box center [453, 310] width 75 height 5
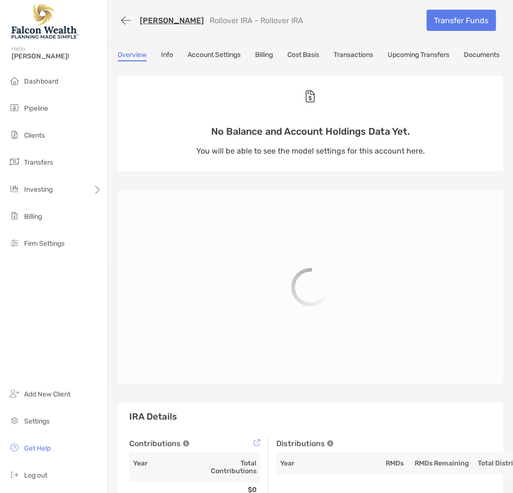
click at [431, 51] on link "Upcoming Transfers" at bounding box center [419, 56] width 62 height 11
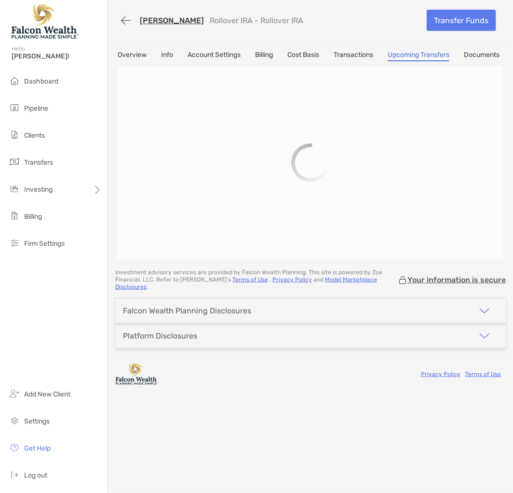
scroll to position [0, 2]
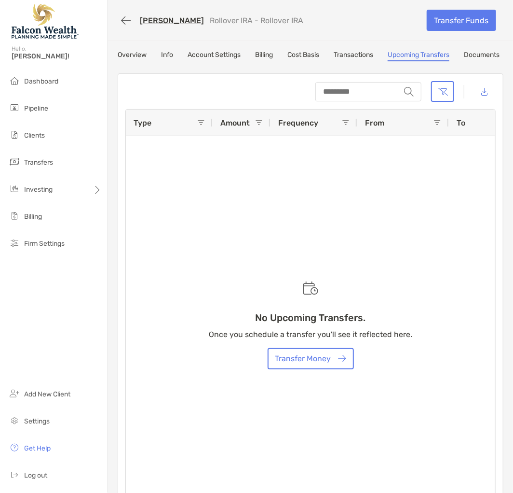
click at [478, 51] on link "Documents" at bounding box center [482, 56] width 36 height 11
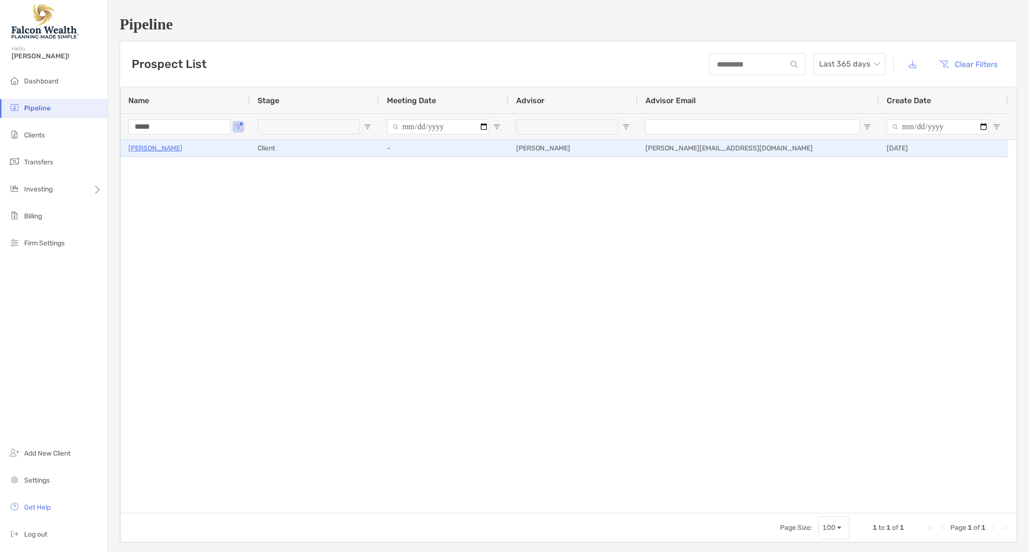
click at [151, 146] on p "[PERSON_NAME]" at bounding box center [155, 148] width 54 height 12
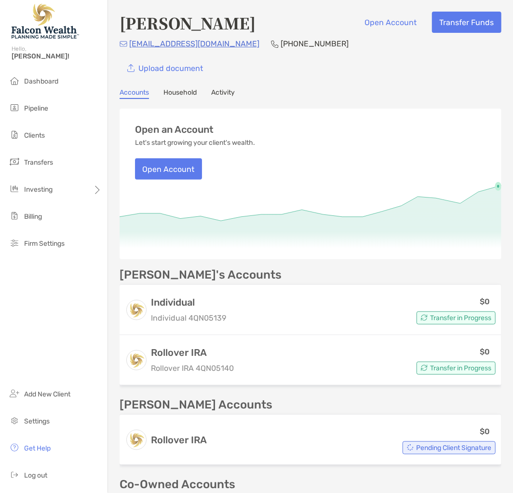
click at [332, 47] on div "cpw2312@yahoo.com (480) 848-7554" at bounding box center [311, 44] width 382 height 12
click at [340, 70] on div "Upload document" at bounding box center [311, 67] width 382 height 21
click at [355, 70] on div "Upload document" at bounding box center [311, 67] width 382 height 21
click at [272, 63] on div "Upload document" at bounding box center [311, 67] width 382 height 21
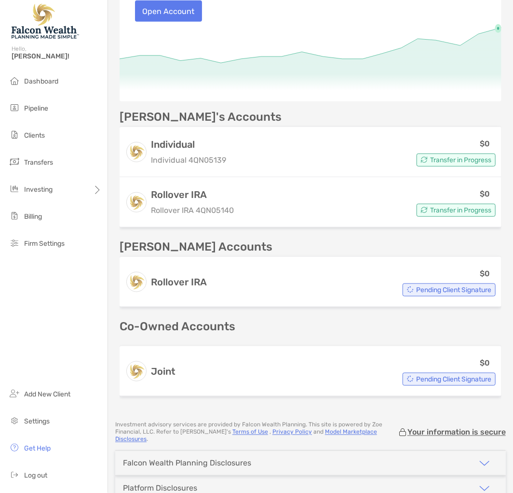
scroll to position [161, 0]
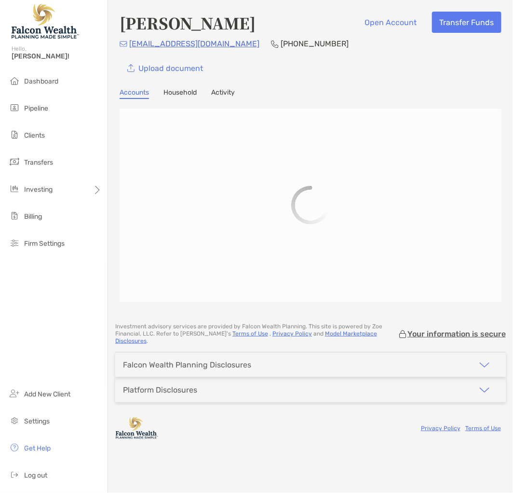
click at [345, 61] on div "Upload document" at bounding box center [311, 67] width 382 height 21
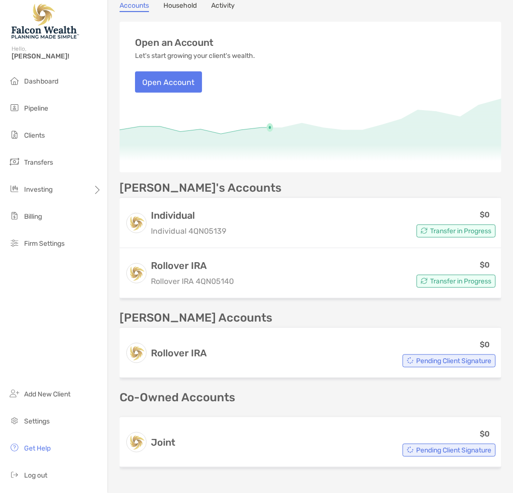
scroll to position [203, 0]
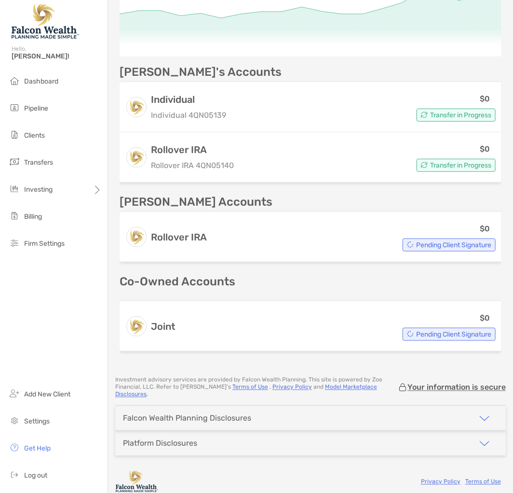
click at [409, 199] on div "[PERSON_NAME] Accounts" at bounding box center [311, 202] width 382 height 12
click at [343, 59] on div "Open an Account Let's start growing your client's wealth. Open Account [PERSON_…" at bounding box center [311, 130] width 382 height 449
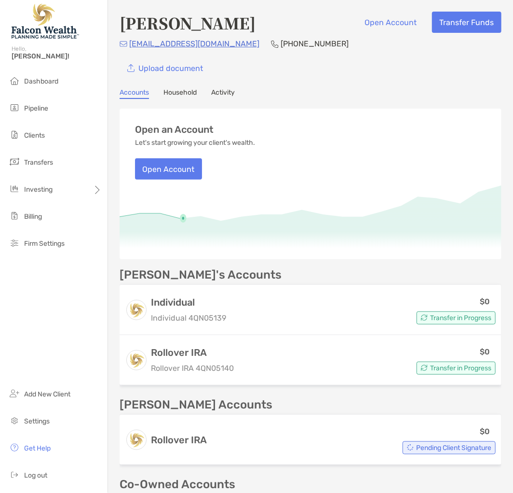
scroll to position [203, 0]
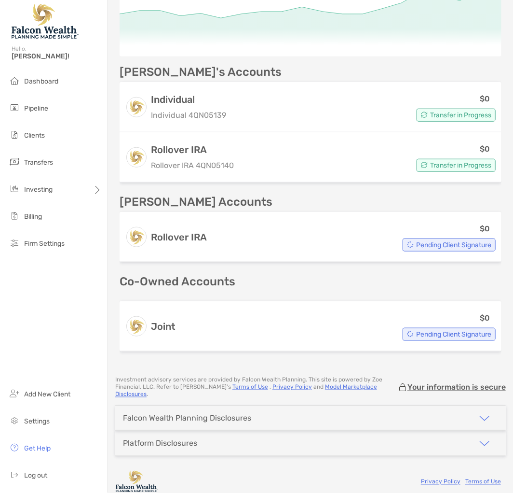
click at [298, 74] on div "[PERSON_NAME]'s Accounts" at bounding box center [311, 72] width 382 height 12
click at [292, 70] on div "[PERSON_NAME]'s Accounts" at bounding box center [311, 72] width 382 height 12
click at [286, 66] on div "[PERSON_NAME]'s Accounts" at bounding box center [311, 72] width 382 height 12
click at [230, 197] on div "[PERSON_NAME] Accounts" at bounding box center [311, 202] width 382 height 12
click at [437, 74] on div "[PERSON_NAME]'s Accounts" at bounding box center [311, 72] width 382 height 12
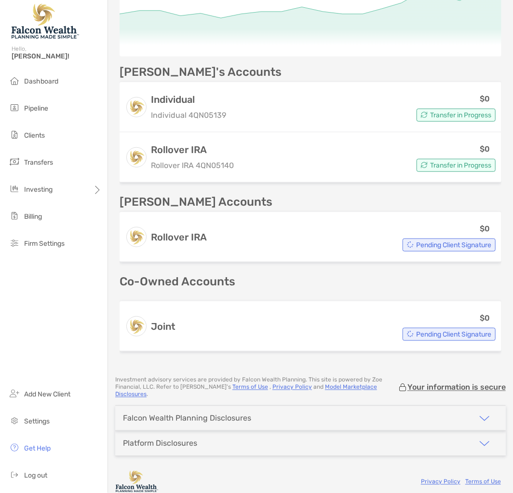
click at [310, 66] on div "[PERSON_NAME]'s Accounts" at bounding box center [311, 72] width 382 height 12
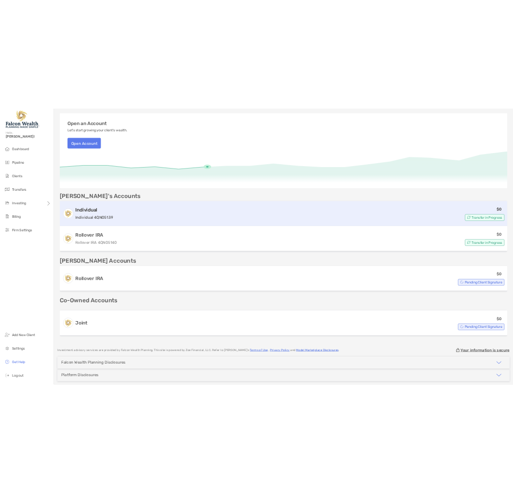
scroll to position [137, 0]
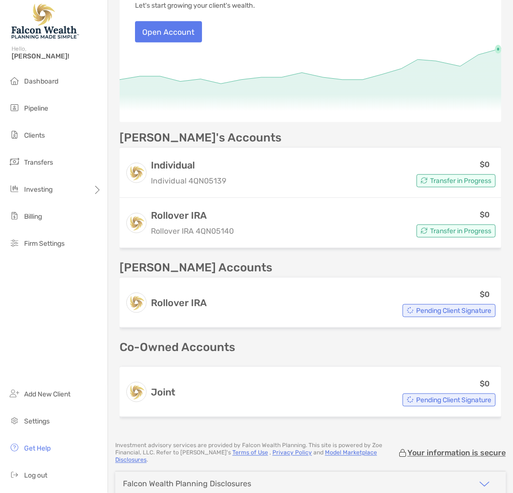
click at [455, 124] on div "Open an Account Let's start growing your client's wealth. Open Account [PERSON_…" at bounding box center [311, 196] width 382 height 449
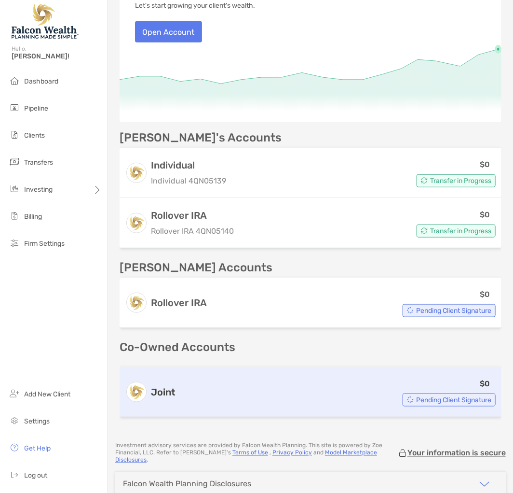
click at [275, 409] on div "Joint $0 Pending Client Signature" at bounding box center [311, 392] width 382 height 50
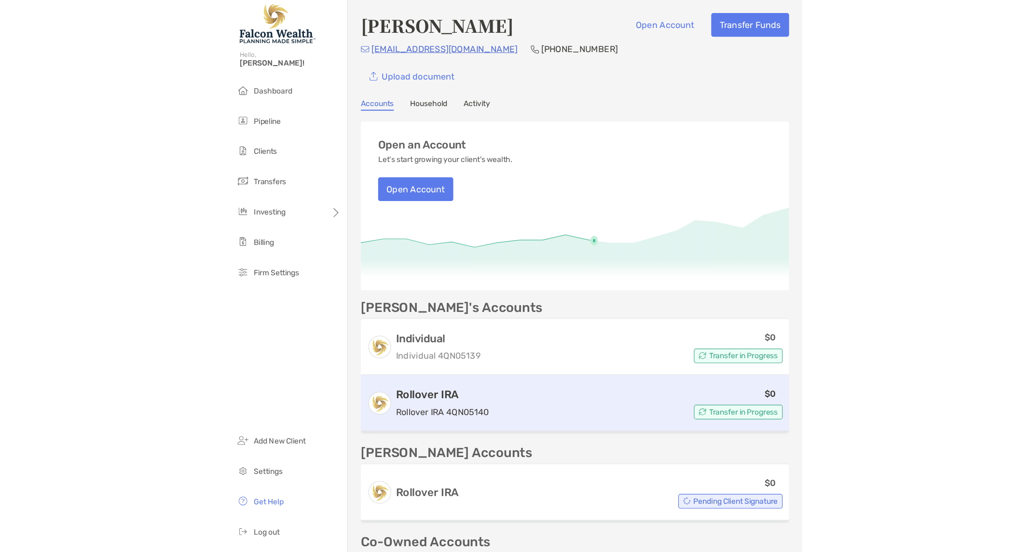
scroll to position [203, 0]
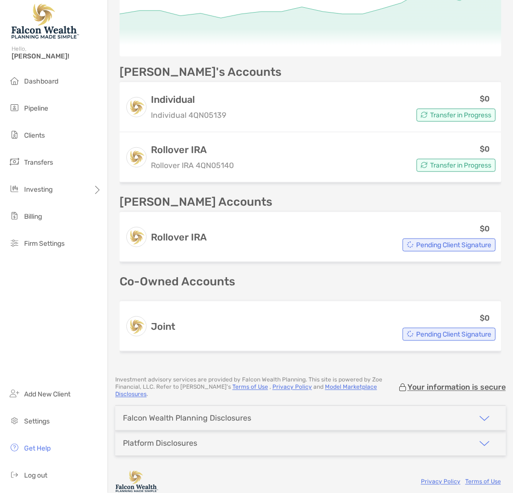
click at [330, 197] on div "[PERSON_NAME] Accounts" at bounding box center [311, 202] width 382 height 12
click at [317, 196] on div "[PERSON_NAME] Accounts" at bounding box center [311, 202] width 382 height 12
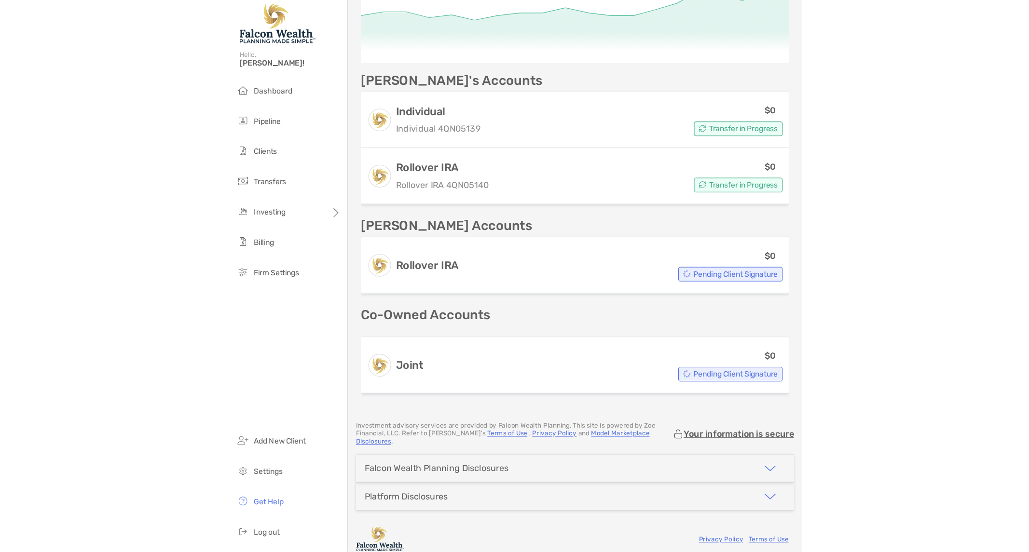
scroll to position [137, 0]
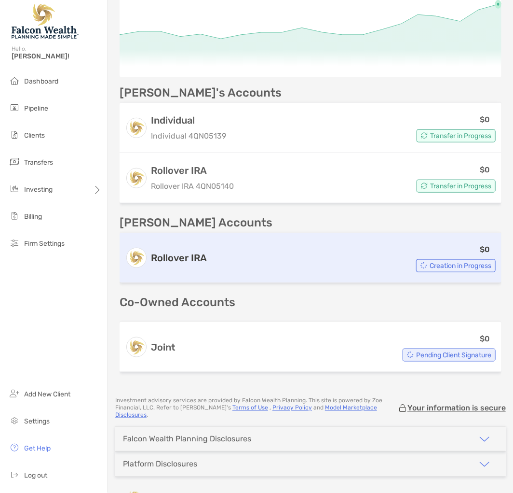
scroll to position [203, 0]
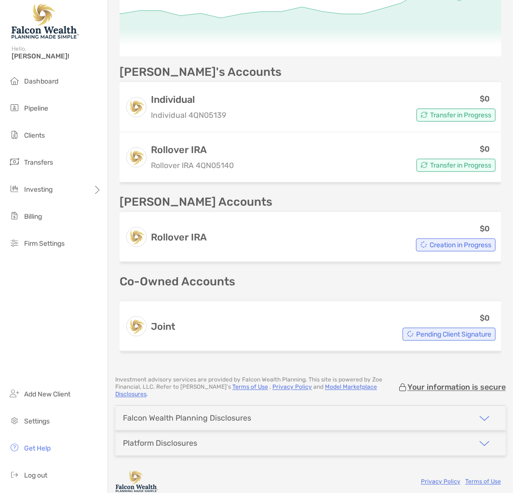
click at [289, 72] on div "[PERSON_NAME]'s Accounts" at bounding box center [311, 72] width 382 height 12
click at [425, 69] on div "[PERSON_NAME]'s Accounts" at bounding box center [311, 72] width 382 height 12
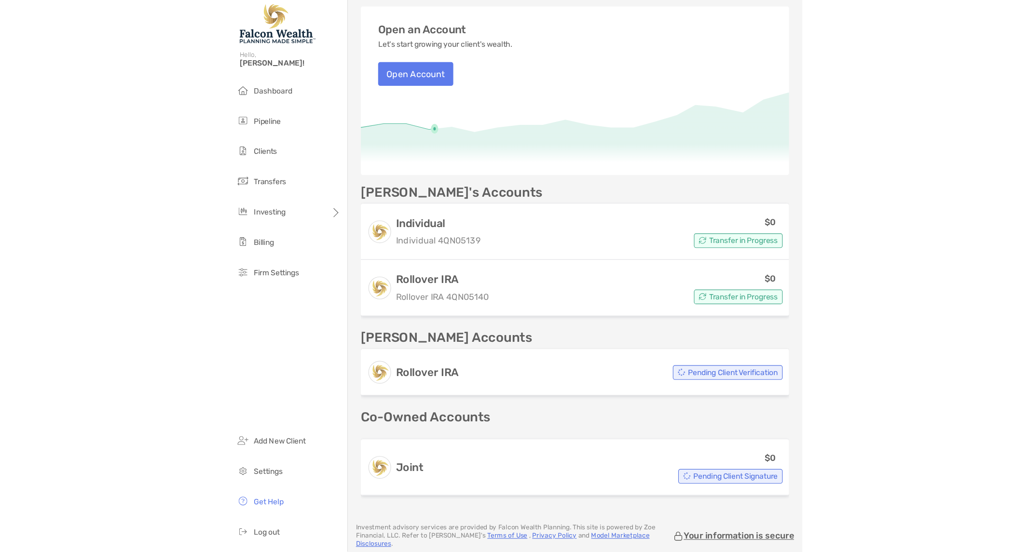
scroll to position [161, 0]
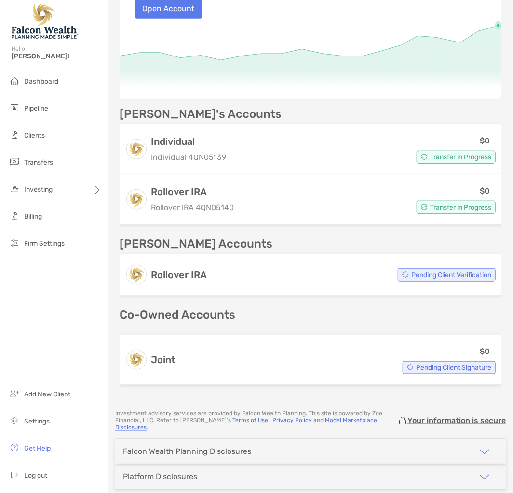
click at [245, 234] on div "[PERSON_NAME]'s Accounts Individual Individual 4QN05139 $0 Transfer in Progress…" at bounding box center [311, 248] width 382 height 280
click at [247, 234] on div "[PERSON_NAME]'s Accounts Individual Individual 4QN05139 $0 Transfer in Progress…" at bounding box center [311, 248] width 382 height 280
click at [143, 242] on p "[PERSON_NAME] Accounts" at bounding box center [196, 244] width 153 height 12
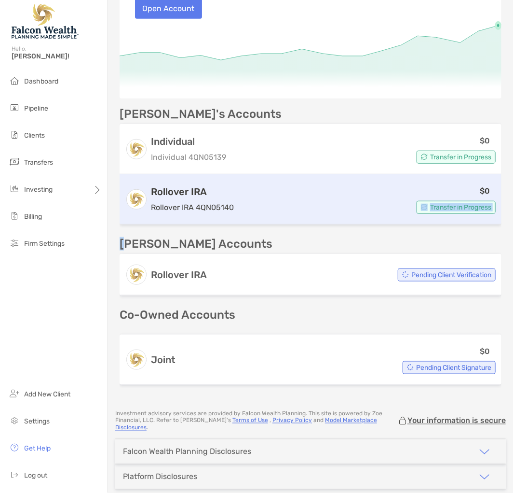
drag, startPoint x: 123, startPoint y: 239, endPoint x: 235, endPoint y: 215, distance: 115.0
click at [235, 215] on div "[PERSON_NAME]'s Accounts Individual Individual 4QN05139 $0 Transfer in Progress…" at bounding box center [311, 248] width 382 height 280
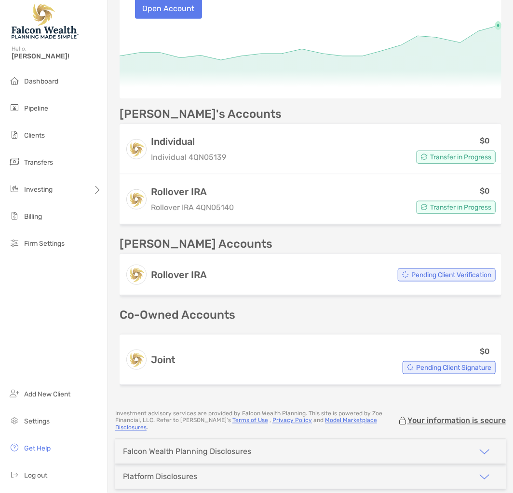
click at [223, 244] on div "[PERSON_NAME] Accounts" at bounding box center [311, 244] width 382 height 12
drag, startPoint x: 227, startPoint y: 239, endPoint x: 135, endPoint y: 248, distance: 92.2
click at [135, 248] on div "[PERSON_NAME] Accounts Rollover IRA Pending Client Verification" at bounding box center [311, 268] width 382 height 61
click at [149, 234] on div "[PERSON_NAME]'s Accounts Individual Individual 4QN05139 $0 Transfer in Progress…" at bounding box center [311, 248] width 382 height 280
click at [206, 239] on p "[PERSON_NAME] Accounts" at bounding box center [196, 244] width 153 height 12
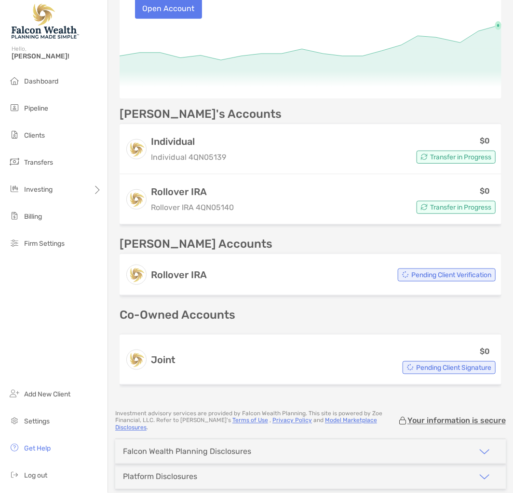
click at [234, 238] on div "[PERSON_NAME] Accounts" at bounding box center [311, 244] width 382 height 12
drag, startPoint x: 132, startPoint y: 245, endPoint x: 188, endPoint y: 234, distance: 57.6
click at [188, 234] on div "[PERSON_NAME]'s Accounts Individual Individual 4QN05139 $0 Transfer in Progress…" at bounding box center [311, 248] width 382 height 280
click at [201, 233] on div "[PERSON_NAME]'s Accounts Individual Individual 4QN05139 $0 Transfer in Progress…" at bounding box center [311, 248] width 382 height 280
click at [148, 406] on div "[PERSON_NAME] Open Account Transfer Funds [EMAIL_ADDRESS][DOMAIN_NAME] [PHONE_N…" at bounding box center [310, 246] width 405 height 493
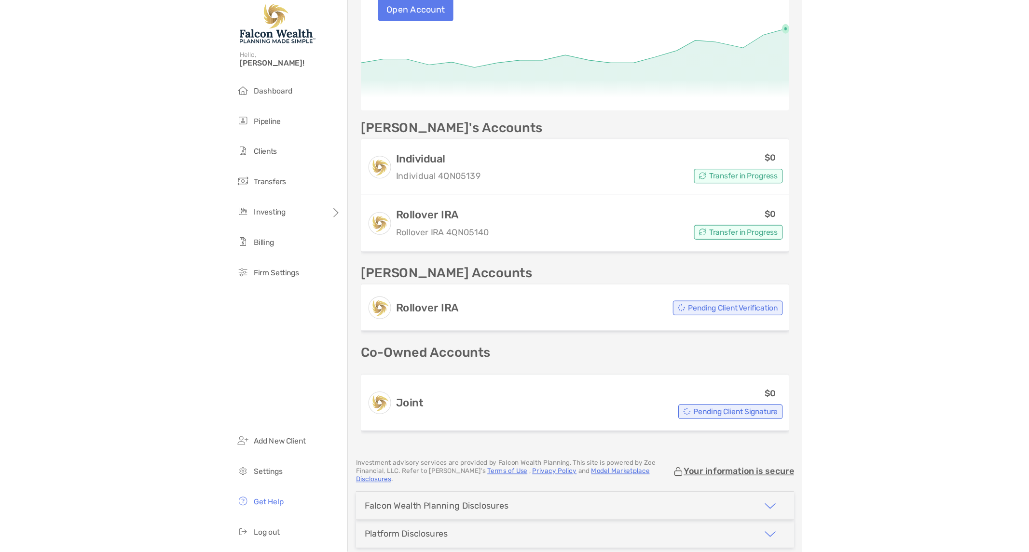
scroll to position [128, 0]
